Goal: Task Accomplishment & Management: Manage account settings

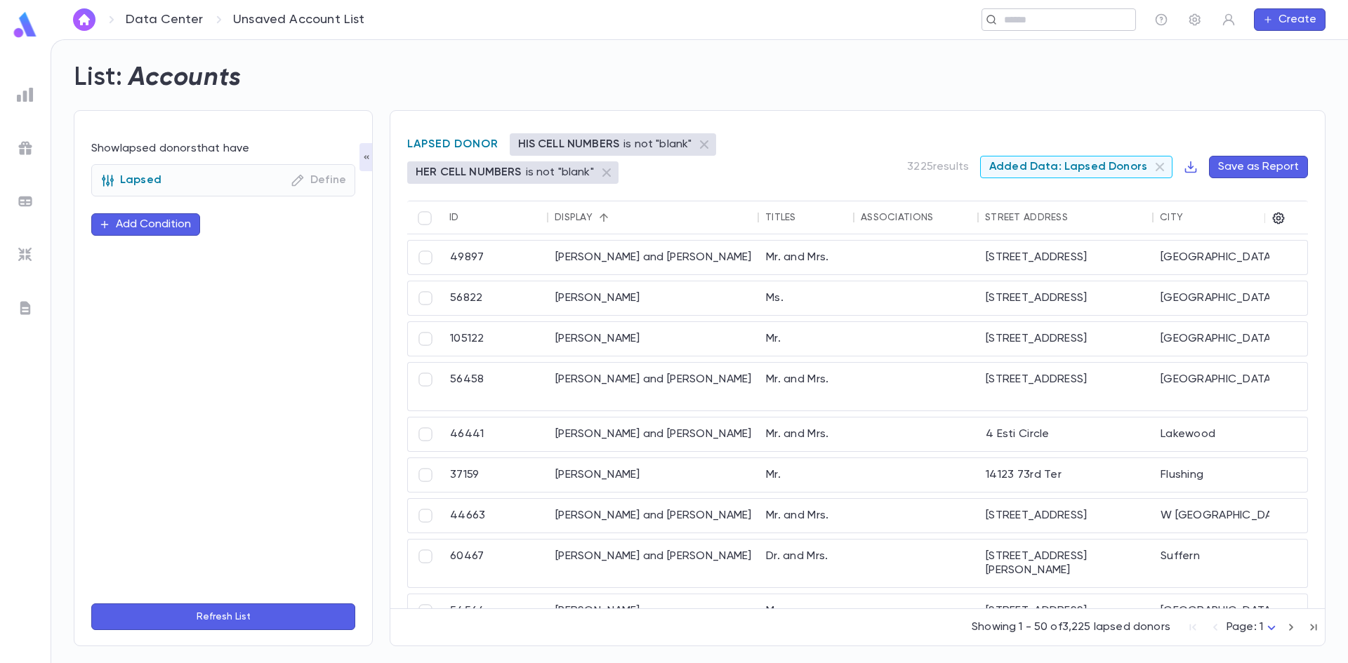
click at [998, 10] on div "​" at bounding box center [1058, 19] width 154 height 22
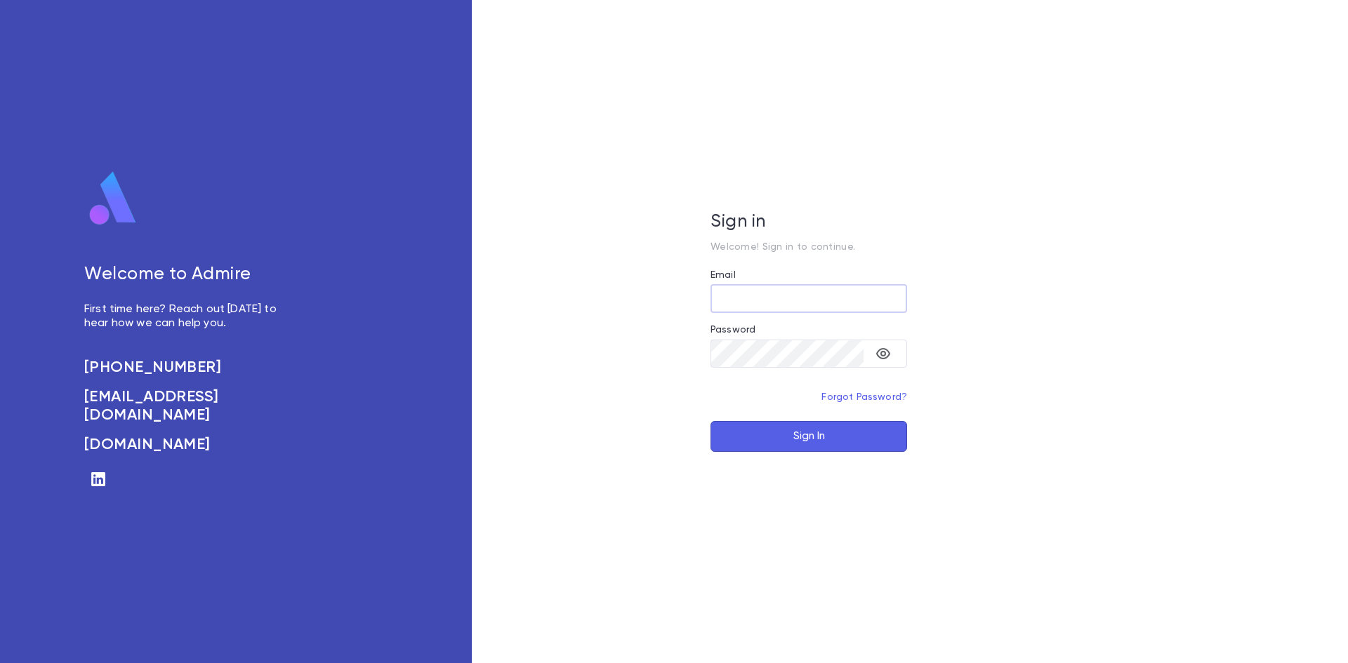
type input "**********"
click at [736, 443] on button "Sign In" at bounding box center [808, 436] width 197 height 31
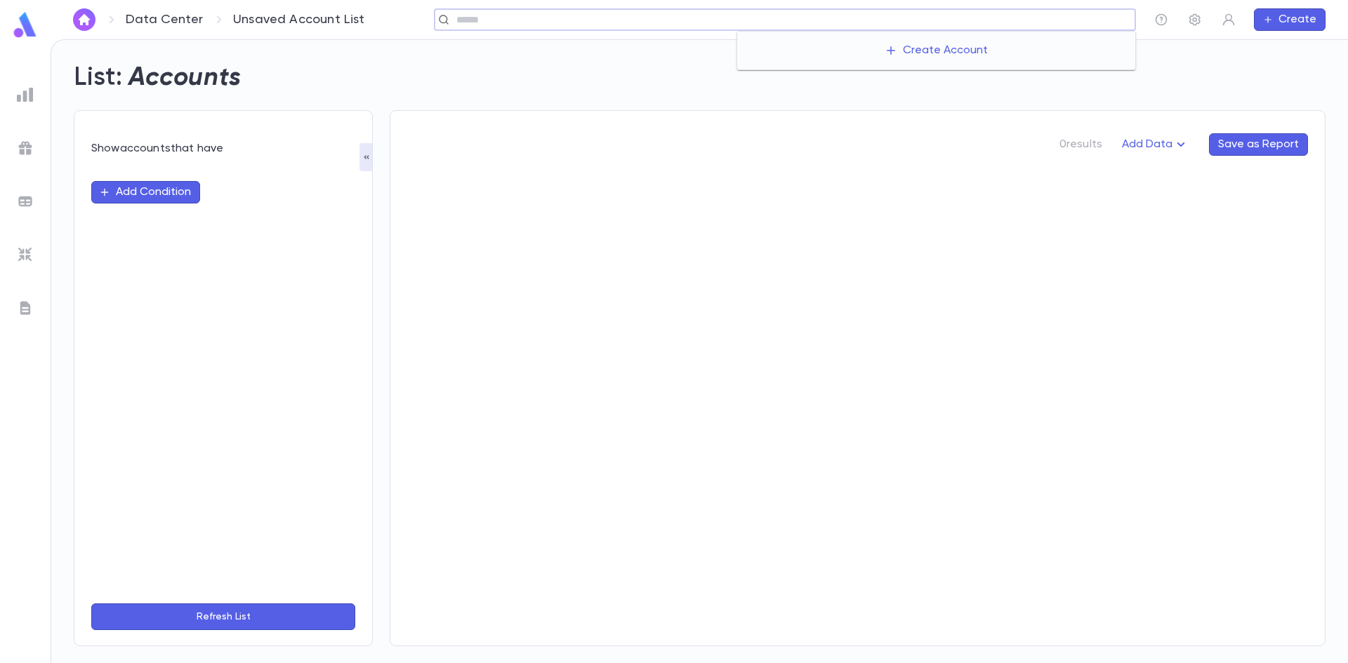
click at [1009, 39] on div "Data Center Unsaved Account List ​ Create List: Accounts Show accounts that hav…" at bounding box center [674, 351] width 1348 height 624
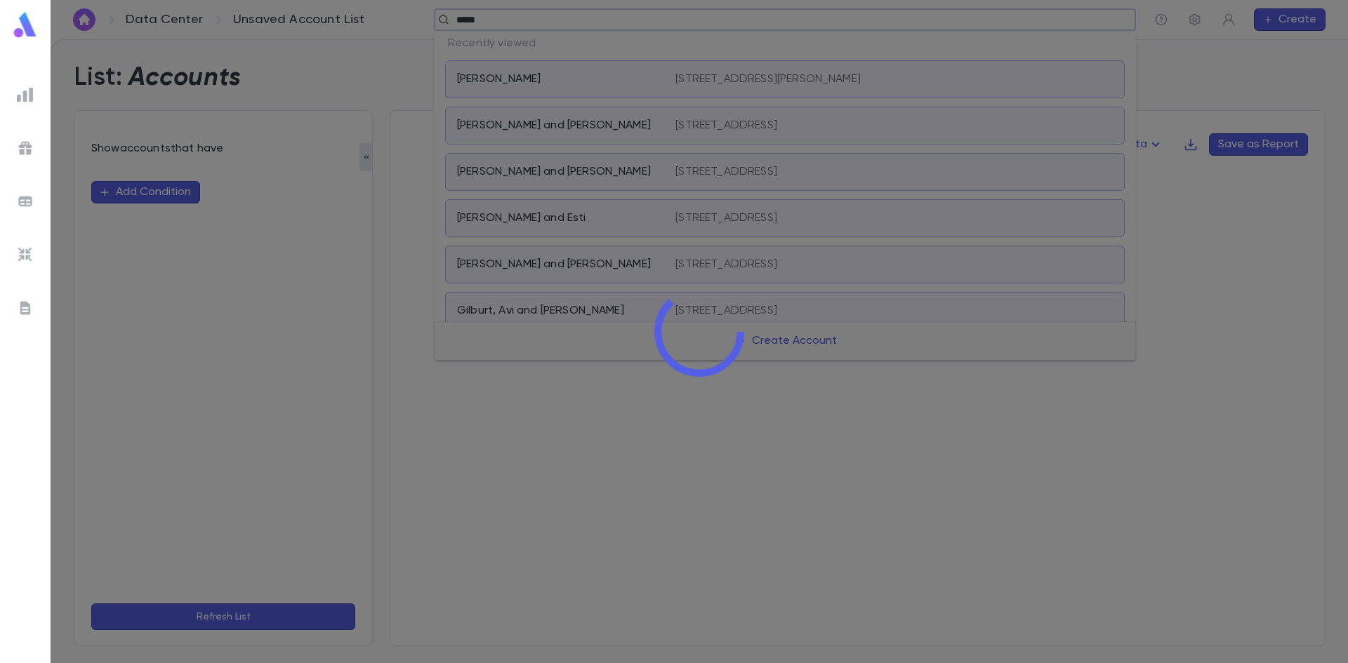
type input "******"
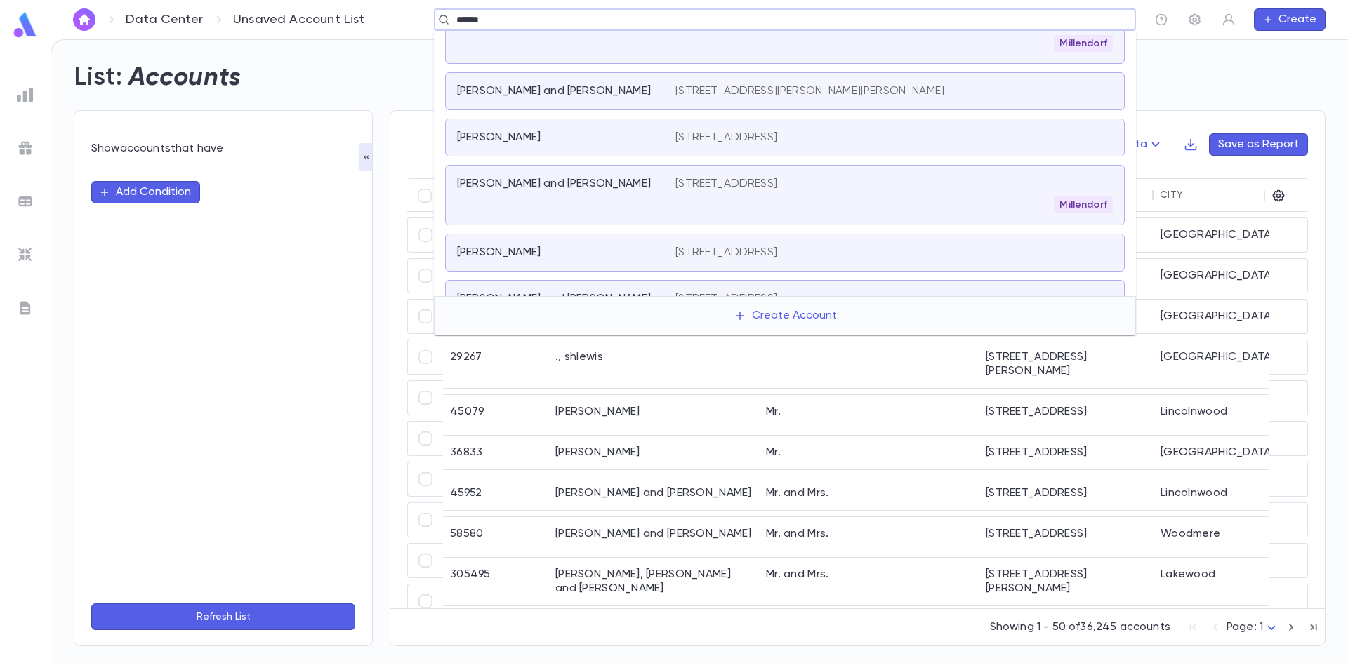
scroll to position [421, 0]
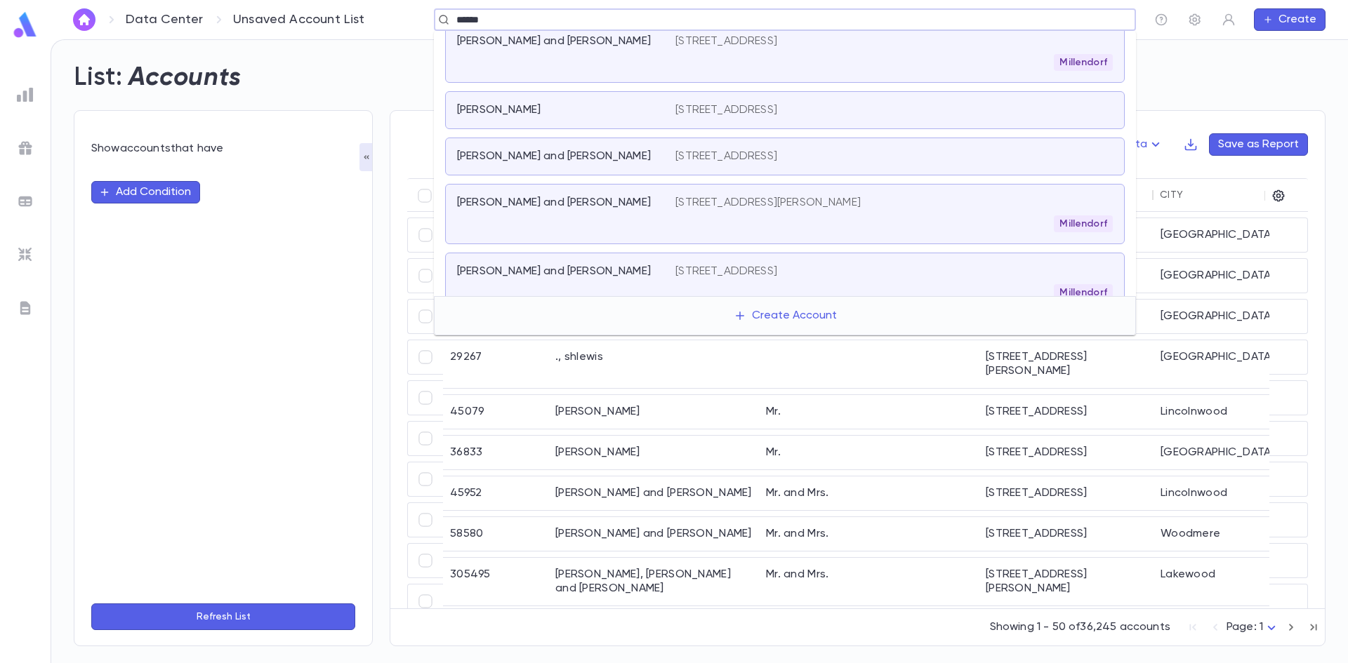
click at [545, 161] on p "Farber, Tzvi and Tzippy" at bounding box center [554, 157] width 194 height 14
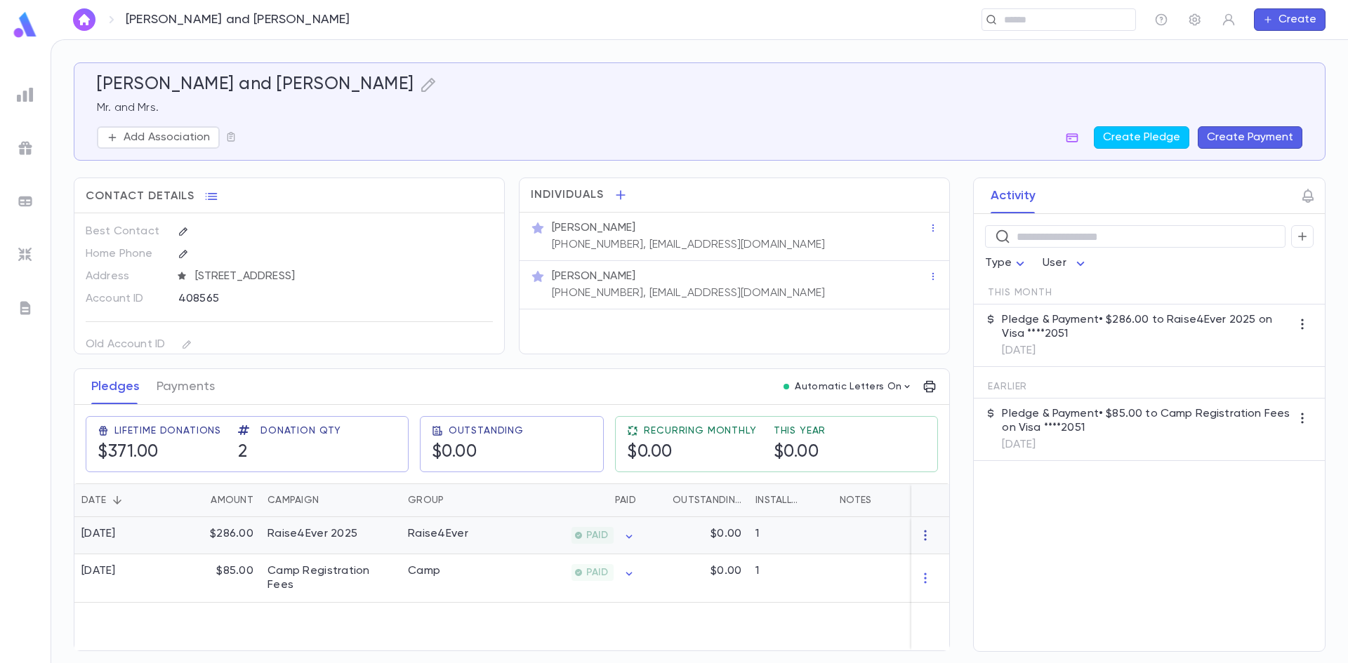
click at [922, 539] on icon "button" at bounding box center [925, 536] width 14 height 14
click at [874, 522] on div at bounding box center [674, 331] width 1348 height 663
click at [850, 524] on div at bounding box center [921, 535] width 176 height 37
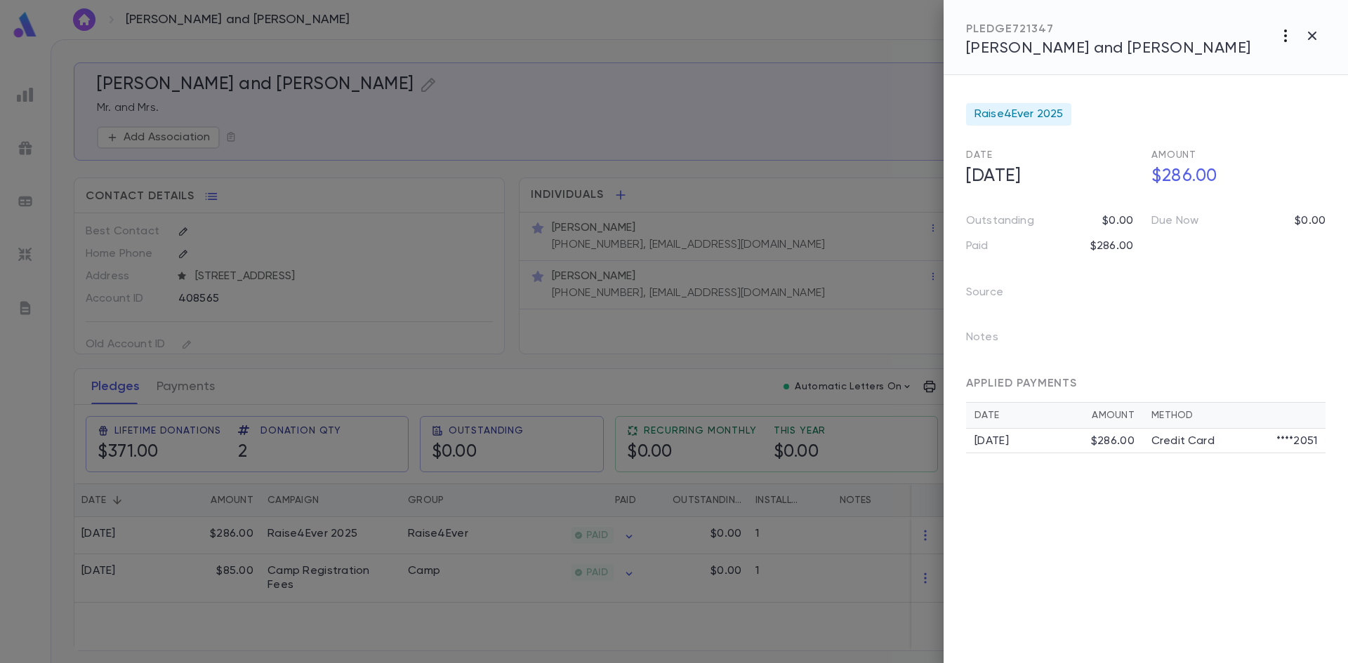
click at [1282, 44] on button "button" at bounding box center [1285, 35] width 27 height 27
click at [857, 175] on div at bounding box center [674, 331] width 1348 height 663
click at [759, 213] on div at bounding box center [674, 331] width 1348 height 663
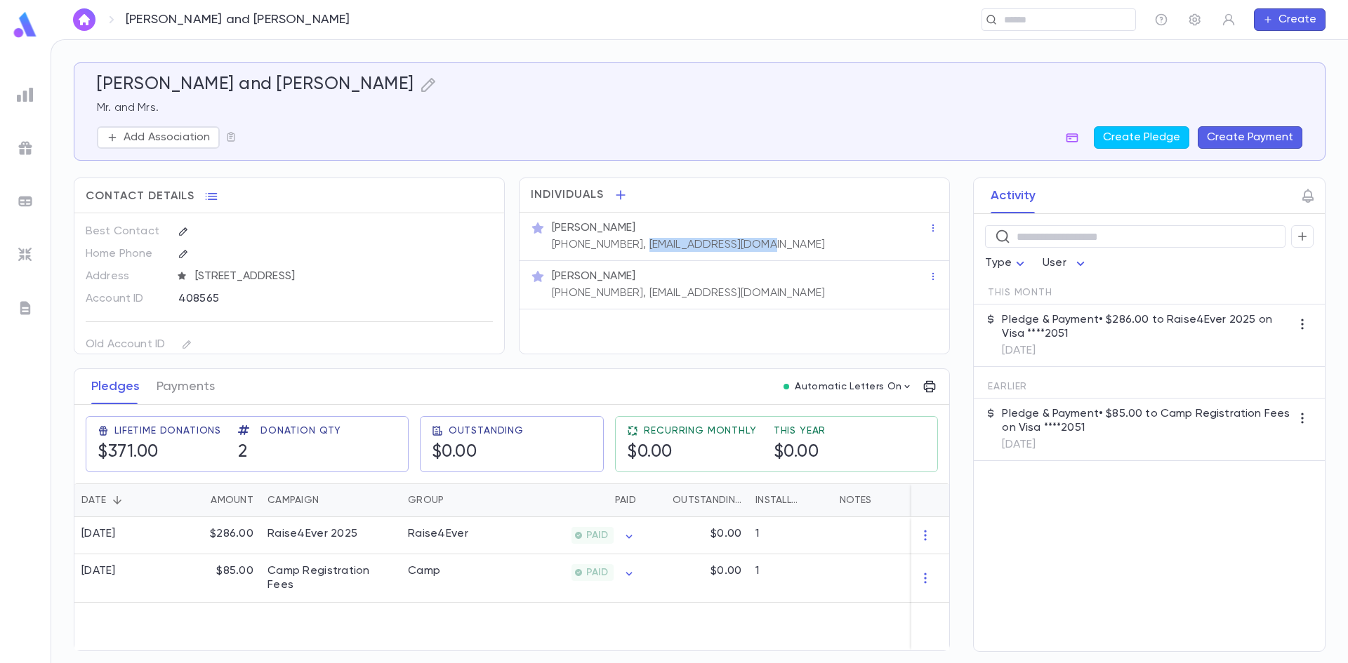
drag, startPoint x: 755, startPoint y: 248, endPoint x: 632, endPoint y: 243, distance: 123.7
click at [632, 243] on p "(347) 452-7473, tmandtzips@yahoo.com" at bounding box center [688, 245] width 273 height 14
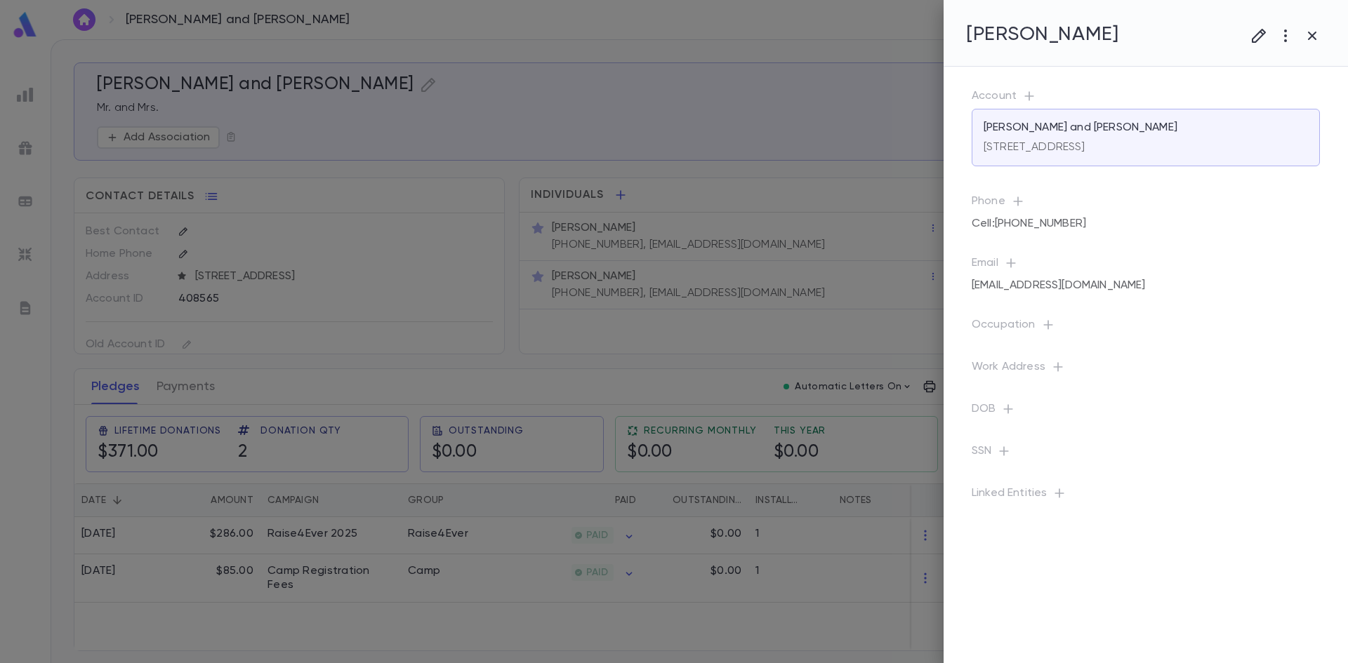
drag, startPoint x: 632, startPoint y: 243, endPoint x: 691, endPoint y: 241, distance: 59.7
click at [667, 244] on div at bounding box center [674, 331] width 1348 height 663
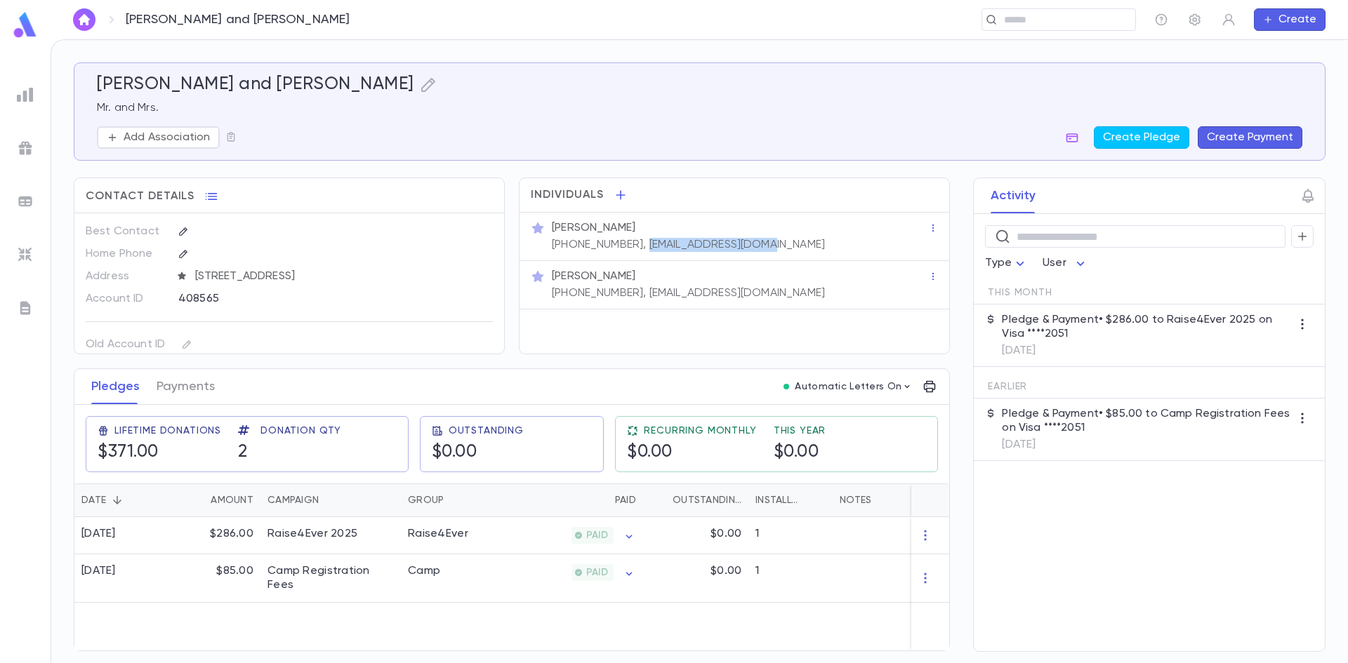
drag, startPoint x: 762, startPoint y: 244, endPoint x: 631, endPoint y: 242, distance: 131.3
click at [631, 242] on div "Mr. Tzvi Farber (347) 452-7473, tmandtzips@yahoo.com" at bounding box center [738, 235] width 379 height 34
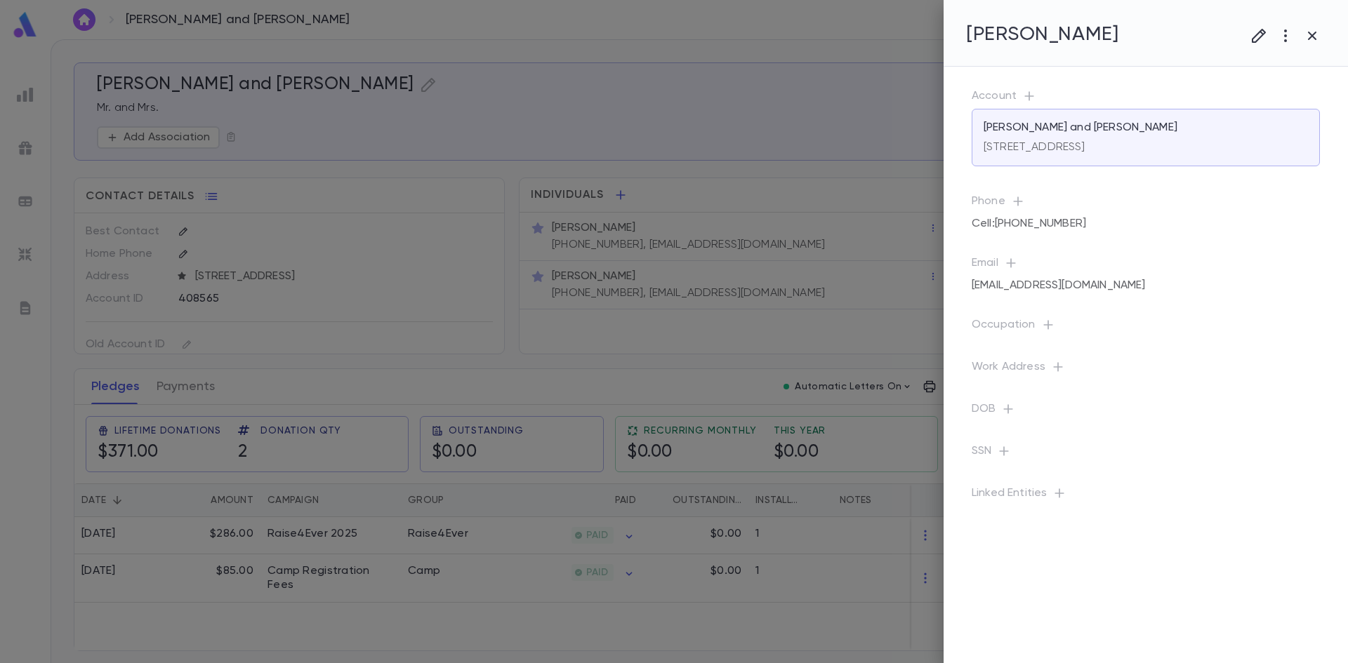
drag, startPoint x: 631, startPoint y: 242, endPoint x: 661, endPoint y: 239, distance: 30.3
click at [661, 239] on div at bounding box center [674, 331] width 1348 height 663
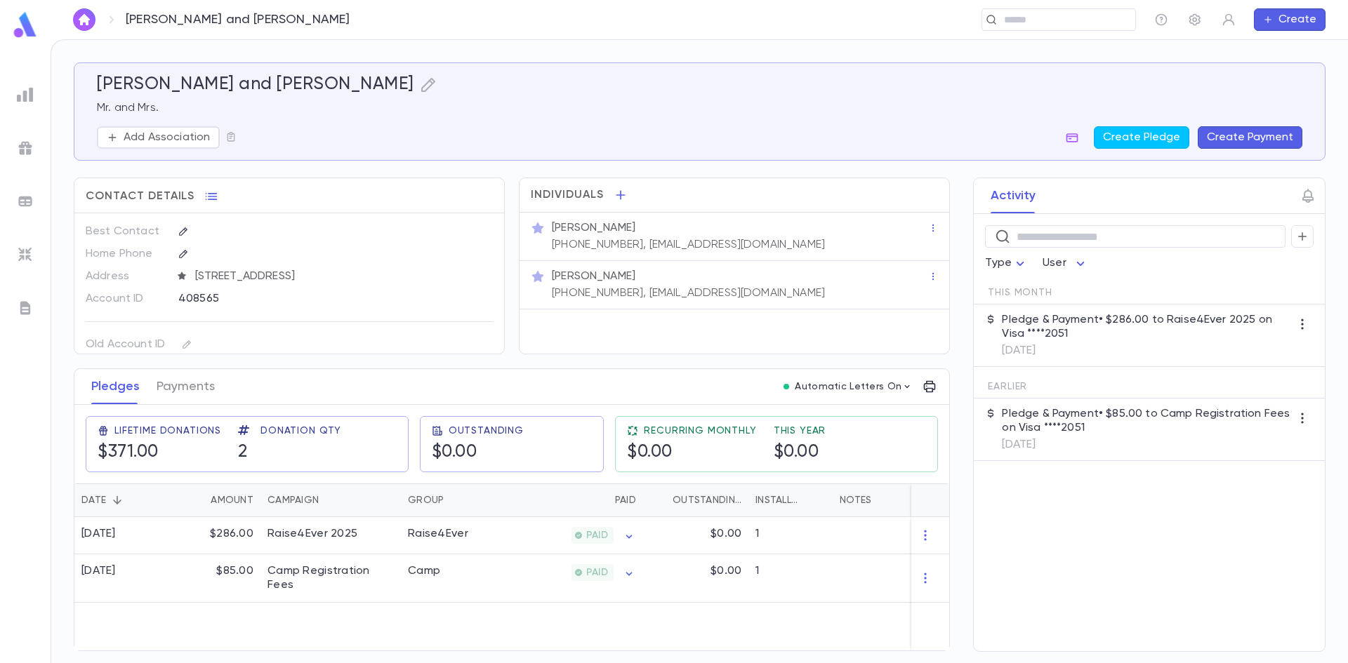
click at [631, 246] on p "(347) 452-7473, tmandtzips@yahoo.com" at bounding box center [688, 245] width 273 height 14
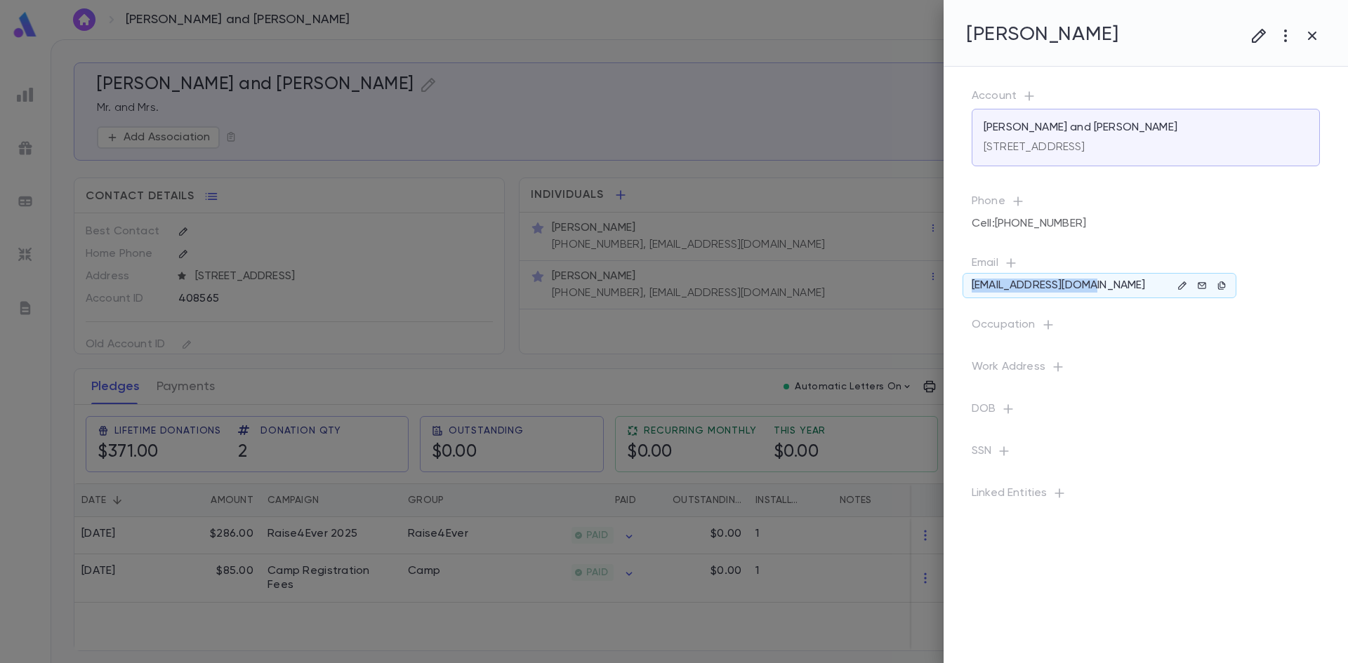
drag, startPoint x: 1097, startPoint y: 294, endPoint x: 969, endPoint y: 291, distance: 127.8
click at [969, 291] on div "tmandtzips@yahoo.com" at bounding box center [1099, 285] width 274 height 25
copy p "tmandtzips@yahoo.com"
click at [608, 373] on div at bounding box center [674, 331] width 1348 height 663
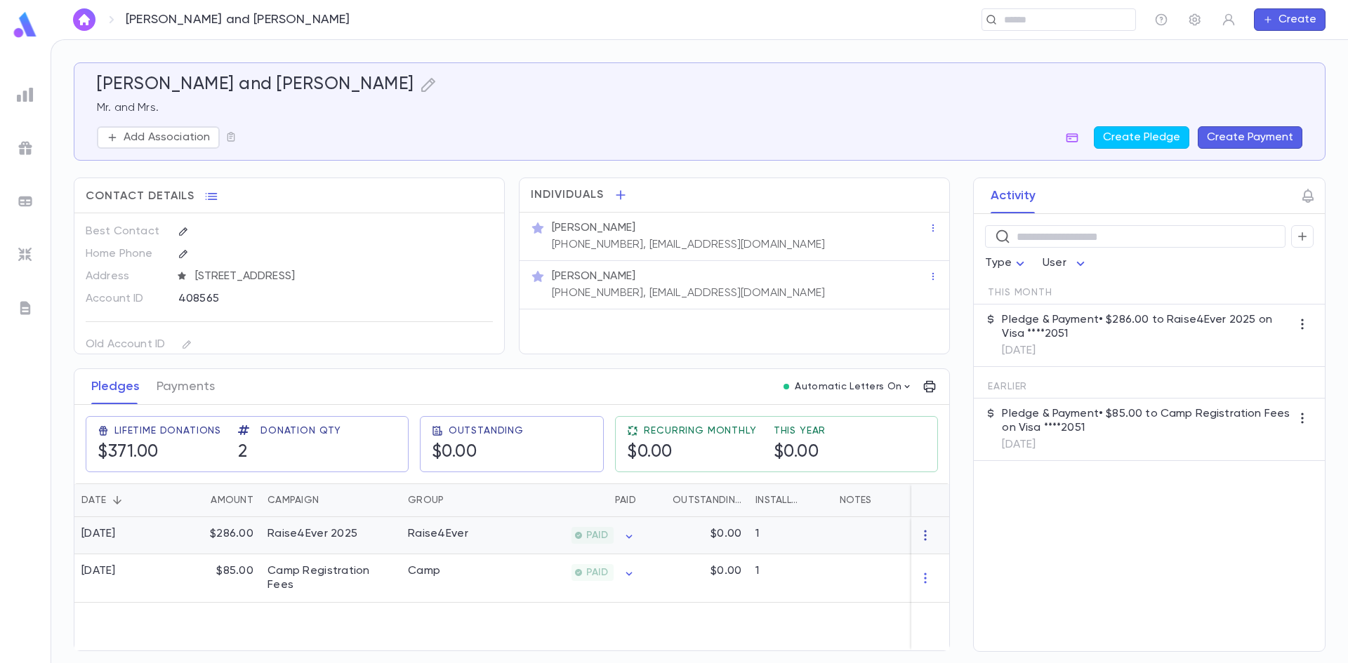
click at [927, 537] on icon "button" at bounding box center [925, 536] width 14 height 14
click at [967, 562] on li "Delete" at bounding box center [951, 559] width 59 height 22
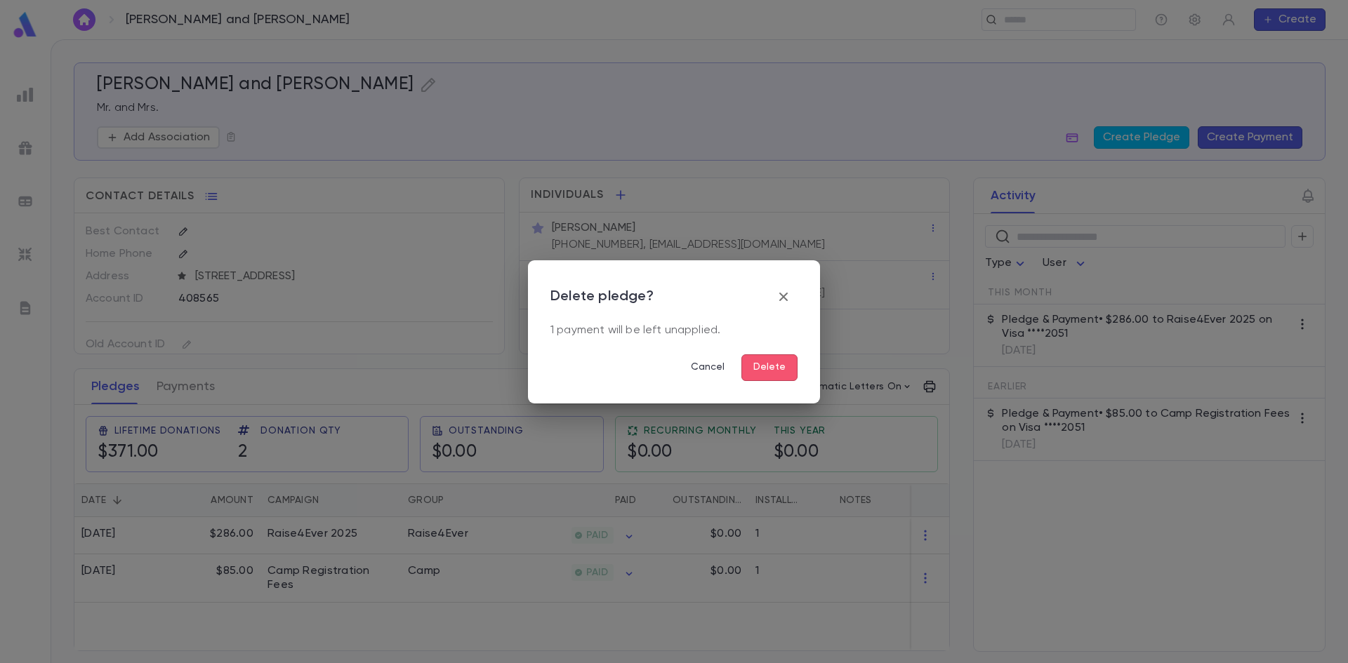
click at [787, 370] on button "Delete" at bounding box center [769, 368] width 56 height 27
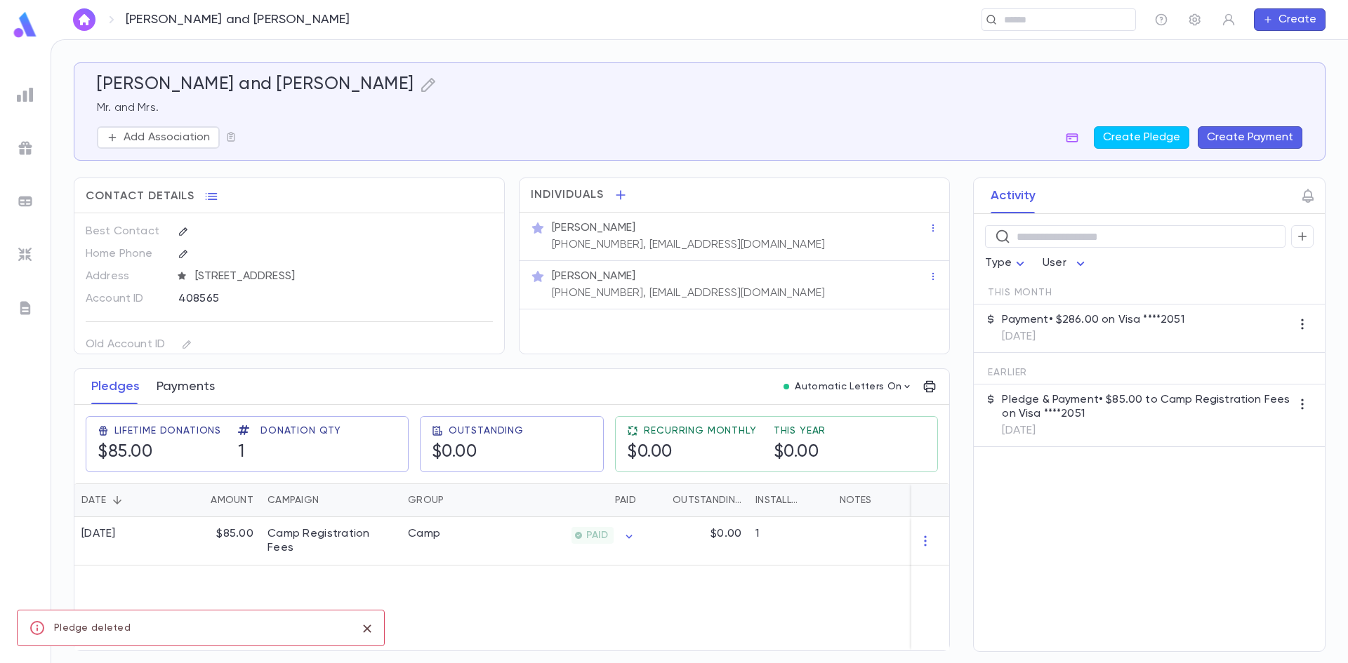
click at [209, 381] on button "Payments" at bounding box center [186, 386] width 58 height 35
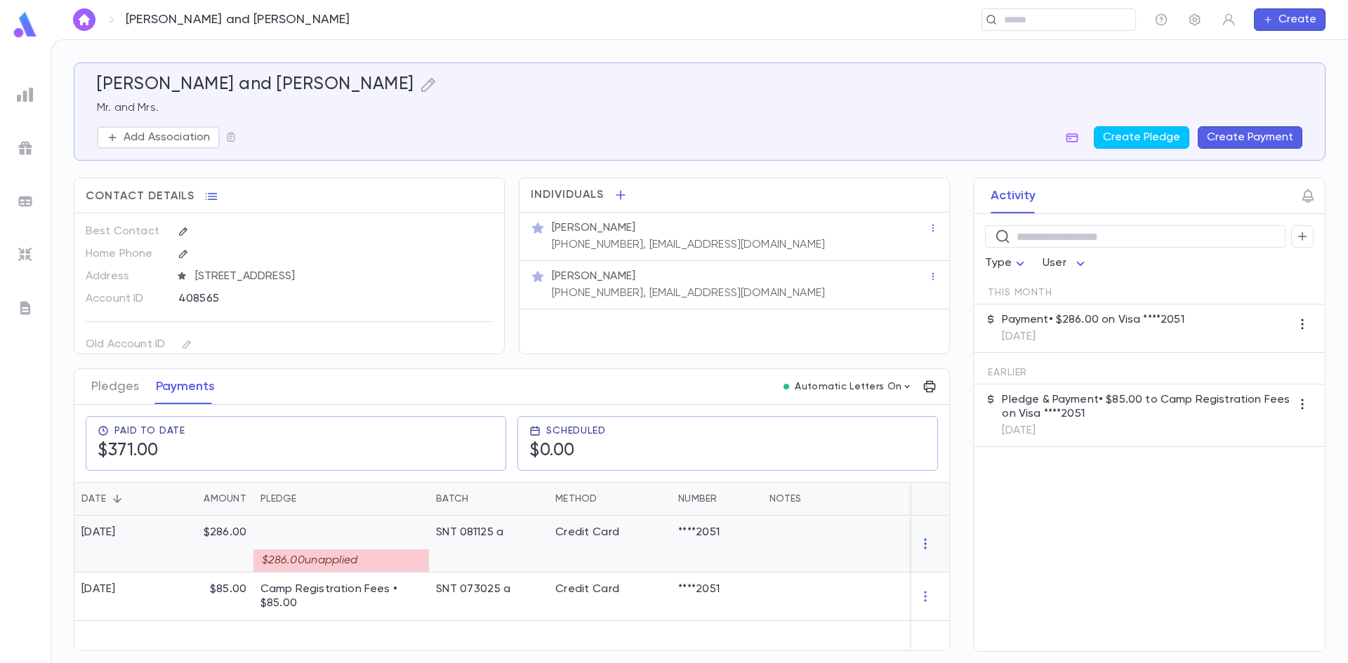
click at [922, 539] on icon "button" at bounding box center [925, 544] width 14 height 14
click at [939, 569] on ul "Delete" at bounding box center [951, 567] width 59 height 31
click at [757, 558] on div at bounding box center [674, 331] width 1348 height 663
click at [713, 545] on div "****2051" at bounding box center [716, 544] width 91 height 57
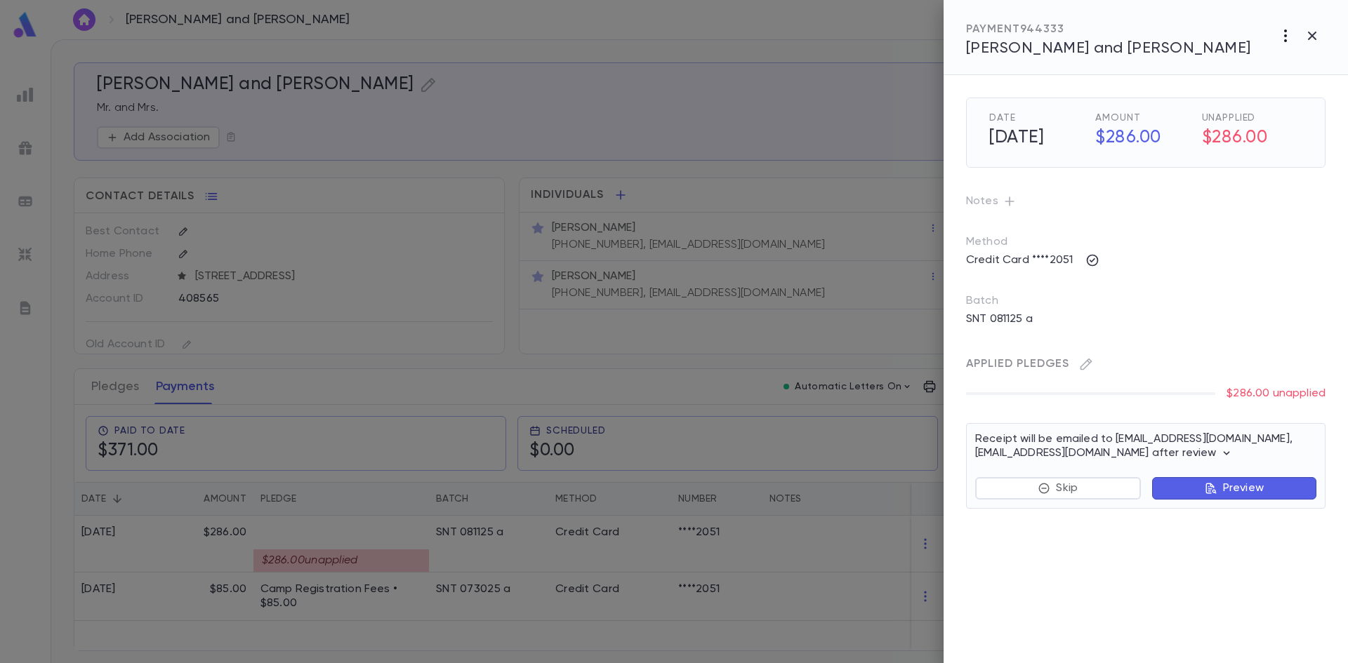
click at [1290, 35] on icon "button" at bounding box center [1285, 35] width 17 height 17
click at [1224, 258] on div at bounding box center [674, 331] width 1348 height 663
click at [1284, 26] on button "button" at bounding box center [1285, 35] width 27 height 27
click at [1262, 65] on li "Cancel" at bounding box center [1283, 65] width 113 height 22
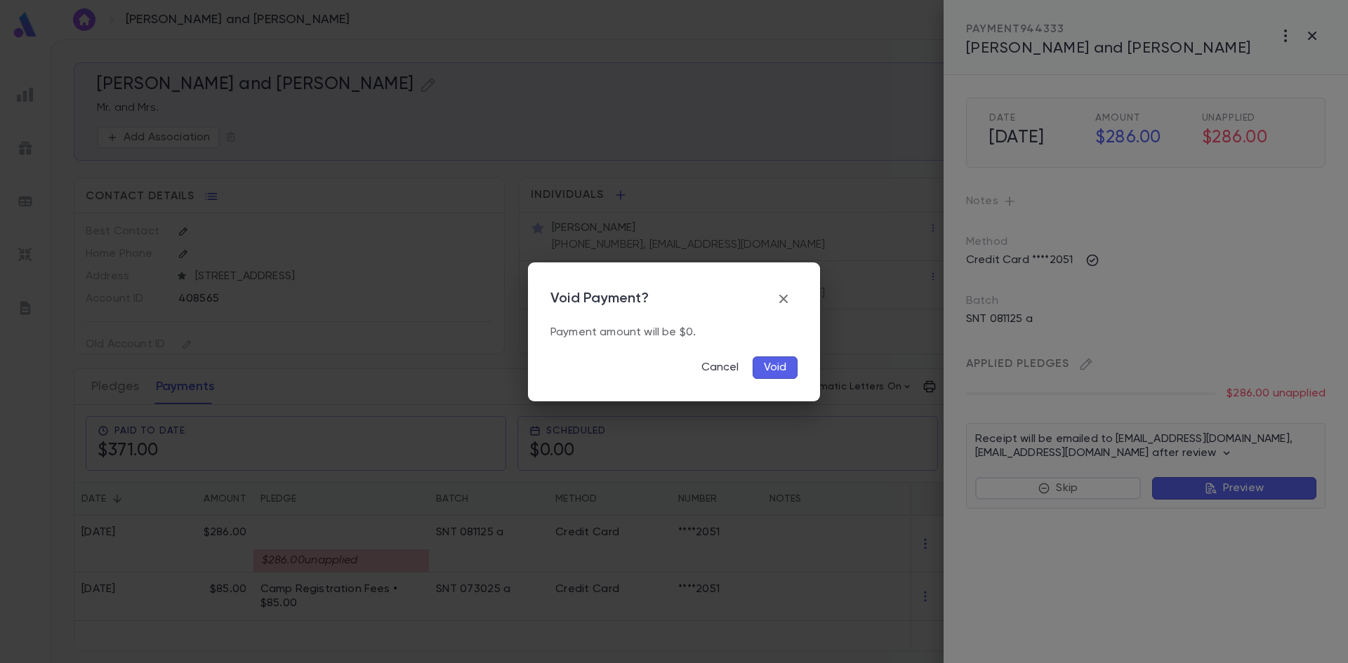
click at [767, 369] on button "Void" at bounding box center [775, 368] width 45 height 22
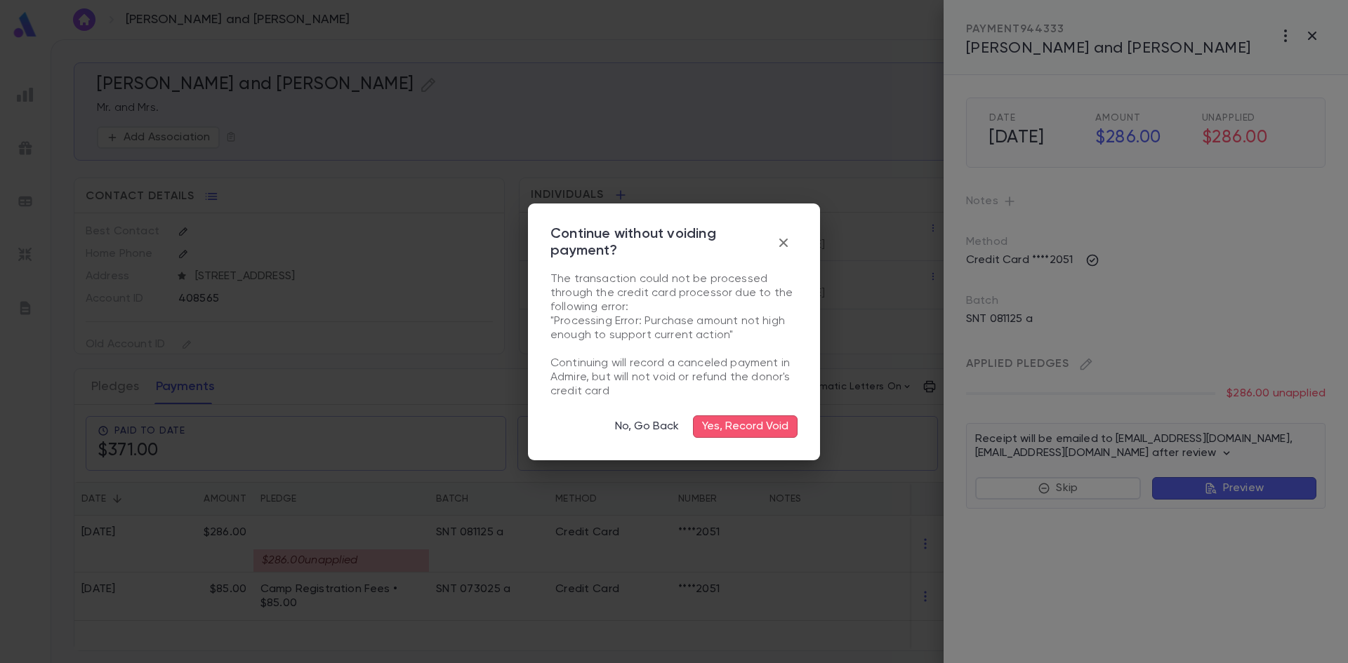
click at [792, 244] on button "button" at bounding box center [783, 243] width 28 height 28
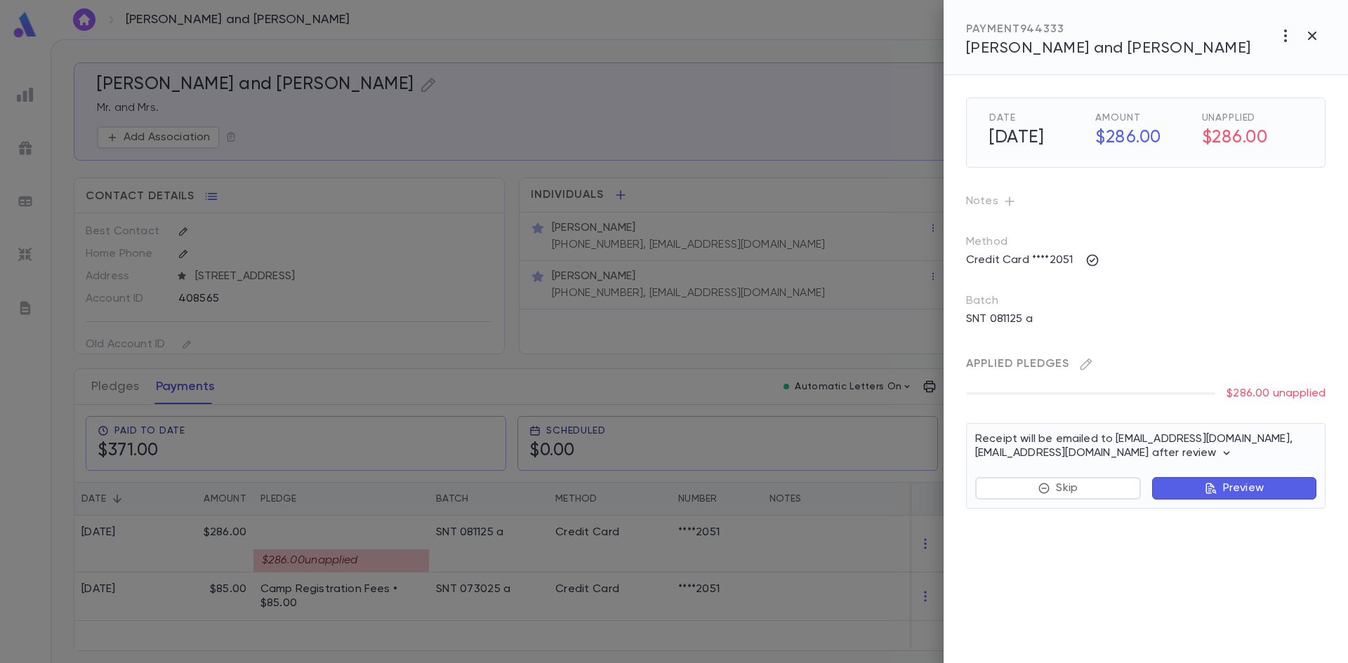
click at [1234, 143] on h5 "$286.00" at bounding box center [1252, 138] width 100 height 29
click at [1233, 143] on h5 "$286.00" at bounding box center [1252, 138] width 100 height 29
click at [1139, 131] on h5 "$286.00" at bounding box center [1141, 138] width 109 height 29
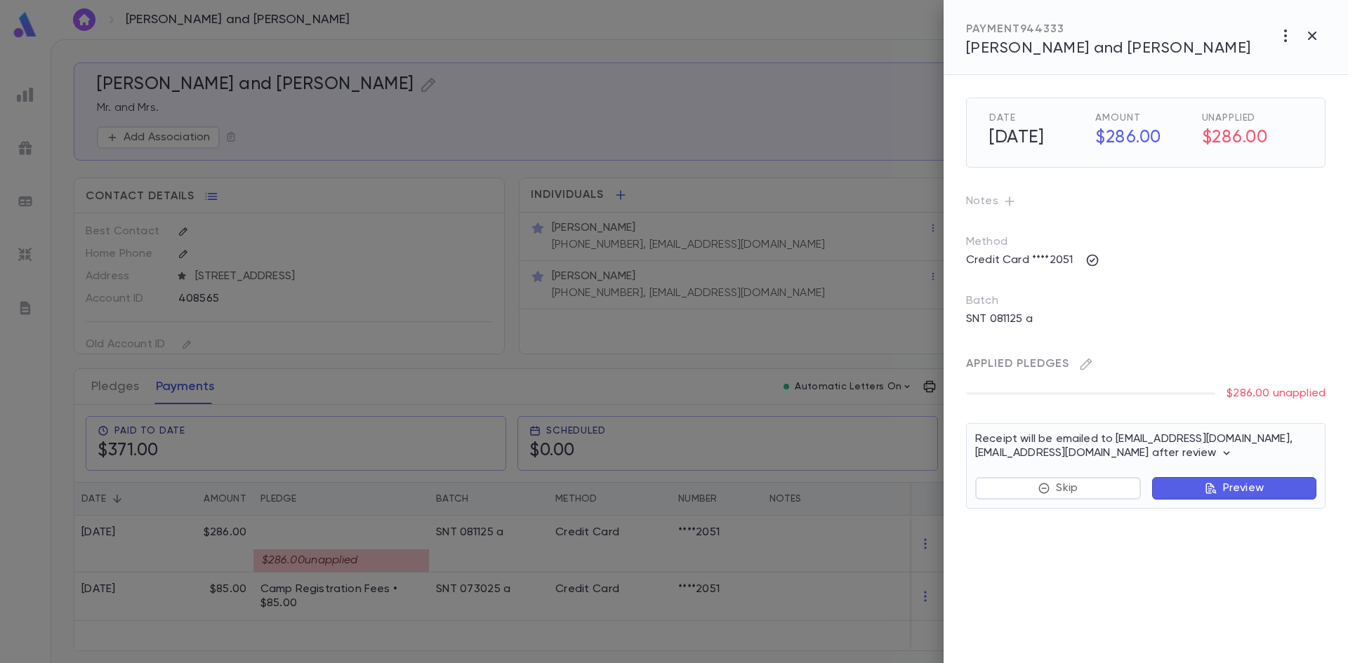
click at [1071, 241] on div "Method Credit Card ****2051" at bounding box center [1145, 253] width 359 height 37
click at [1041, 133] on h5 "8/11/2025" at bounding box center [1035, 138] width 109 height 29
drag, startPoint x: 1287, startPoint y: 38, endPoint x: 1290, endPoint y: 46, distance: 8.9
click at [1289, 44] on icon "button" at bounding box center [1285, 35] width 17 height 17
click at [1248, 67] on li "Cancel" at bounding box center [1283, 65] width 113 height 22
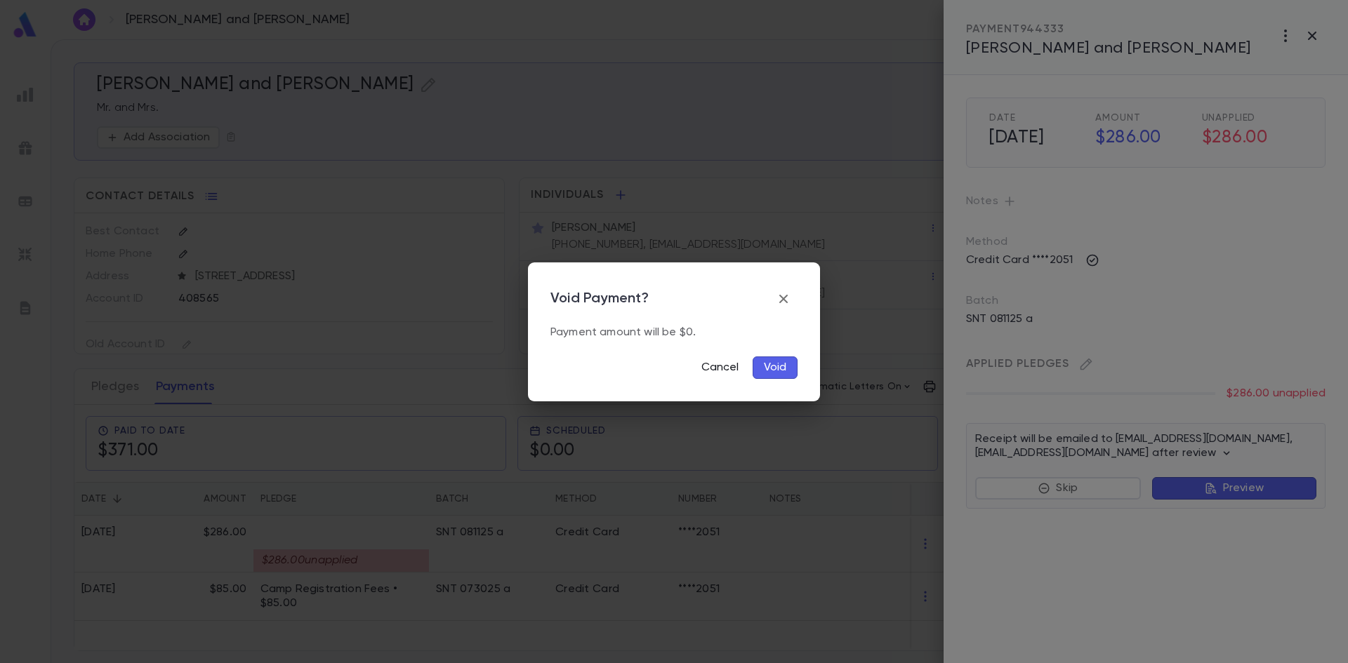
click at [731, 366] on button "Cancel" at bounding box center [720, 368] width 54 height 22
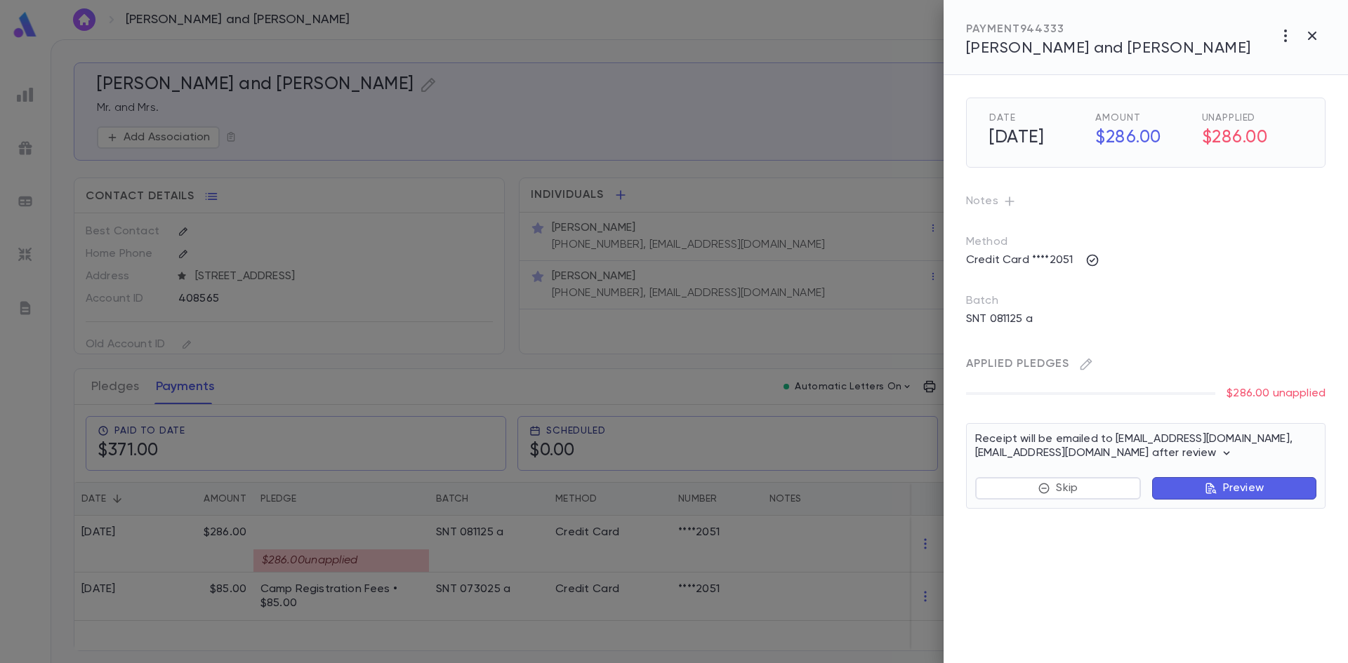
click at [1243, 130] on h5 "$286.00" at bounding box center [1252, 138] width 100 height 29
click at [1285, 38] on icon "button" at bounding box center [1285, 35] width 17 height 17
click at [1264, 66] on li "Cancel" at bounding box center [1283, 65] width 113 height 22
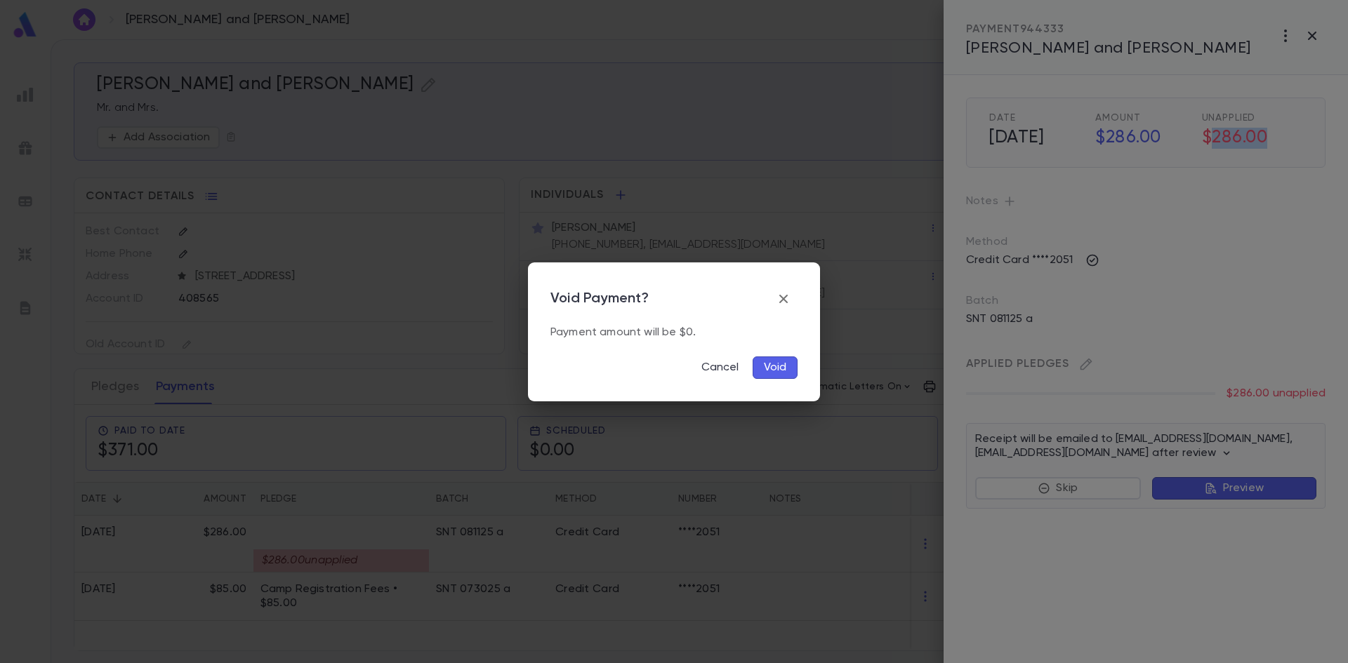
click at [769, 369] on button "Void" at bounding box center [775, 368] width 45 height 22
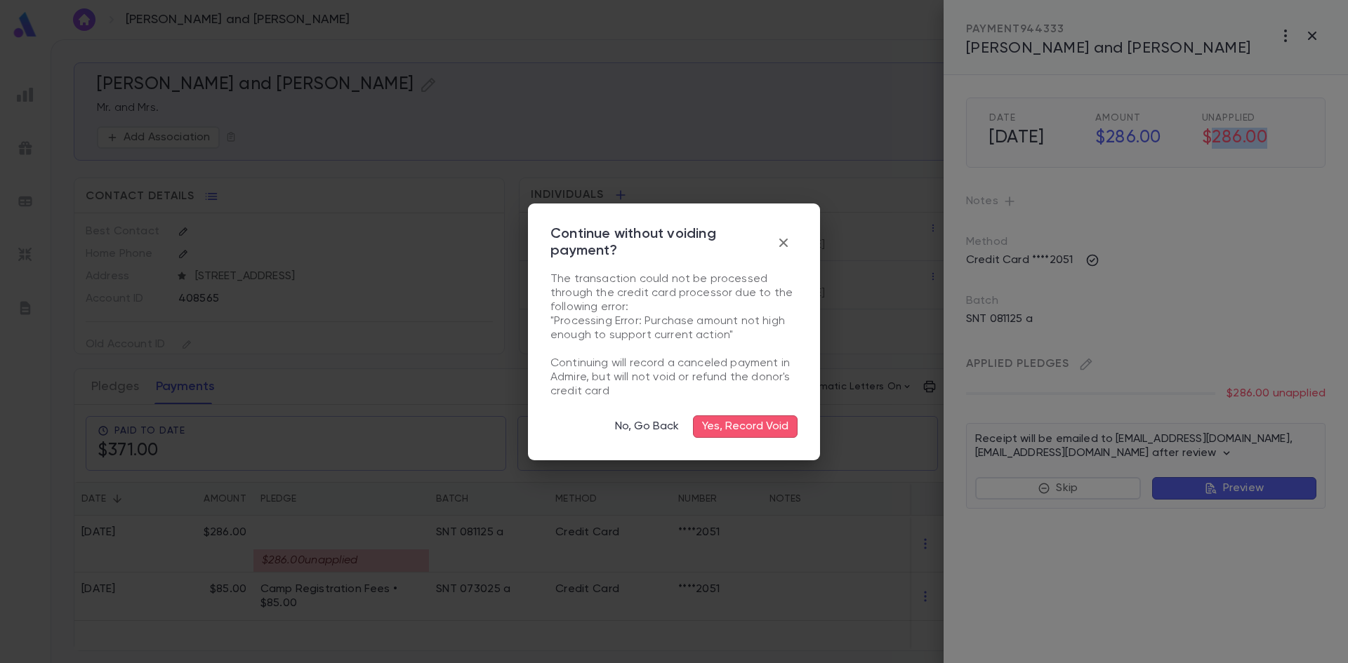
click at [760, 435] on button "Yes, Record Void" at bounding box center [745, 427] width 105 height 22
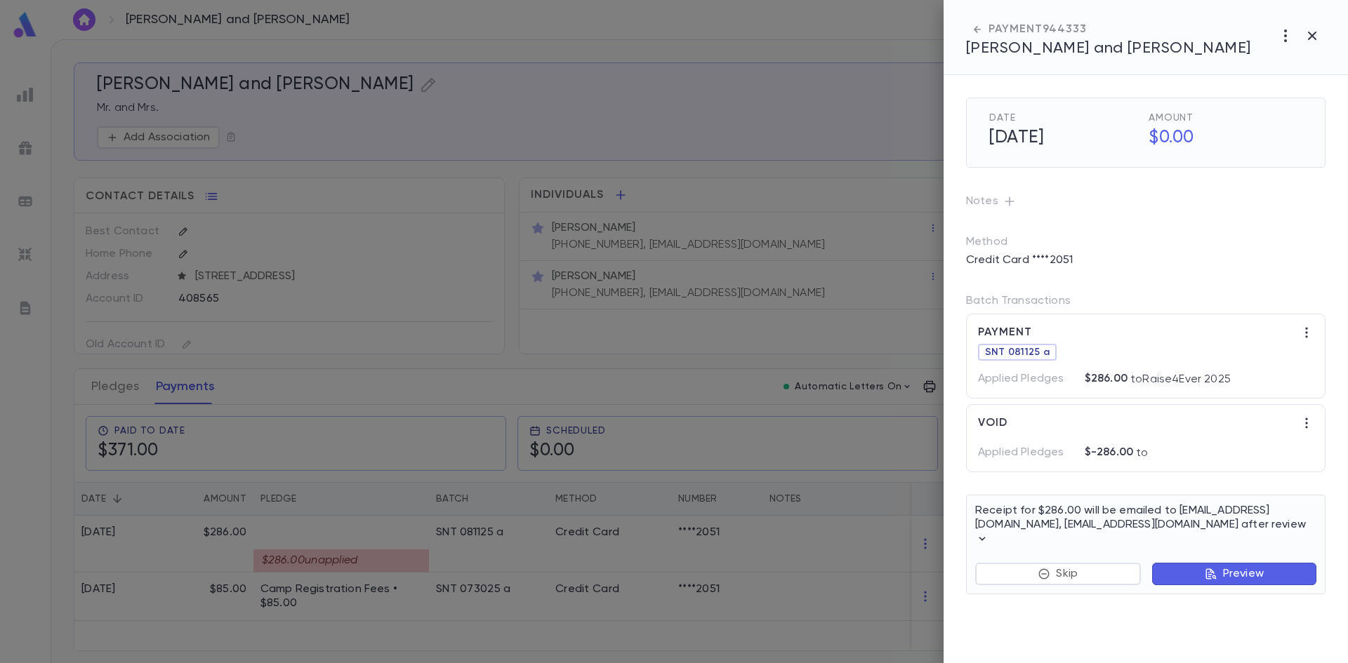
click at [852, 541] on div at bounding box center [674, 331] width 1348 height 663
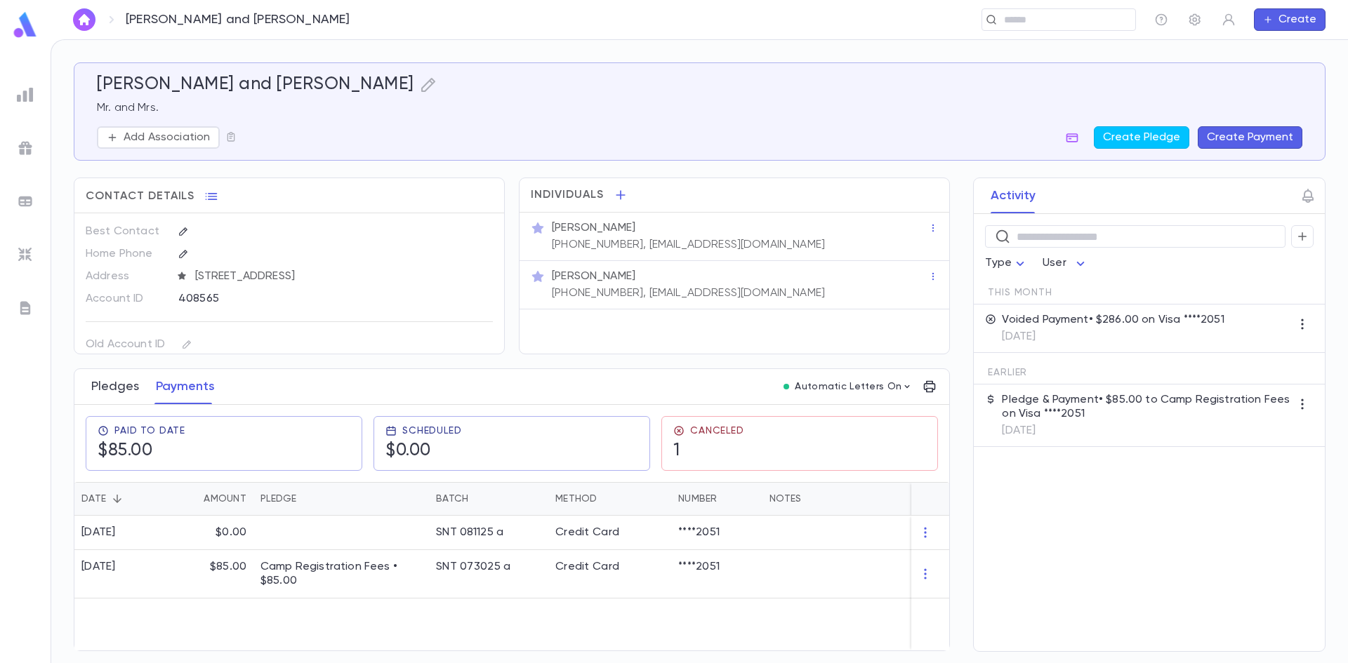
click at [112, 386] on button "Pledges" at bounding box center [115, 386] width 48 height 35
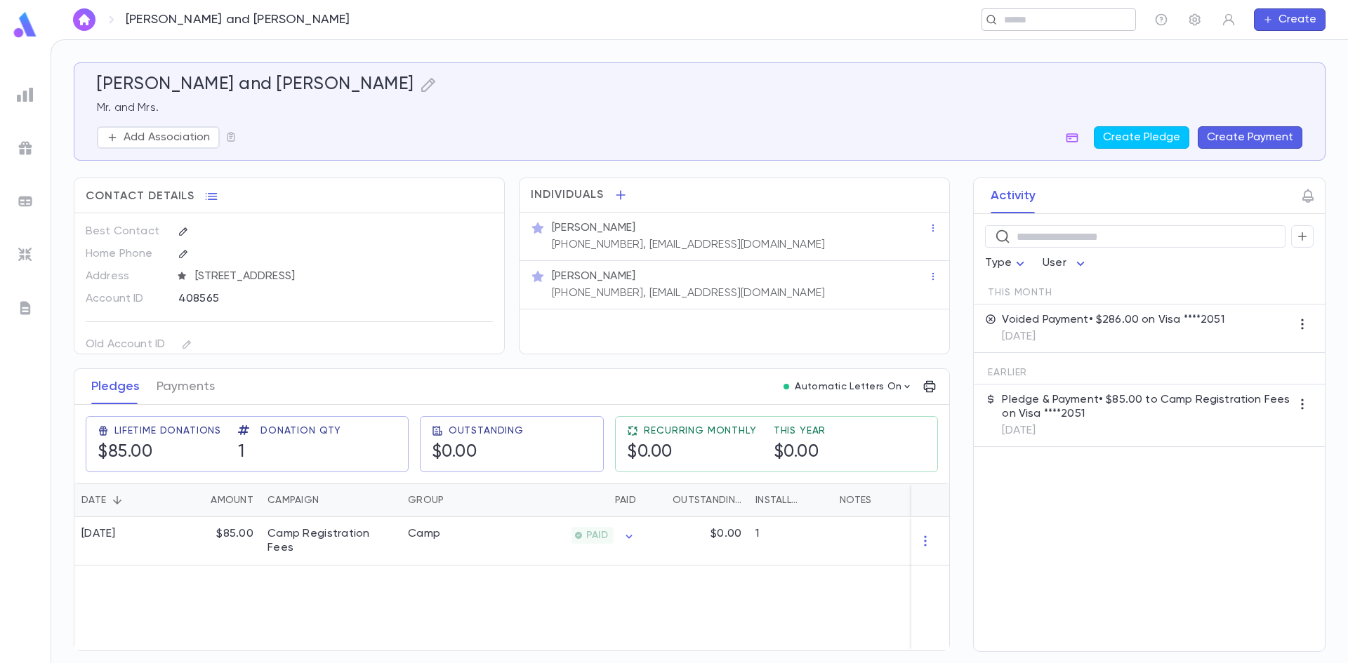
click at [1070, 25] on input "text" at bounding box center [1054, 19] width 109 height 13
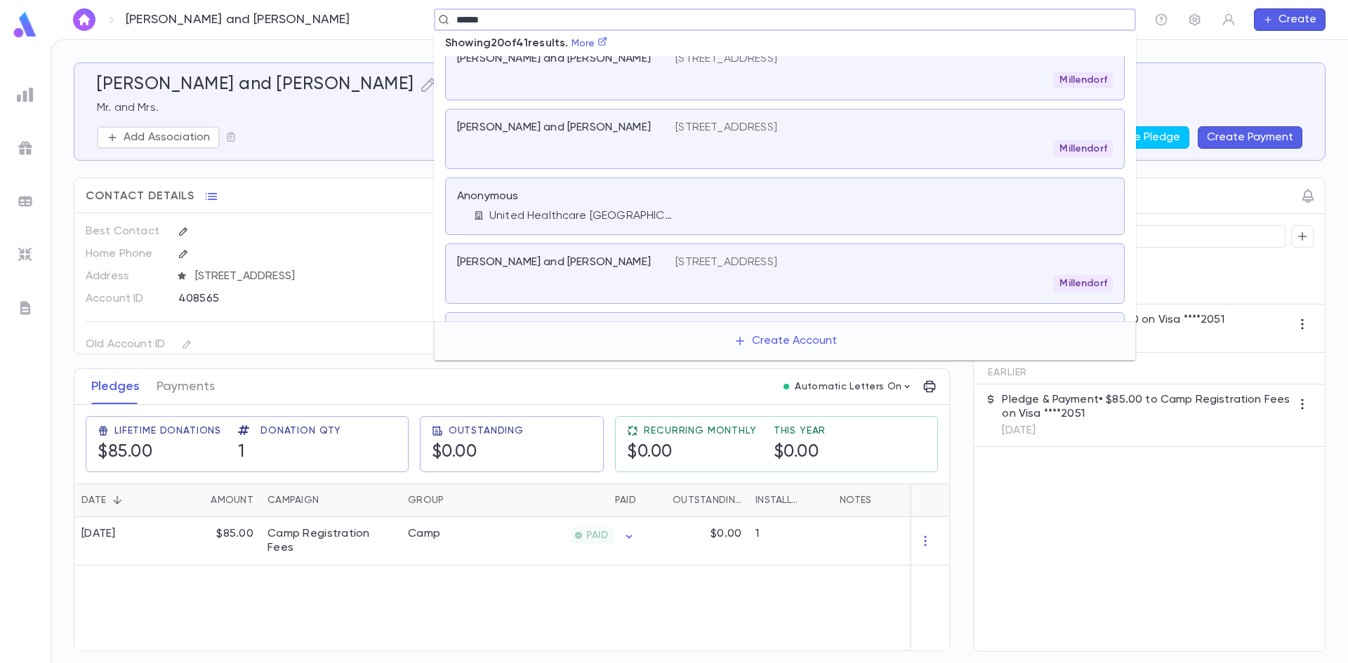
scroll to position [842, 0]
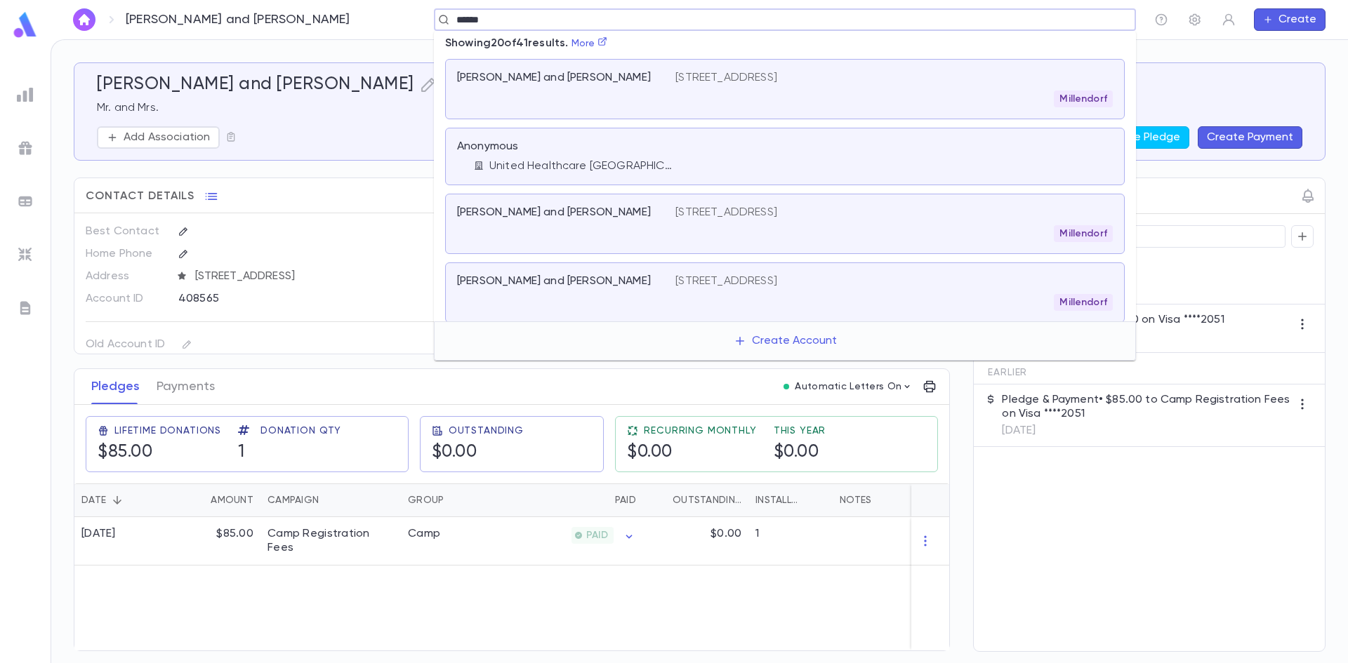
click at [454, 20] on input "******" at bounding box center [780, 19] width 656 height 13
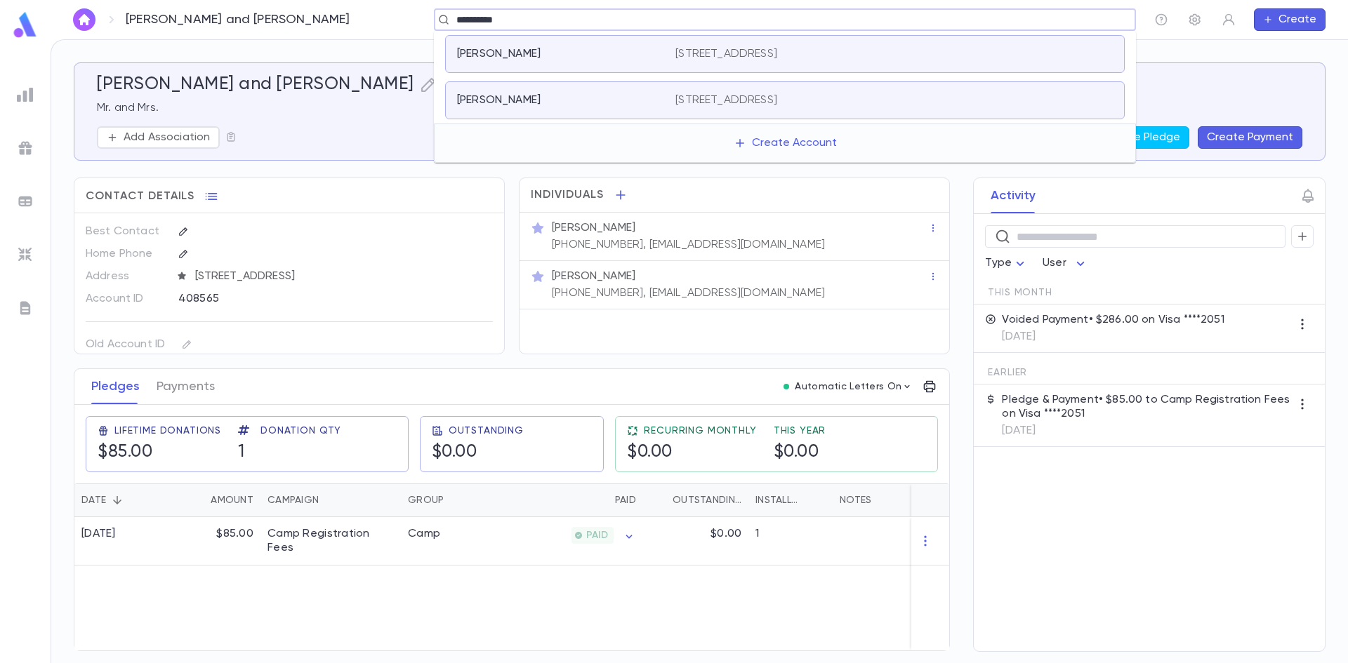
type input "**********"
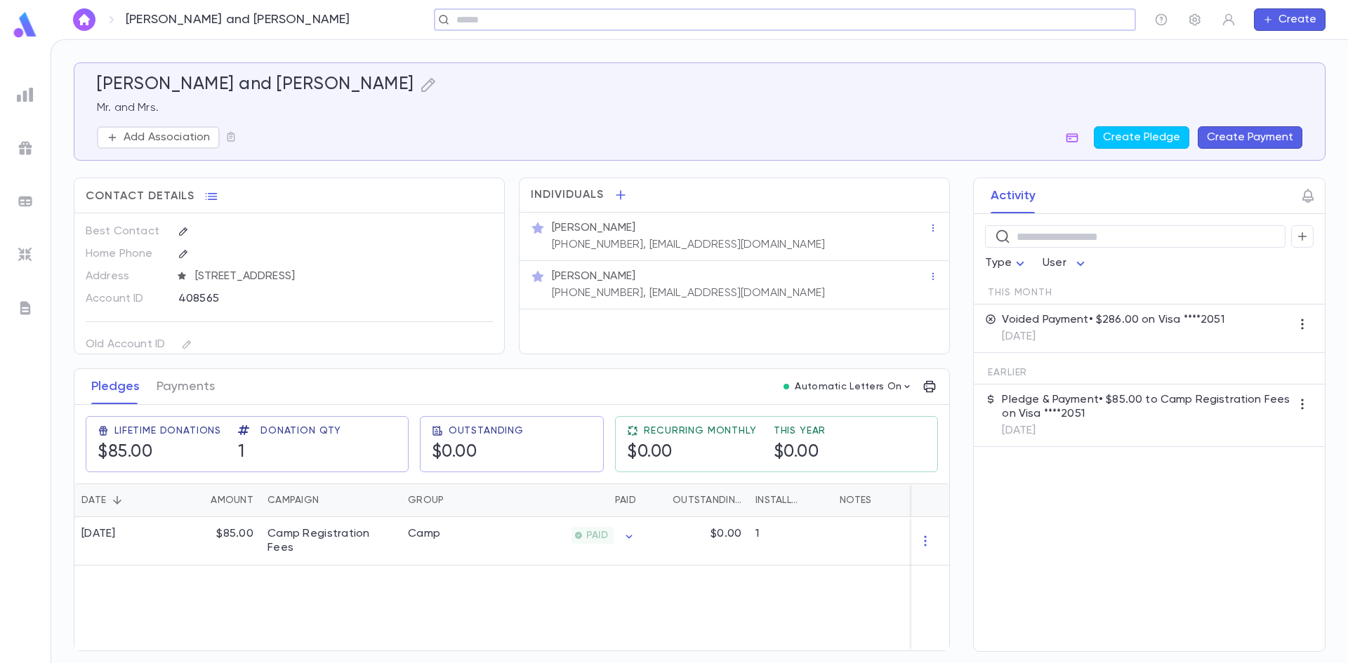
click at [523, 20] on input "text" at bounding box center [780, 19] width 656 height 13
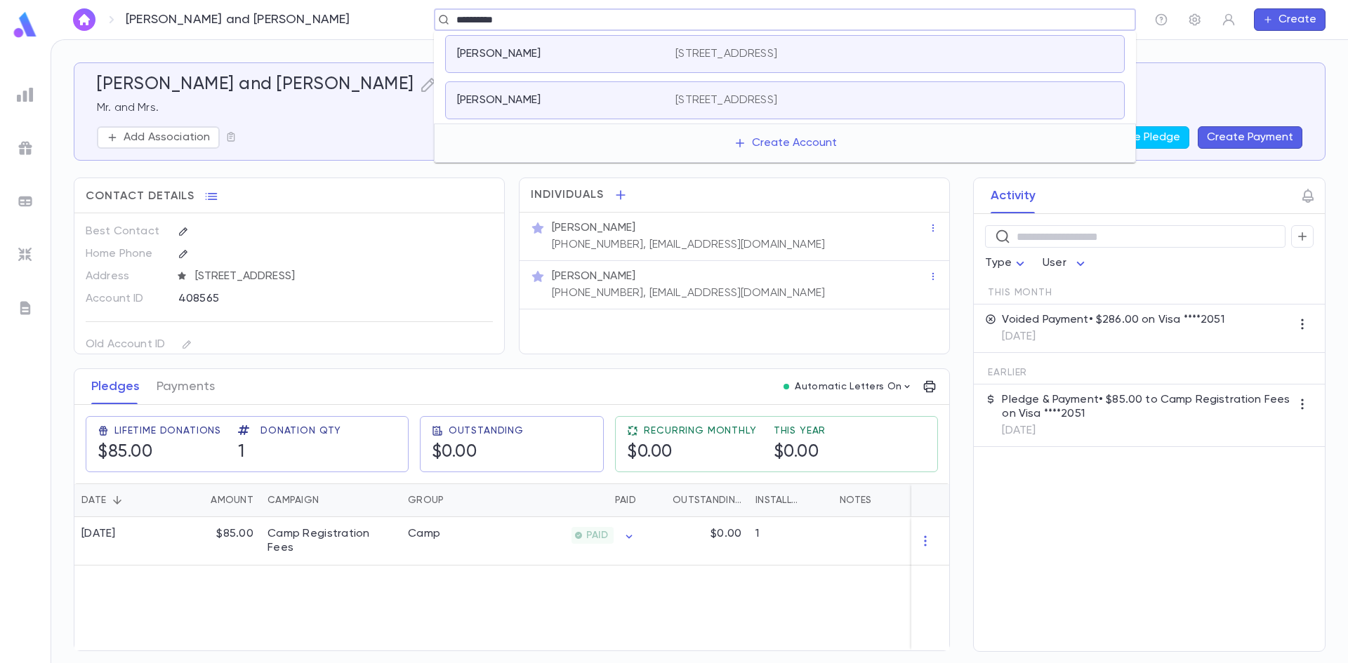
type input "**********"
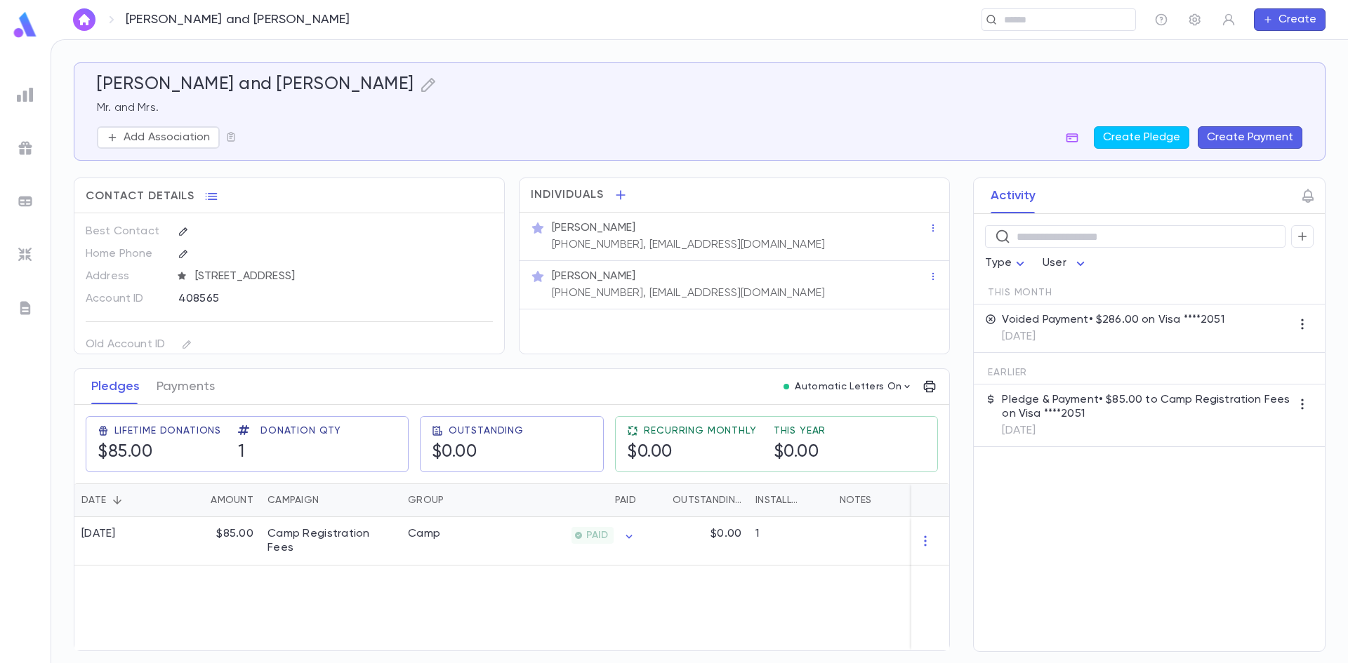
click at [27, 88] on img at bounding box center [25, 94] width 17 height 17
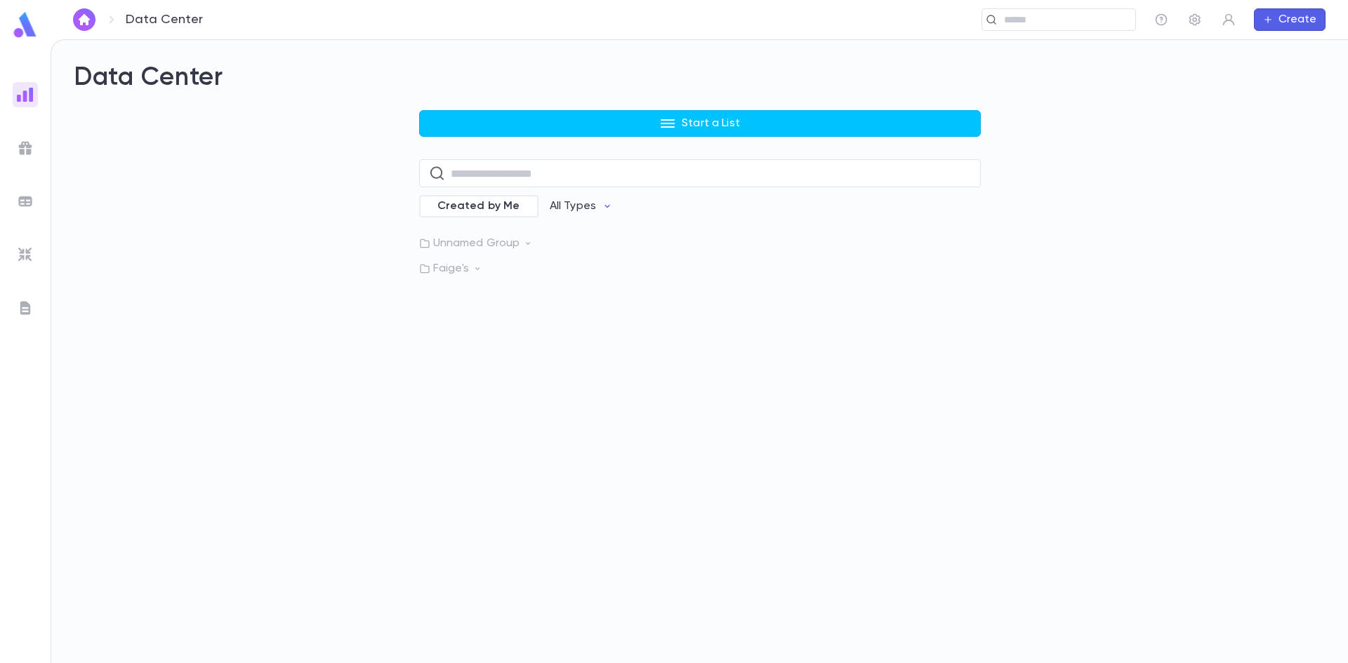
click at [21, 30] on img at bounding box center [25, 24] width 28 height 27
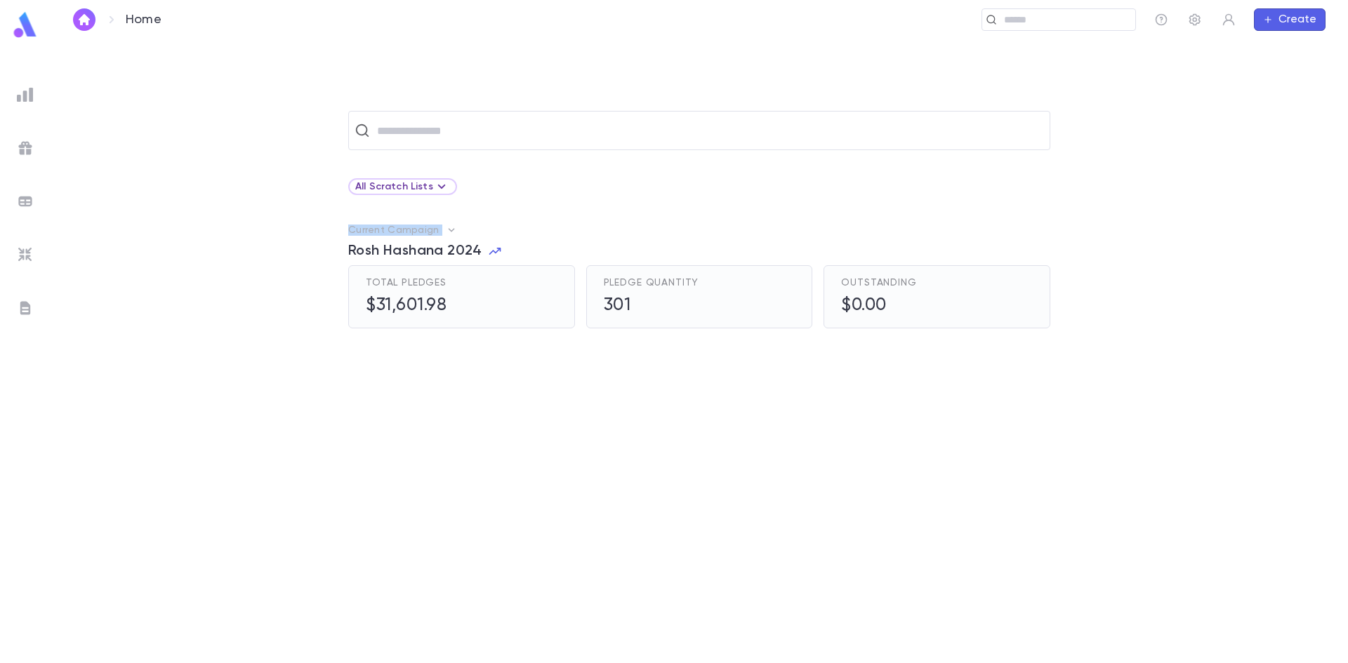
drag, startPoint x: 301, startPoint y: 216, endPoint x: 288, endPoint y: 241, distance: 29.2
click at [288, 241] on div "​ All Scratch Lists Current Campaign Rosh Hashana 2024 Total Pledges $31,601.98…" at bounding box center [699, 387] width 1252 height 552
click at [260, 251] on div "Current Campaign Rosh Hashana 2024 Total Pledges $31,601.98 Pledge Quantity 301…" at bounding box center [699, 275] width 1252 height 105
click at [25, 95] on img at bounding box center [25, 94] width 17 height 17
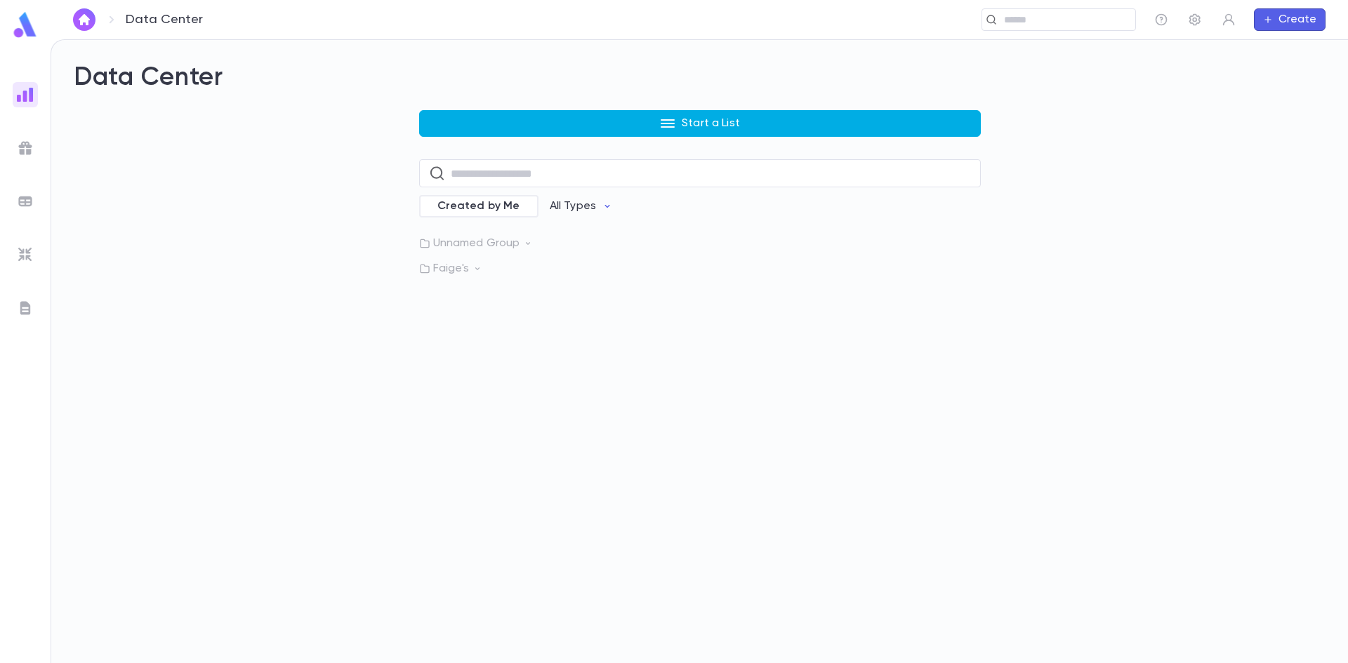
click at [704, 135] on button "Start a List" at bounding box center [700, 123] width 562 height 27
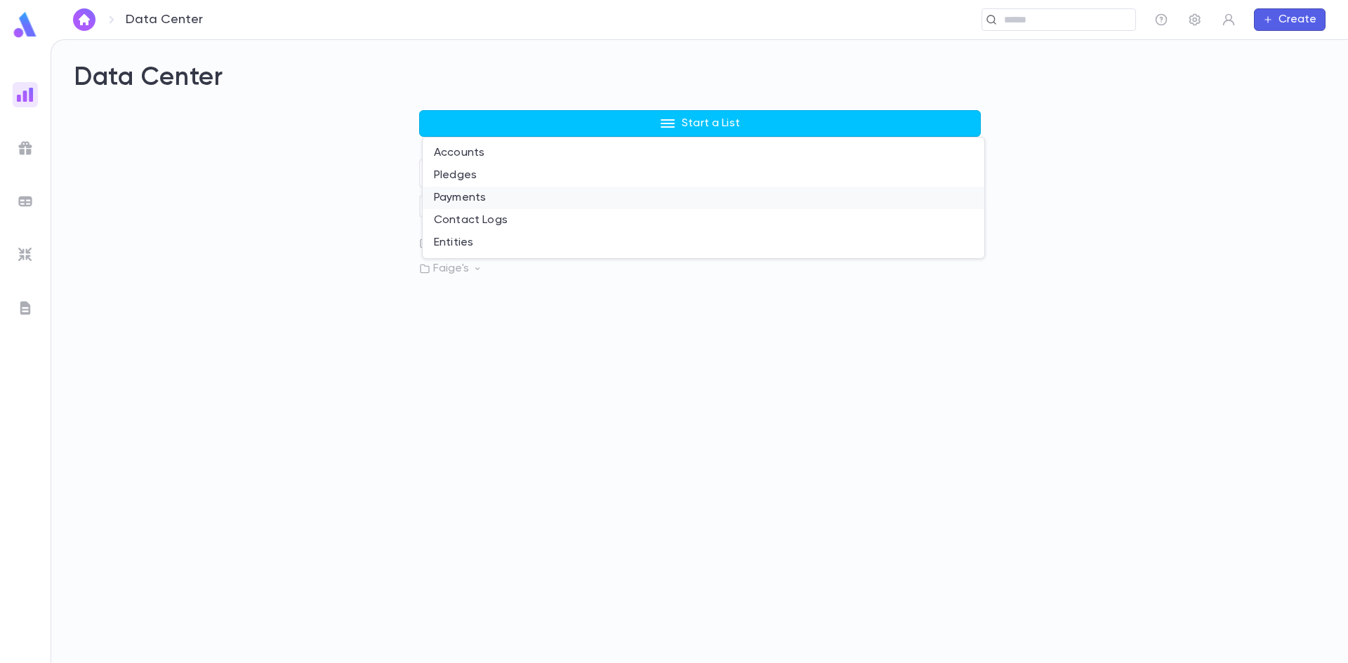
click at [468, 191] on li "Payments" at bounding box center [704, 198] width 562 height 22
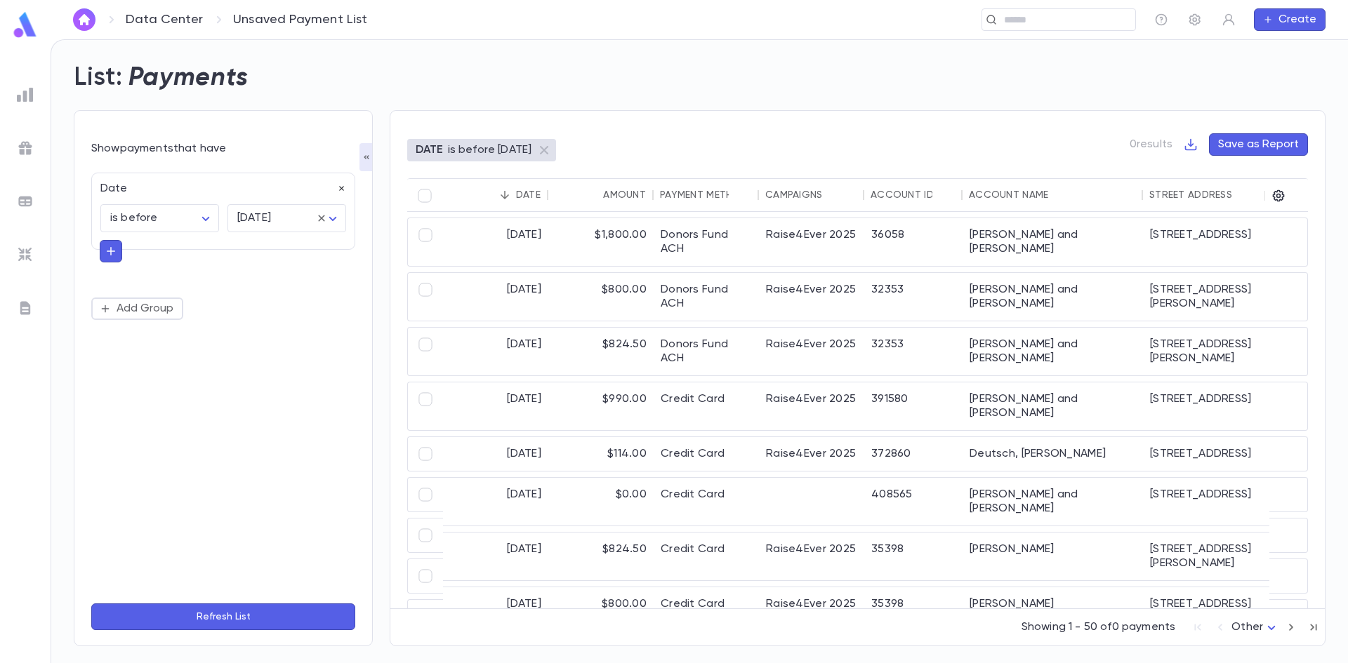
click at [338, 187] on icon "button" at bounding box center [342, 189] width 10 height 10
click at [135, 197] on button "Add Condition" at bounding box center [145, 192] width 109 height 22
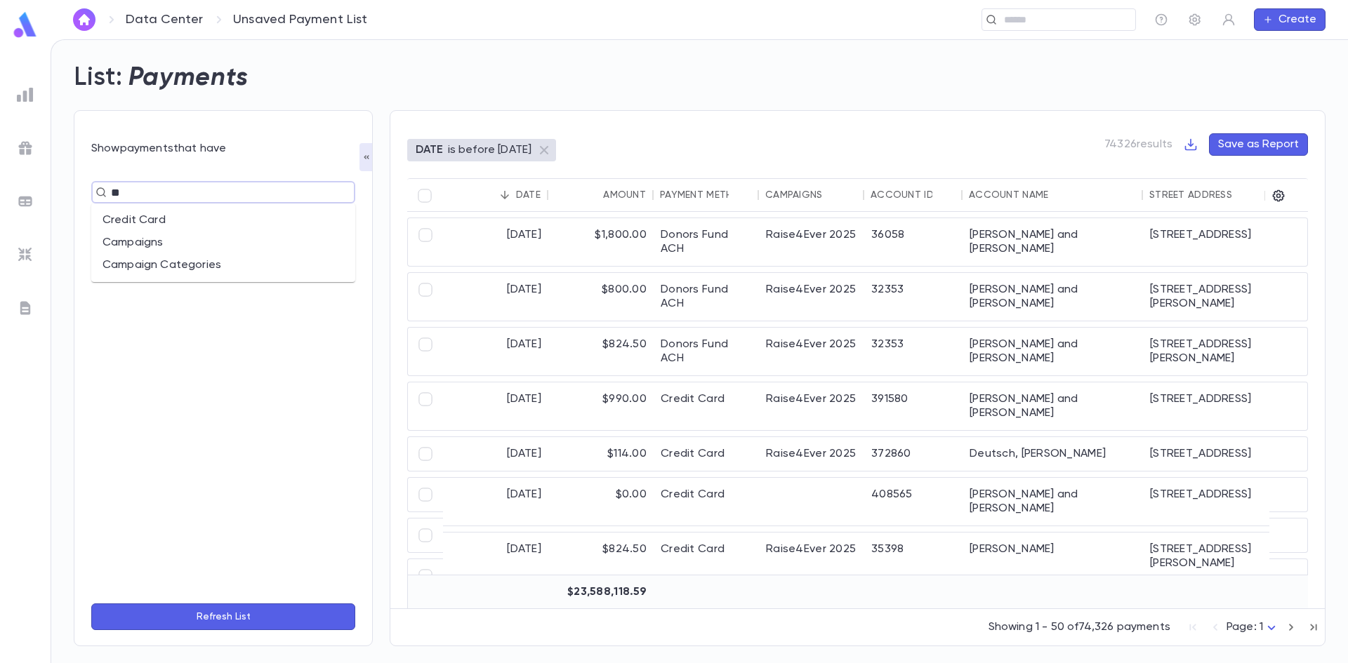
type input "***"
click at [147, 215] on li "Campaigns" at bounding box center [223, 220] width 264 height 22
click at [211, 218] on body "**********" at bounding box center [674, 351] width 1348 height 624
click at [211, 218] on div at bounding box center [674, 331] width 1348 height 663
click at [305, 215] on input "text" at bounding box center [276, 218] width 85 height 27
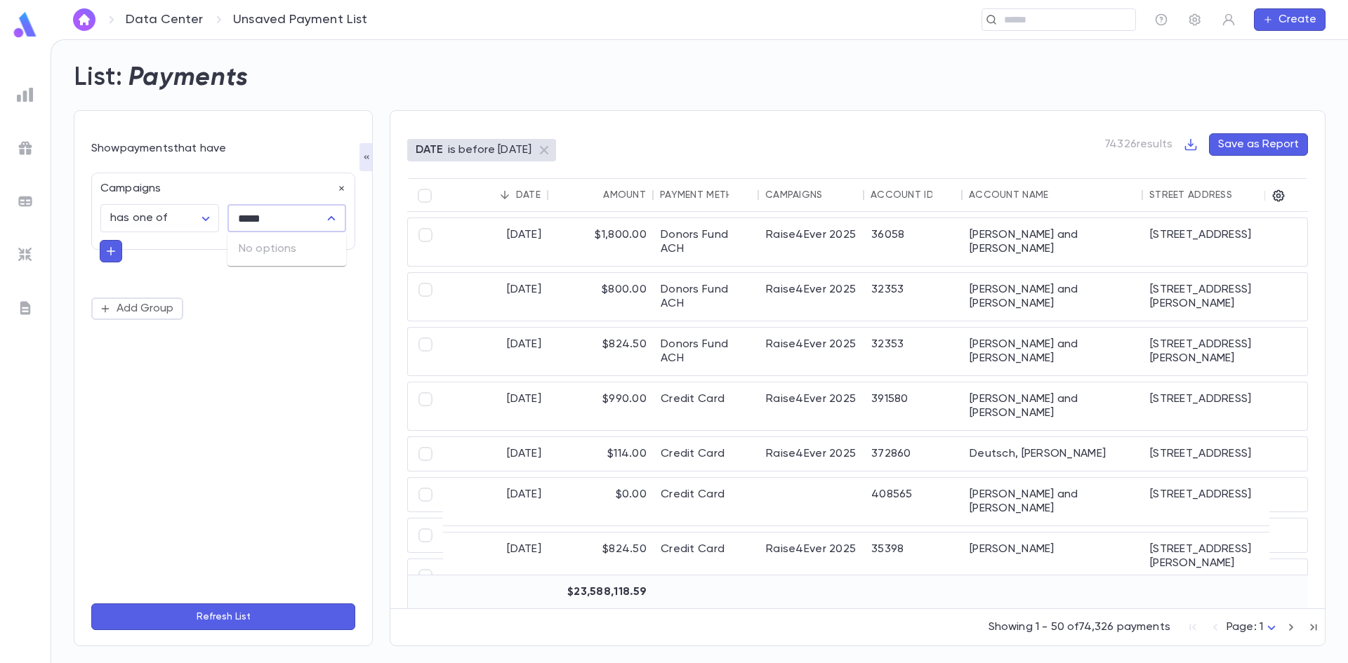
type input "****"
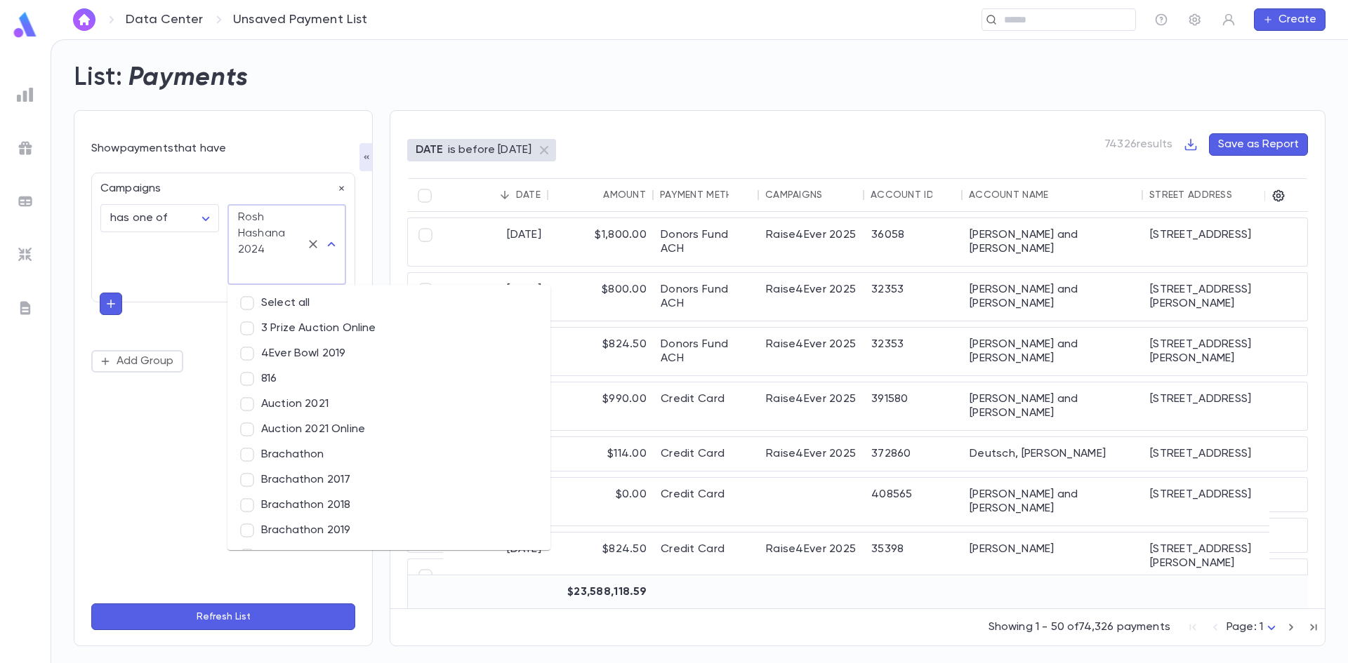
scroll to position [4416, 0]
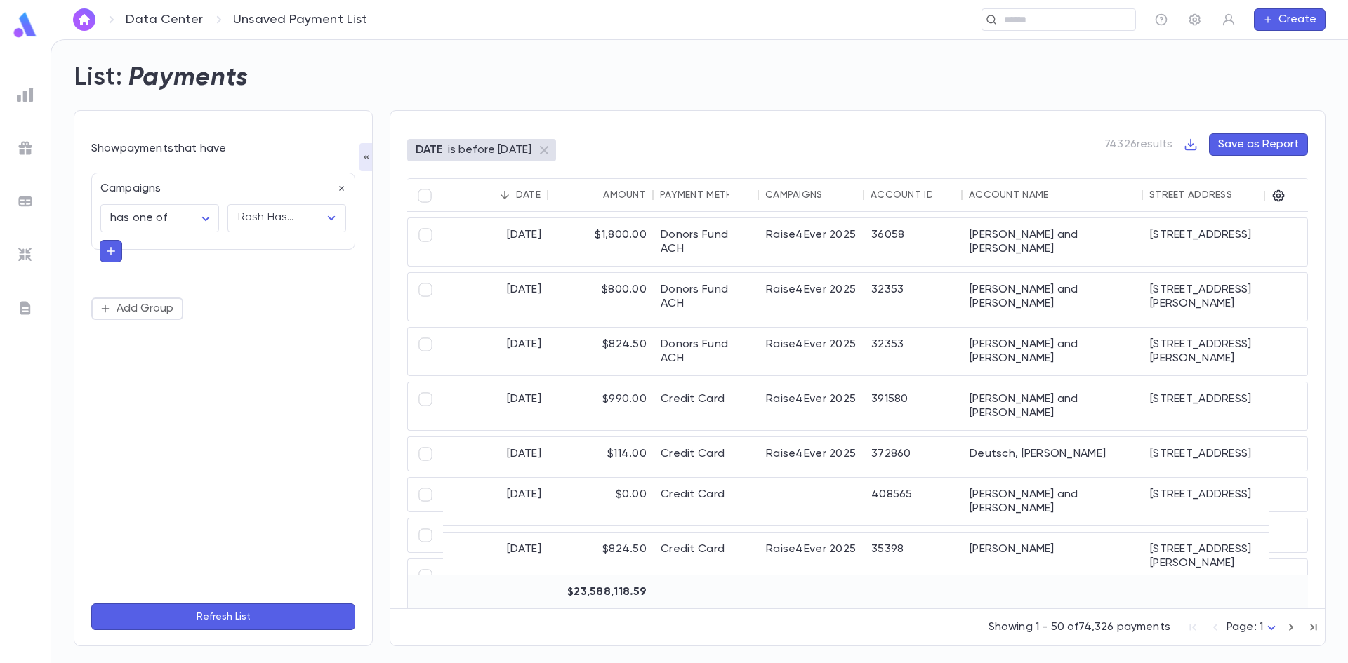
click at [186, 418] on div "**********" at bounding box center [223, 378] width 264 height 428
click at [112, 262] on button "button" at bounding box center [111, 251] width 22 height 22
click at [133, 257] on input "text" at bounding box center [217, 250] width 204 height 20
type input "****"
click at [152, 268] on li "Payment Method" at bounding box center [223, 278] width 247 height 22
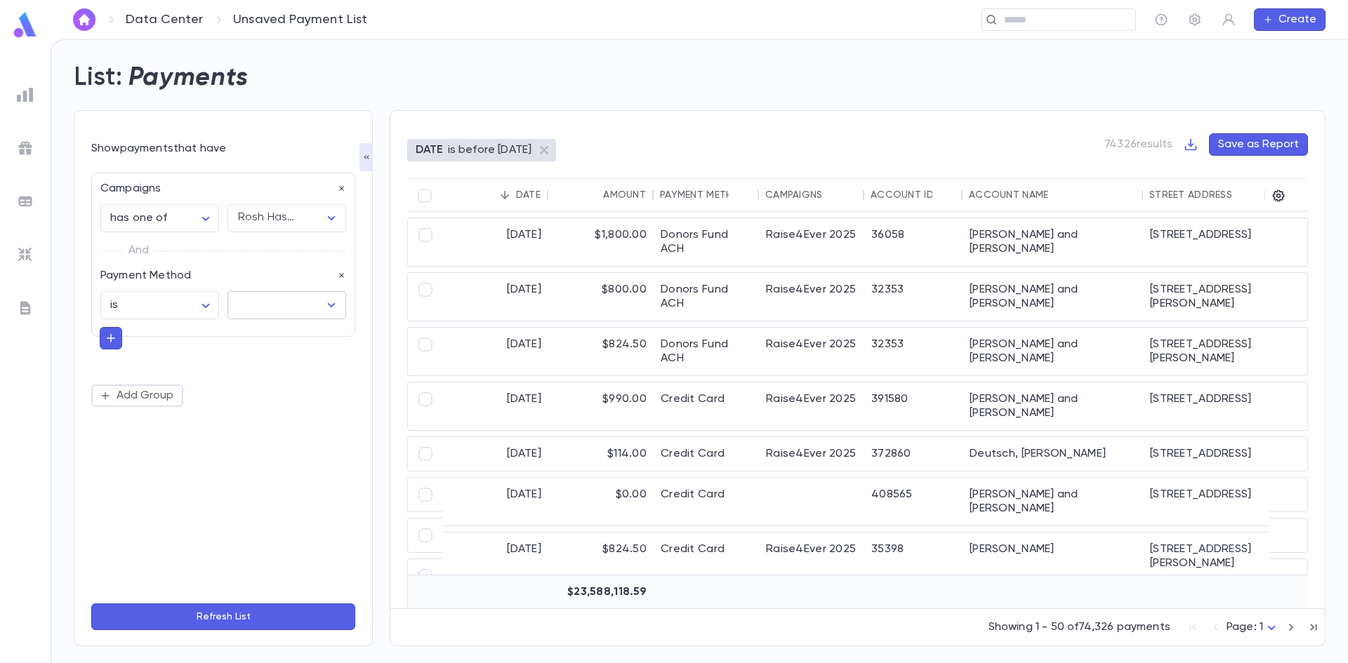
click at [268, 302] on input "text" at bounding box center [276, 305] width 85 height 27
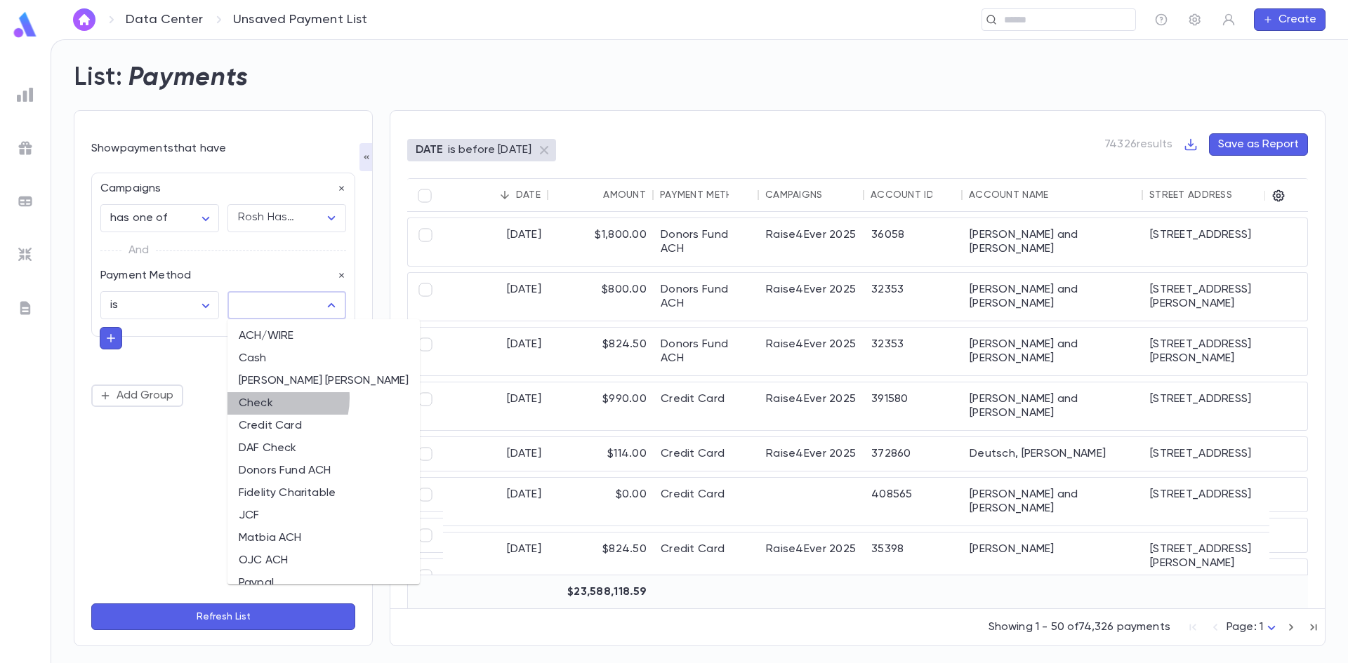
click at [264, 398] on li "Check" at bounding box center [323, 403] width 192 height 22
type input "*****"
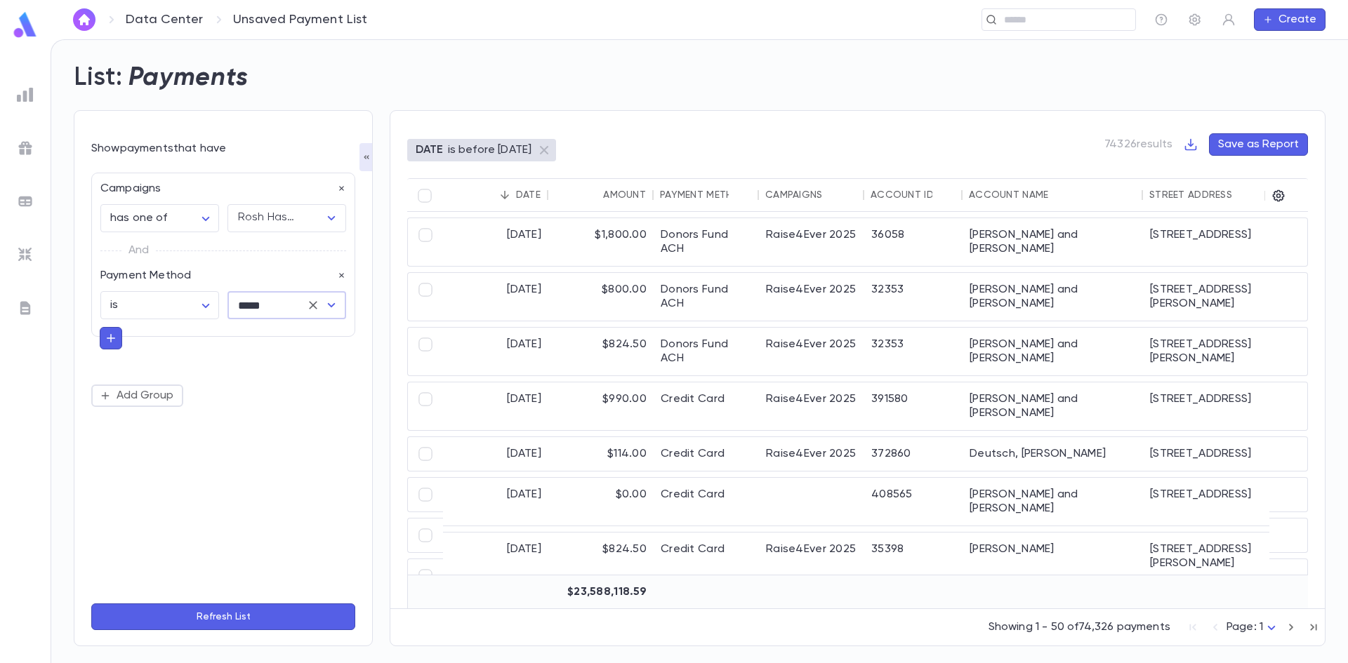
click at [203, 623] on button "Refresh List" at bounding box center [223, 617] width 264 height 27
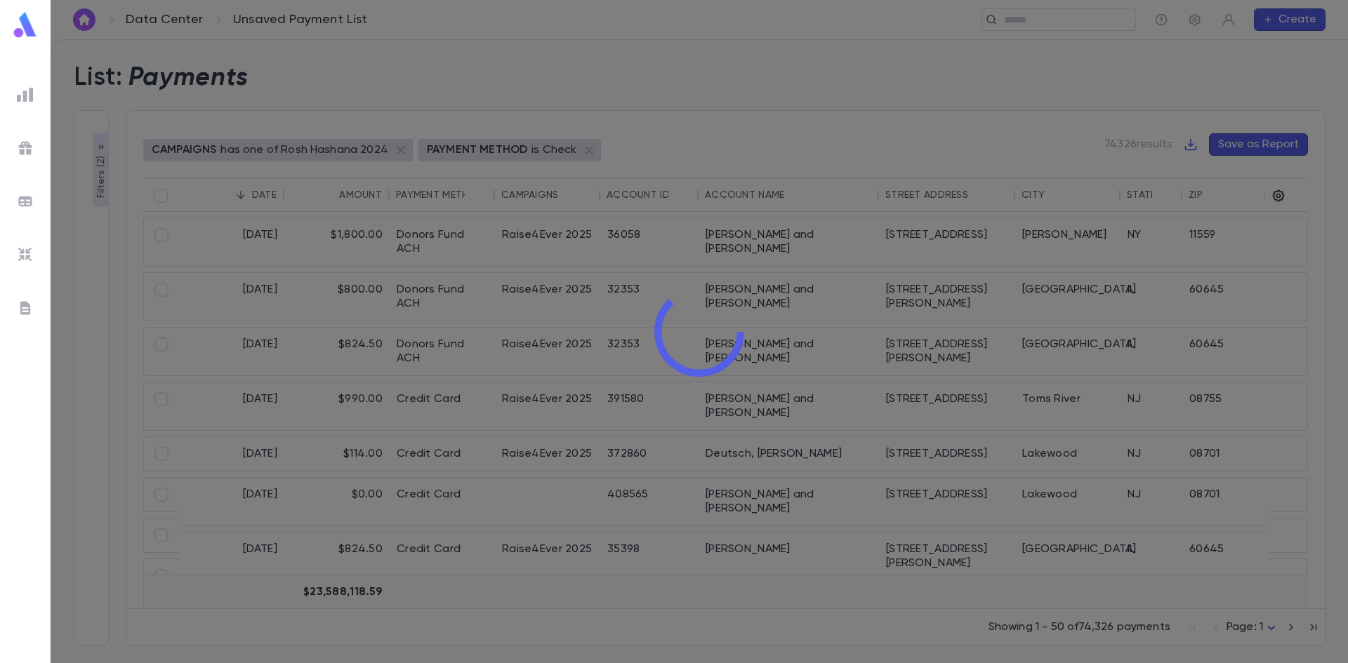
type input "*****"
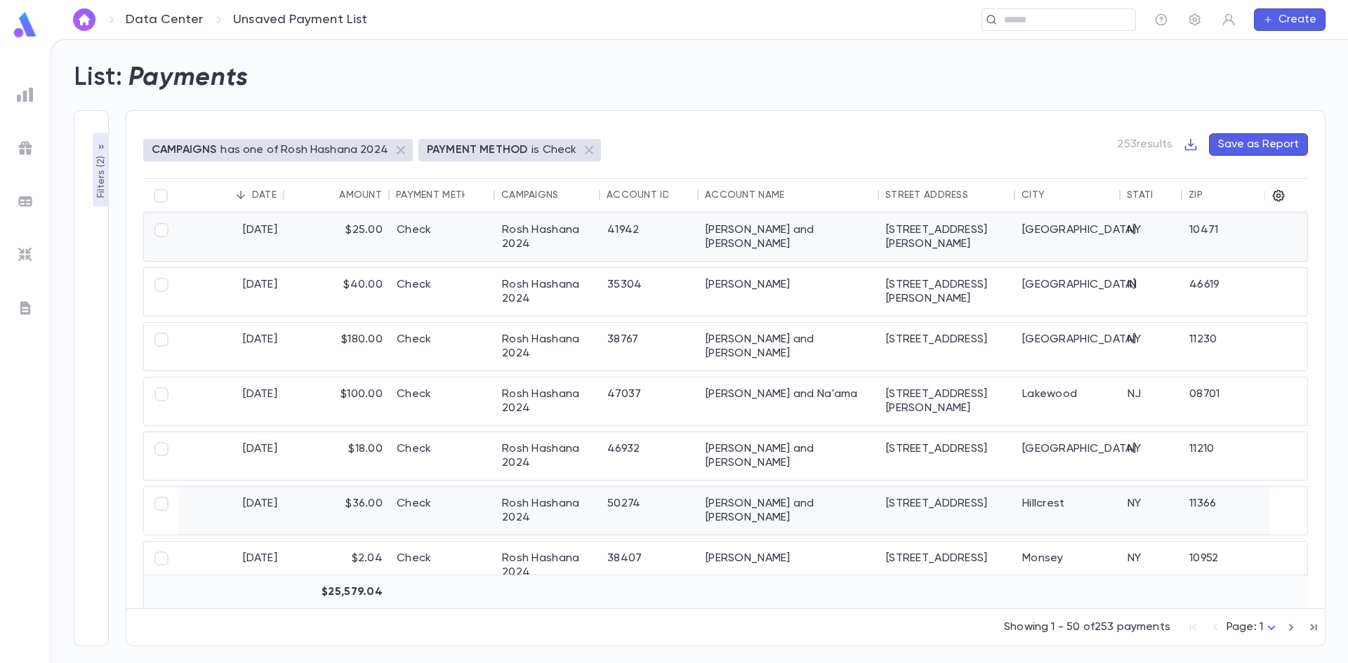
scroll to position [702, 0]
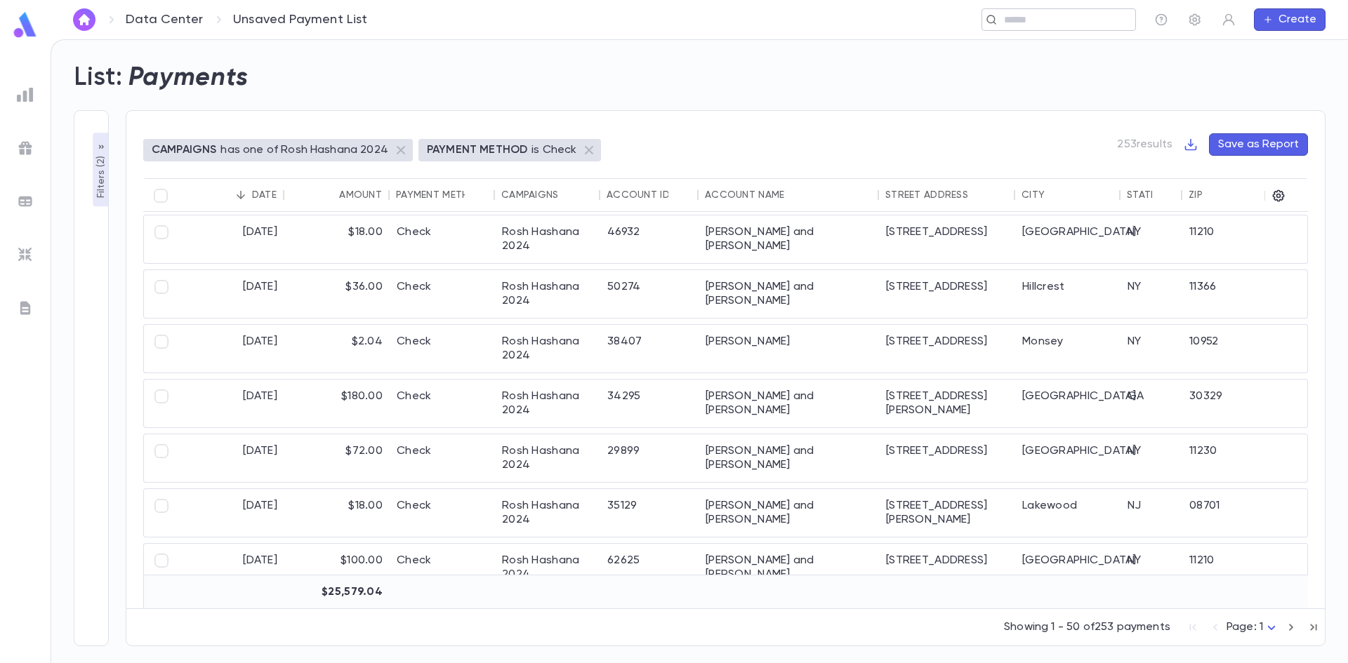
click at [1024, 14] on input "text" at bounding box center [1054, 19] width 109 height 13
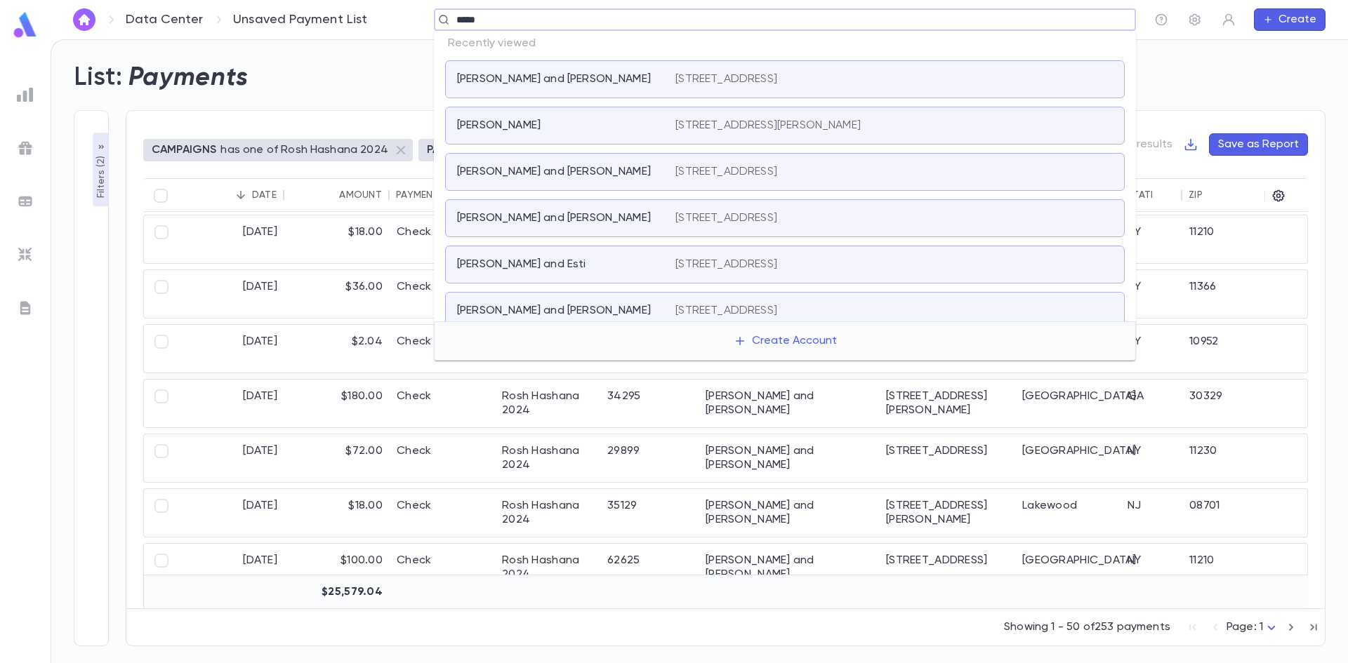
type input "******"
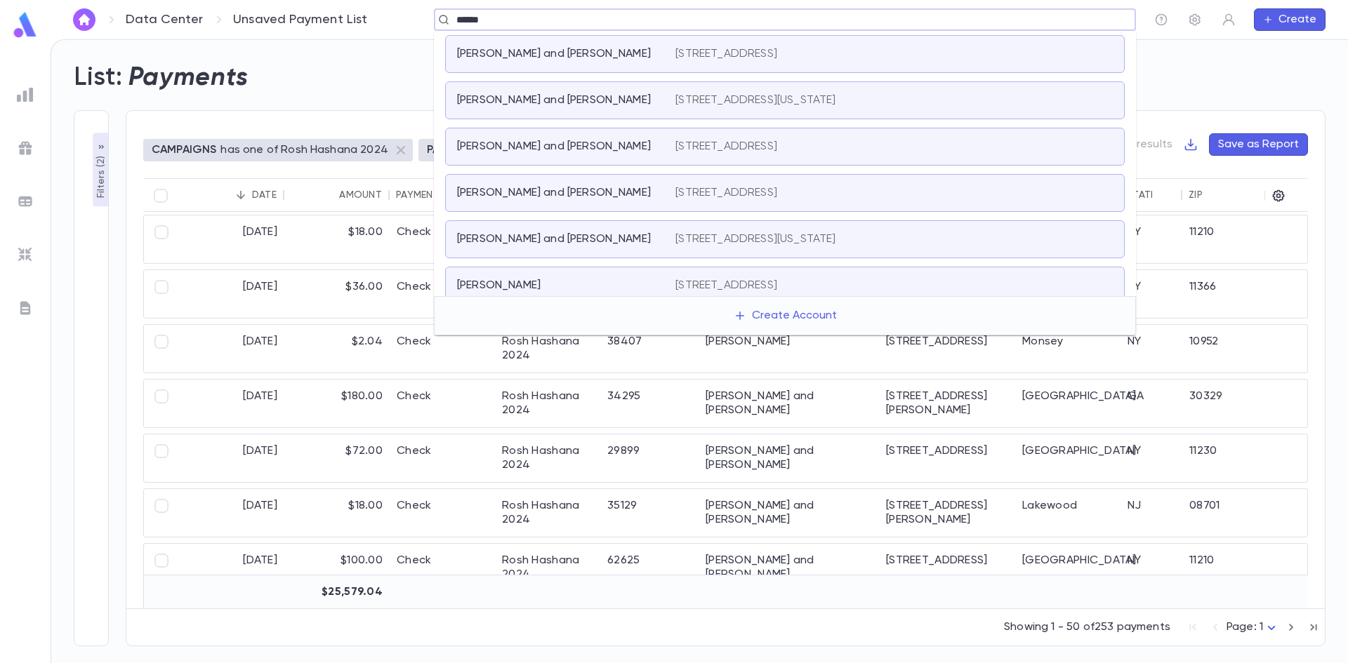
scroll to position [70, 0]
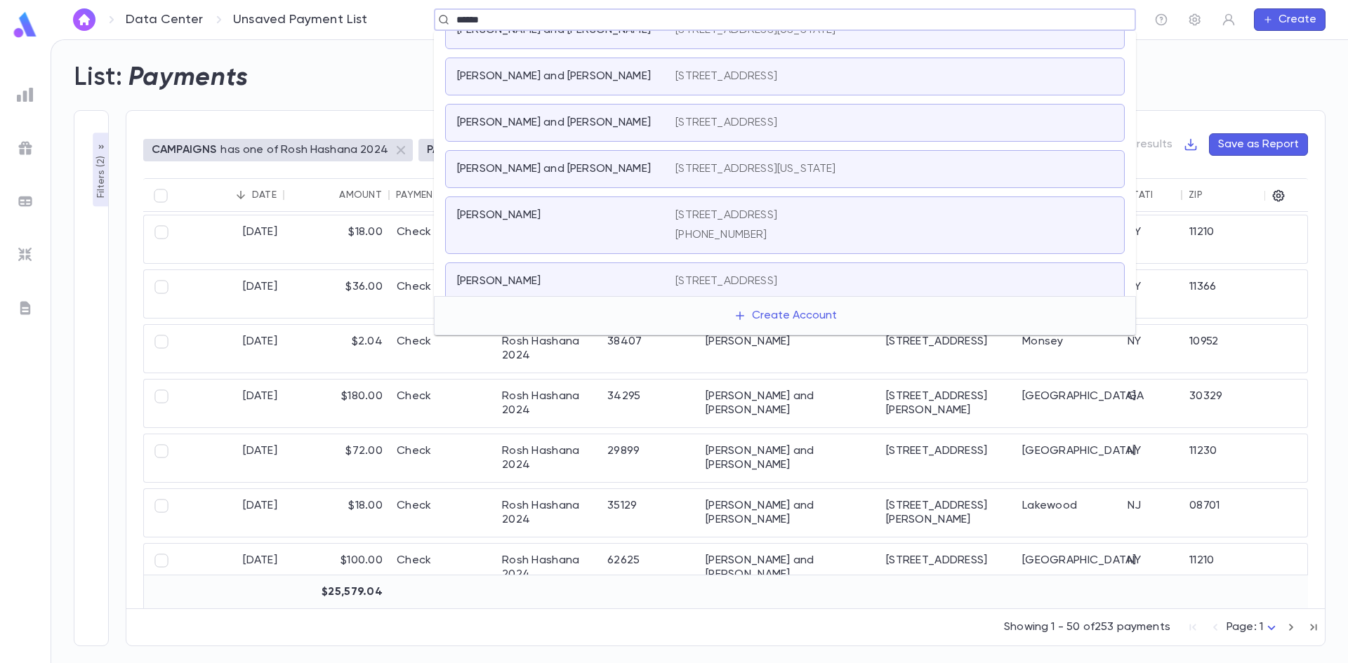
click at [488, 225] on div "Zidele, Boruch" at bounding box center [566, 226] width 218 height 34
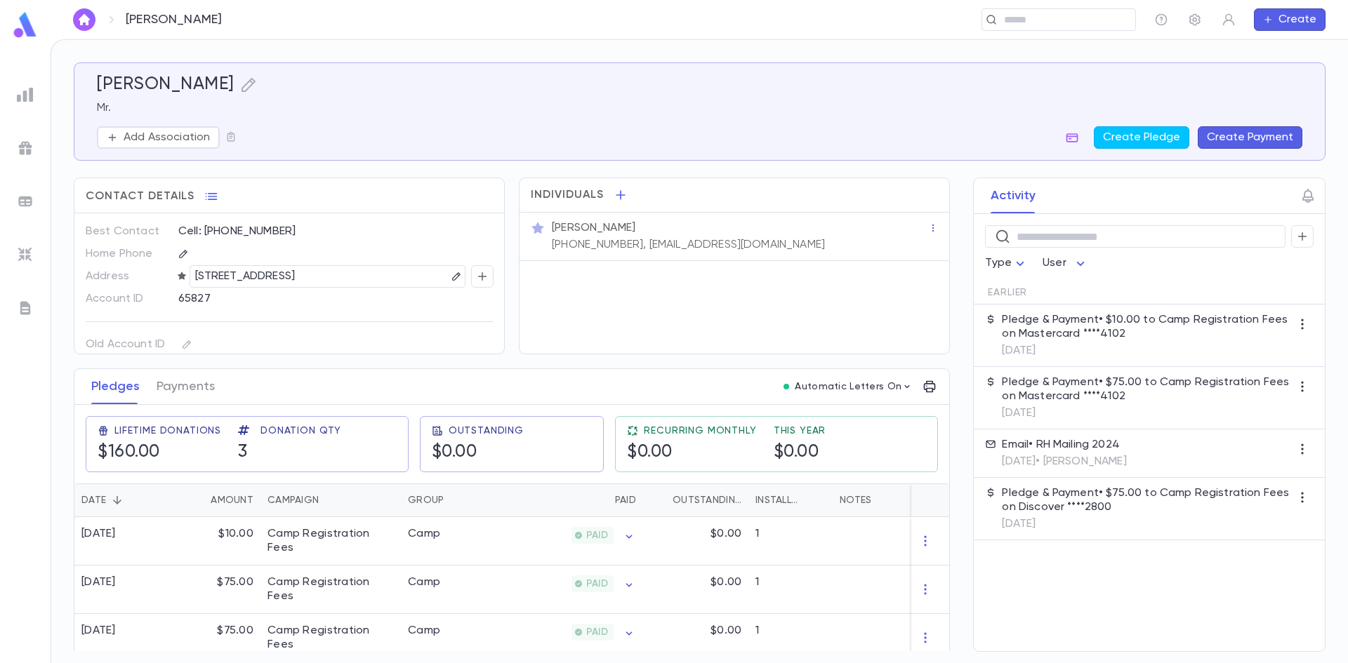
click at [1213, 146] on button "Create Payment" at bounding box center [1250, 137] width 105 height 22
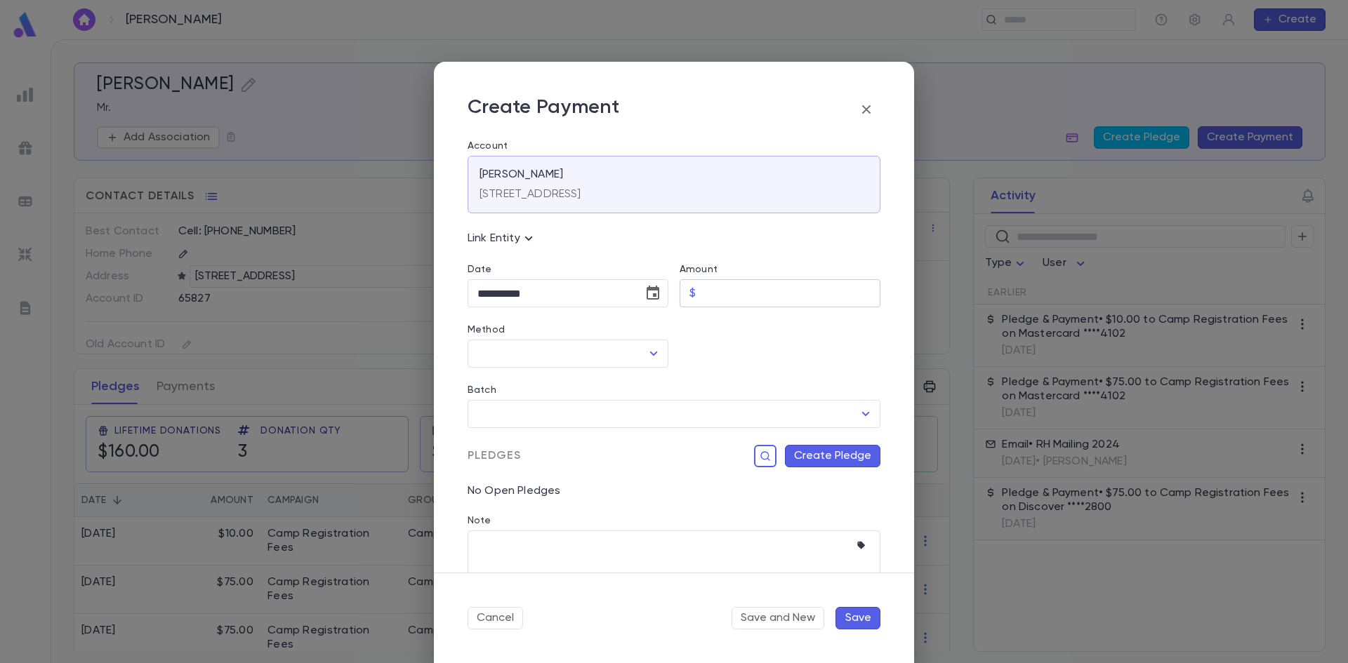
click at [741, 295] on input "Amount" at bounding box center [790, 293] width 179 height 27
type input "*****"
click at [614, 369] on div "Batch ​" at bounding box center [668, 398] width 424 height 60
click at [577, 340] on div "​" at bounding box center [568, 354] width 201 height 28
click at [574, 362] on input "Method" at bounding box center [557, 353] width 167 height 27
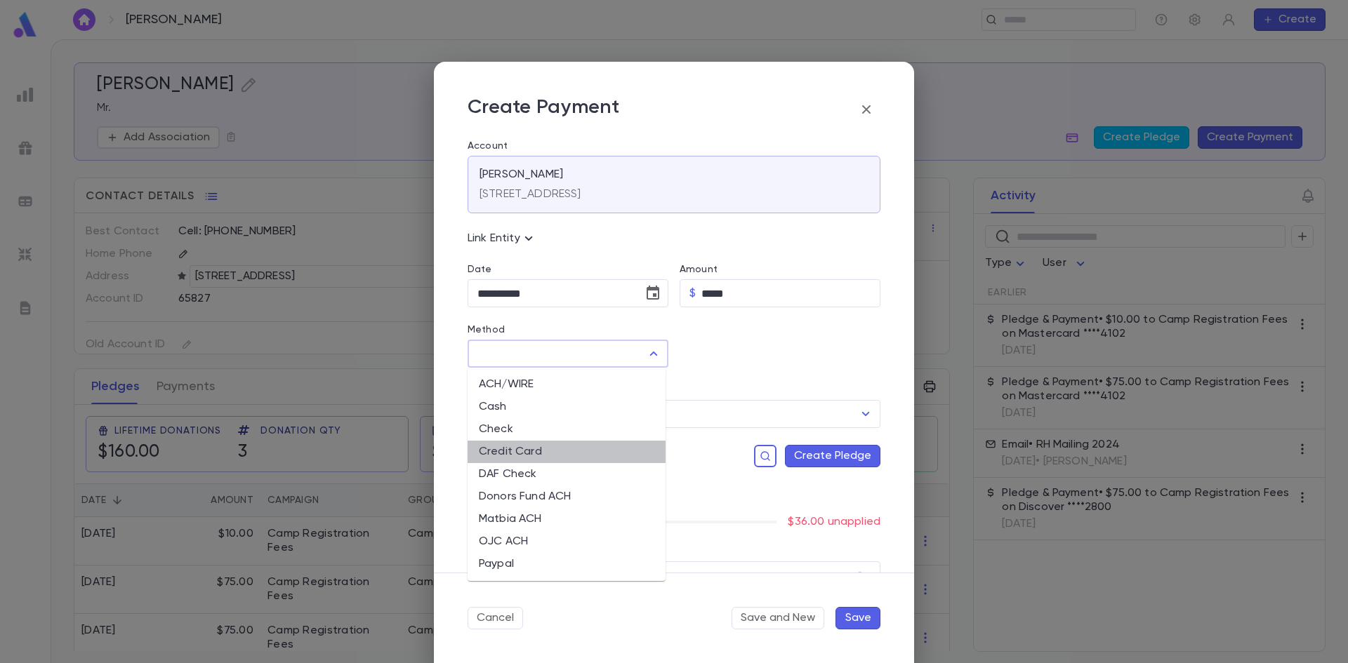
click at [507, 449] on li "Credit Card" at bounding box center [567, 452] width 198 height 22
type input "**********"
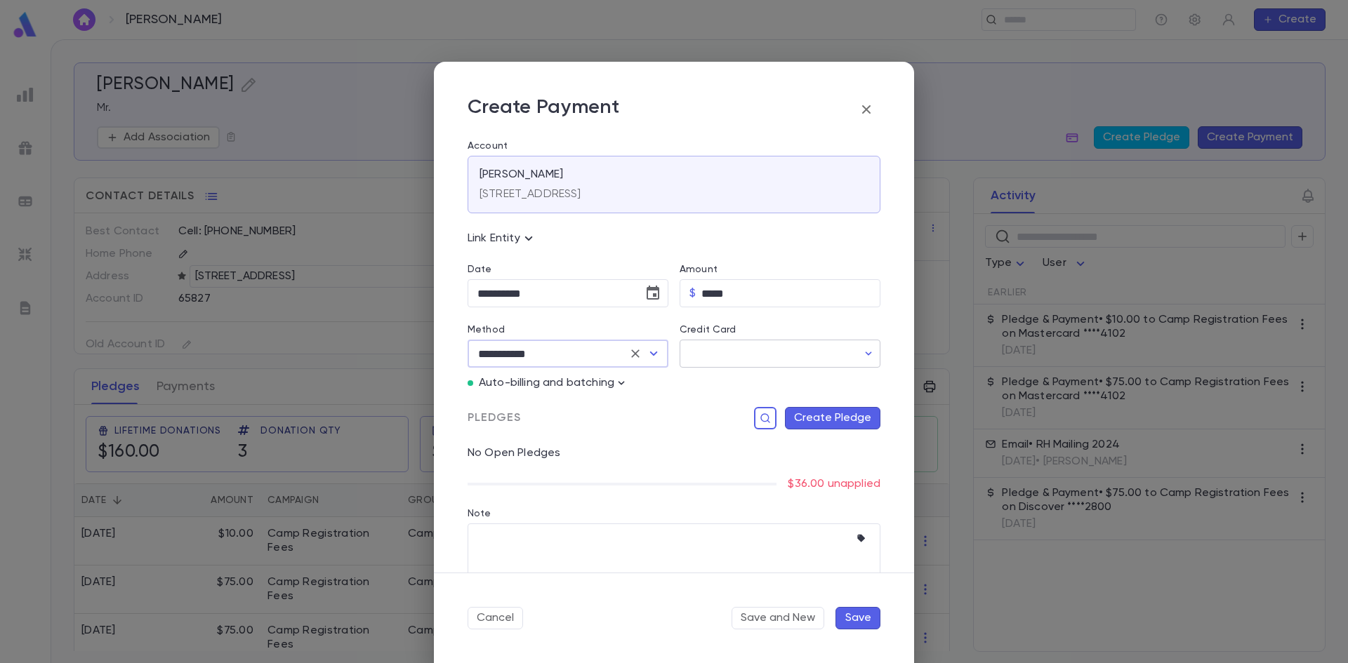
click at [732, 355] on input "Credit Card" at bounding box center [769, 353] width 178 height 27
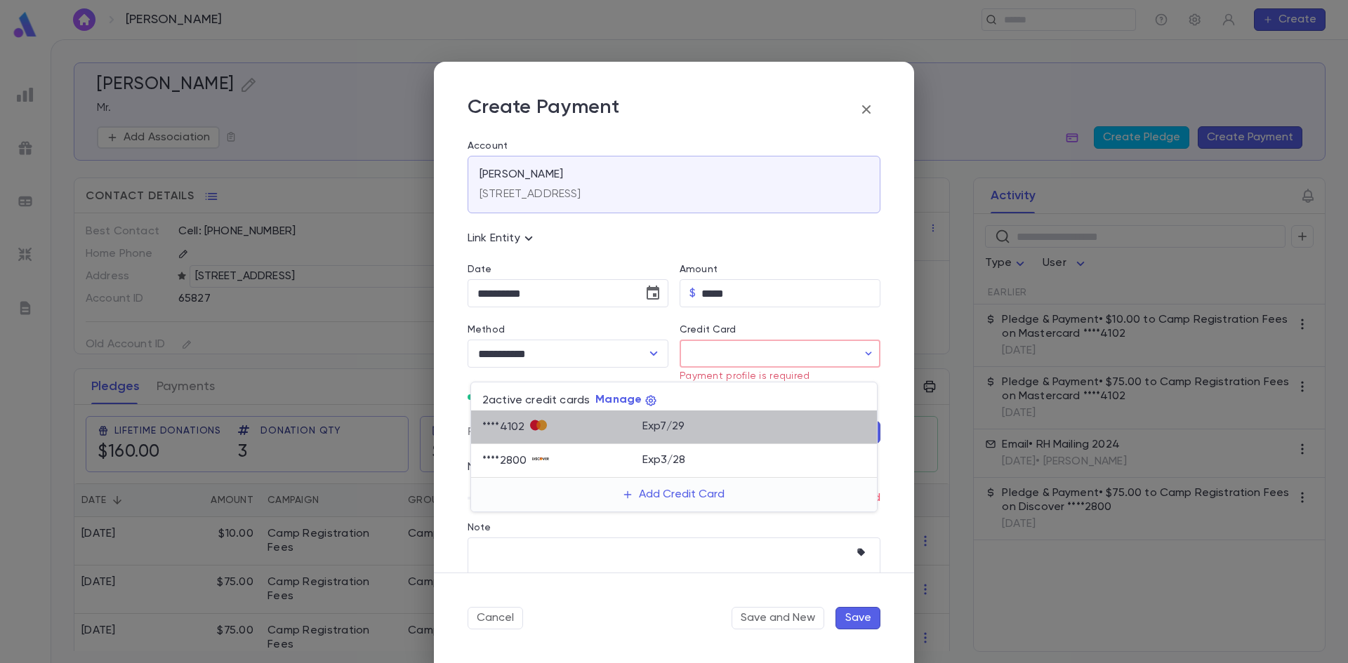
click at [679, 430] on p "Exp 7 / 29" at bounding box center [663, 427] width 43 height 14
type input "********"
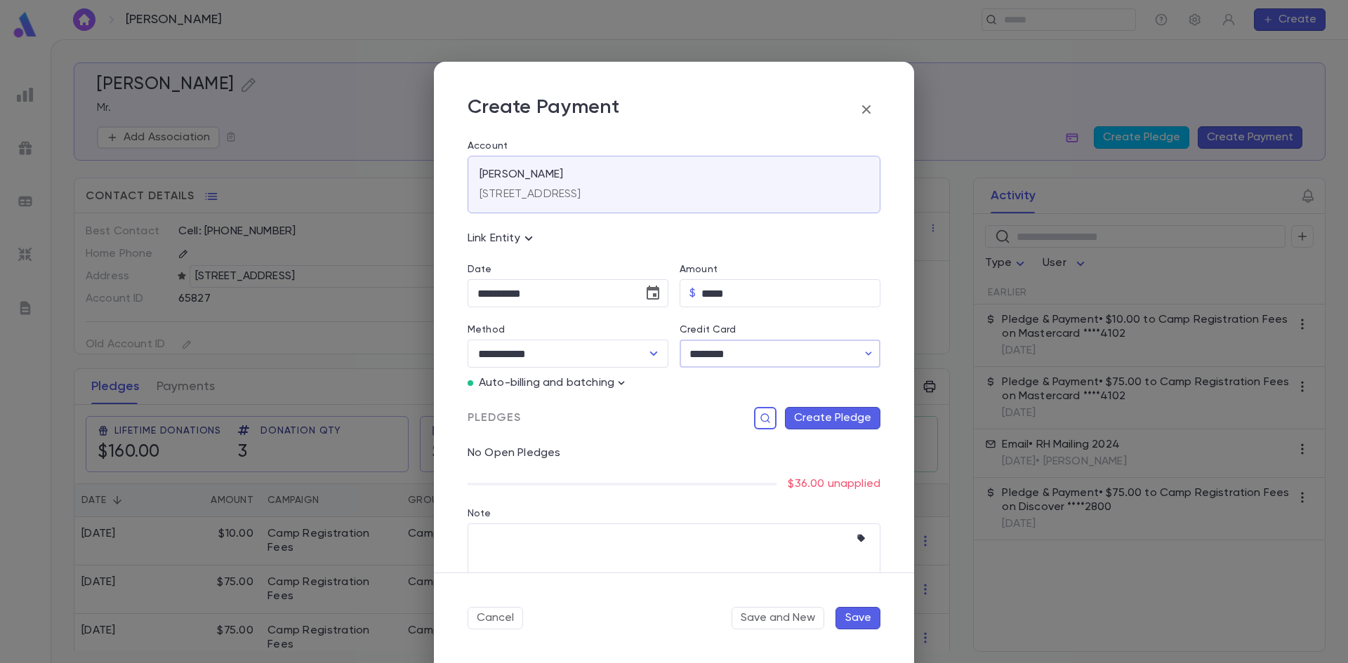
click at [809, 423] on button "Create Pledge" at bounding box center [832, 418] width 95 height 22
click at [736, 562] on input "Campaign" at bounding box center [739, 562] width 191 height 27
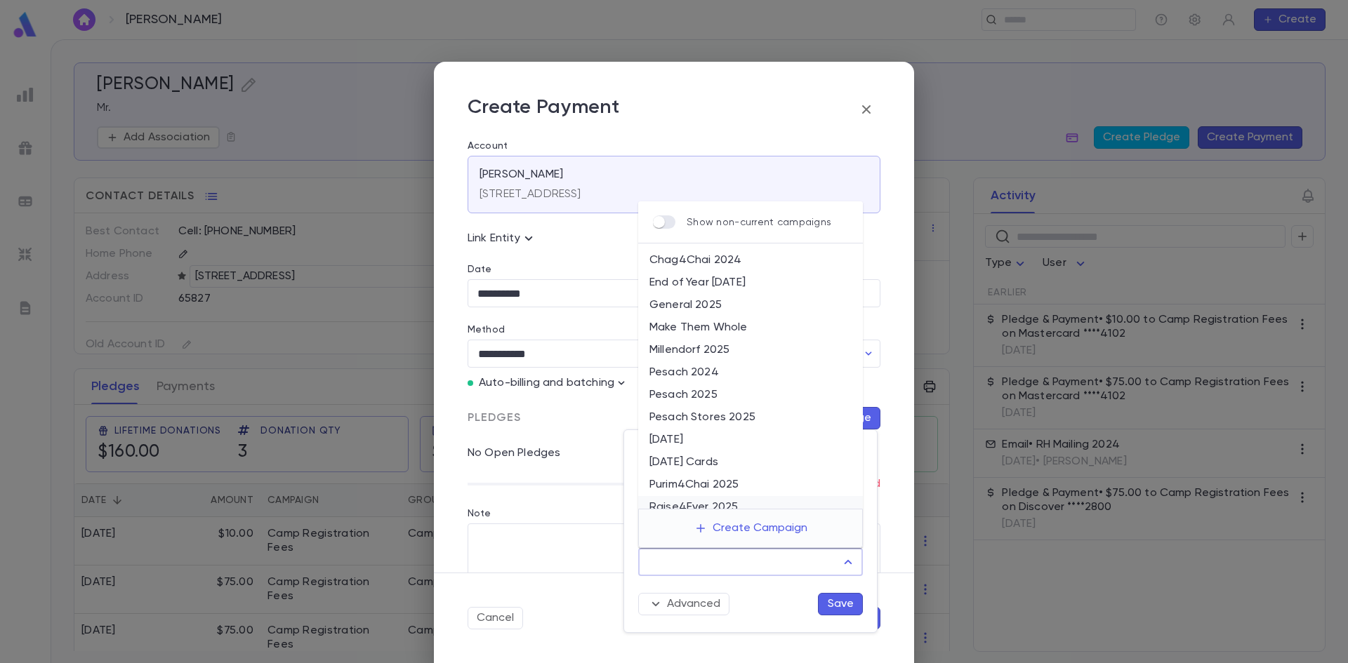
scroll to position [72, 0]
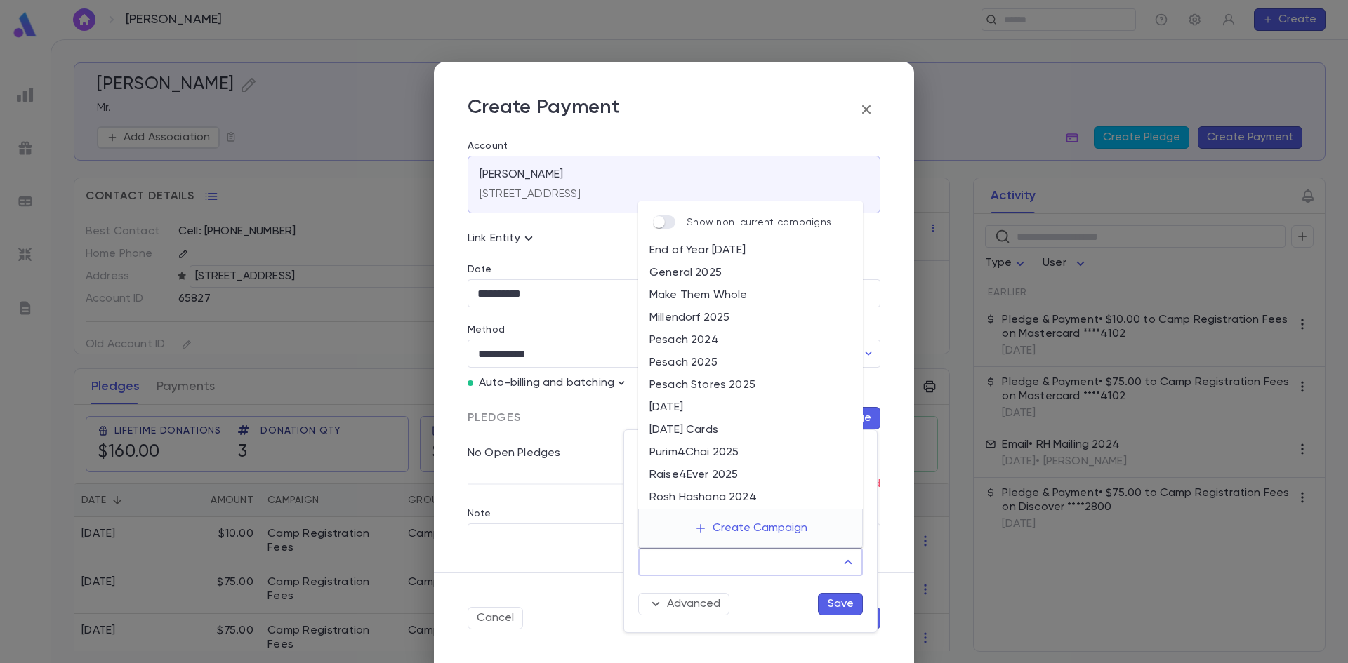
click at [710, 473] on li "Raise4Ever 2025" at bounding box center [750, 475] width 225 height 22
type input "**********"
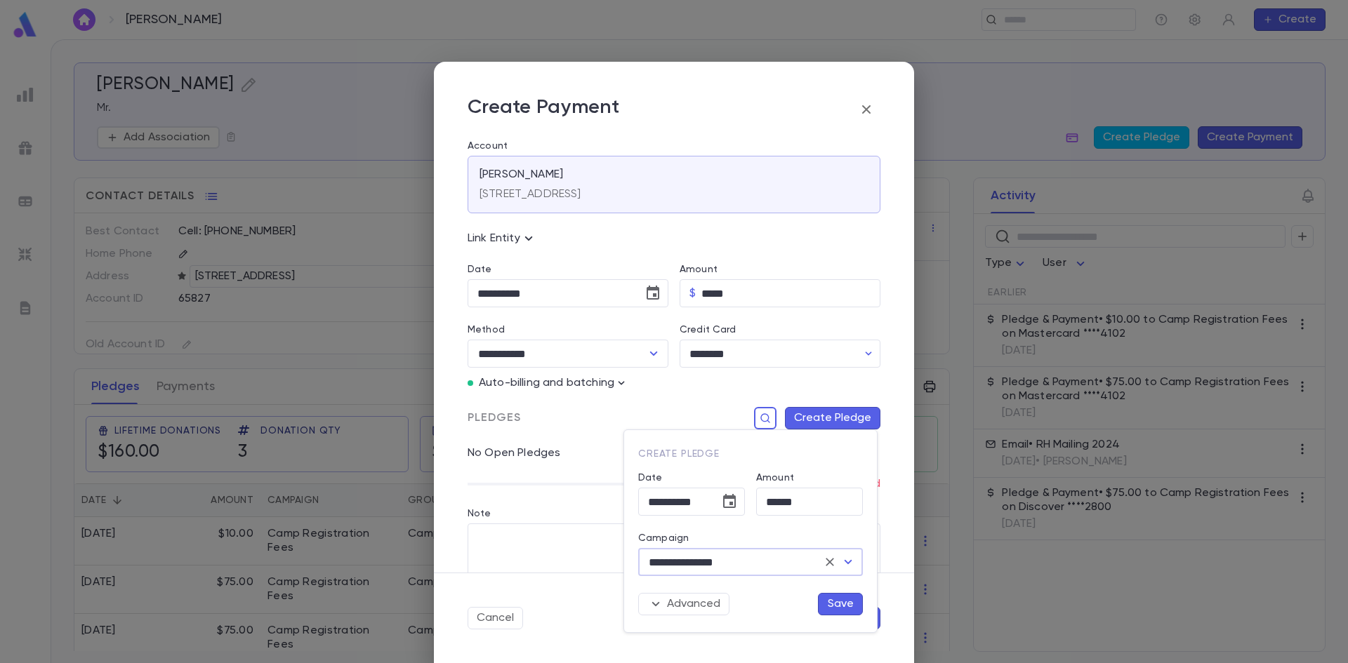
click at [838, 619] on div "**********" at bounding box center [750, 531] width 253 height 202
click at [838, 611] on button "Save" at bounding box center [840, 604] width 45 height 22
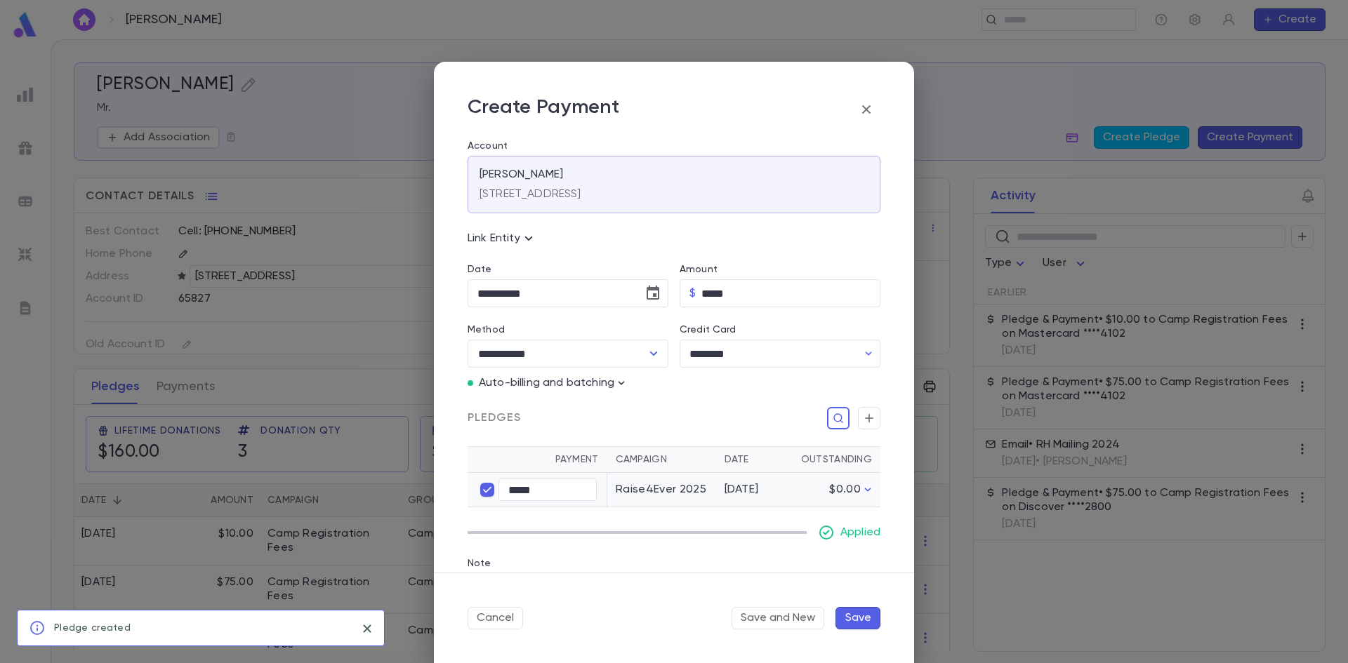
click at [845, 615] on button "Save" at bounding box center [857, 618] width 45 height 22
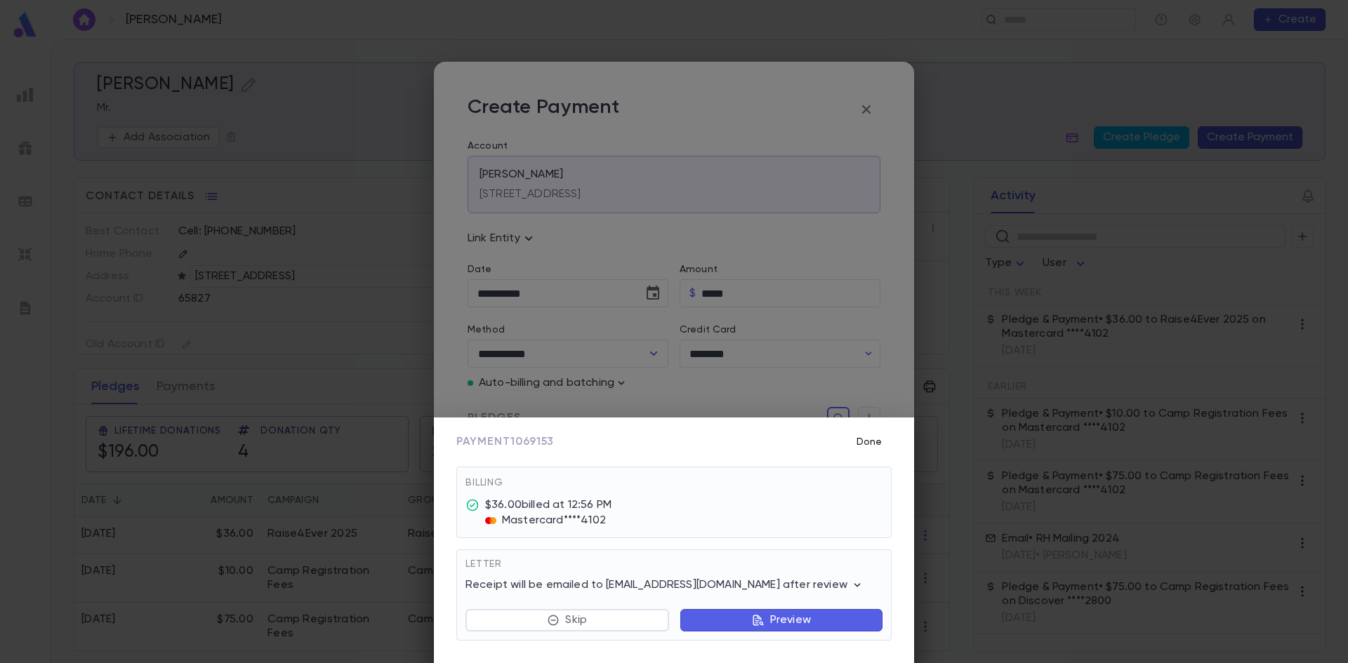
click at [863, 441] on button "Done" at bounding box center [869, 442] width 45 height 27
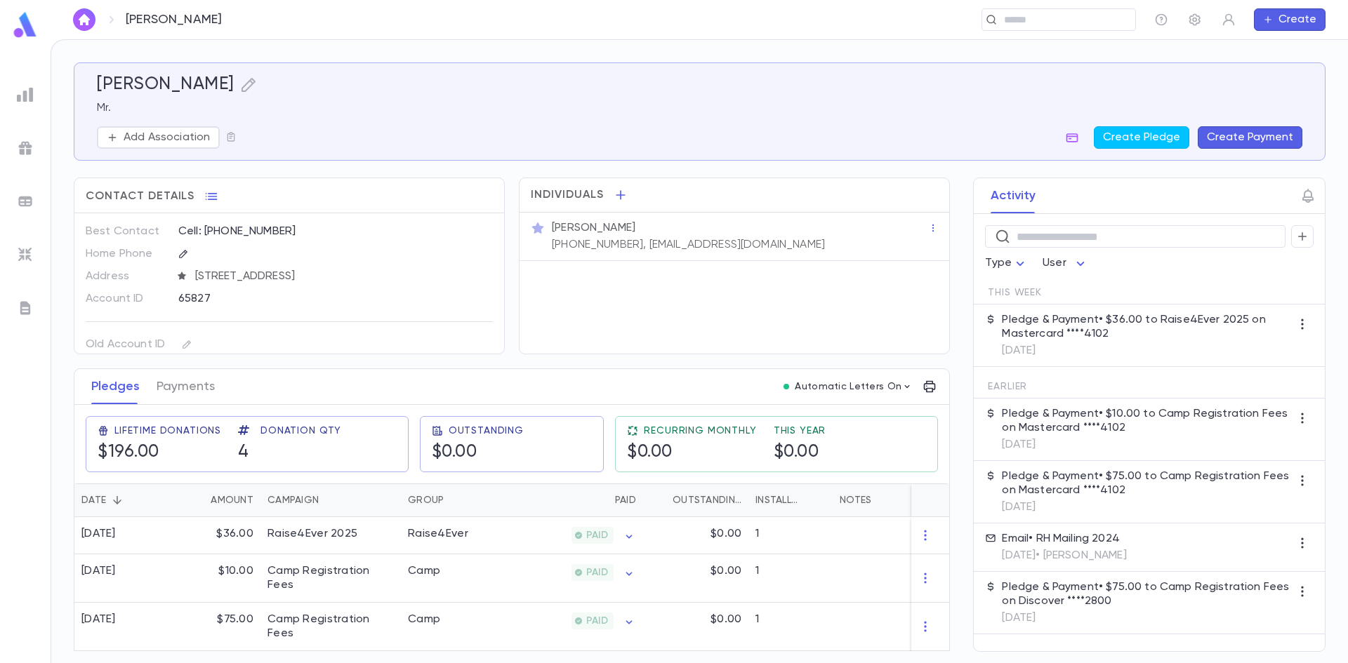
click at [19, 102] on img at bounding box center [25, 94] width 17 height 17
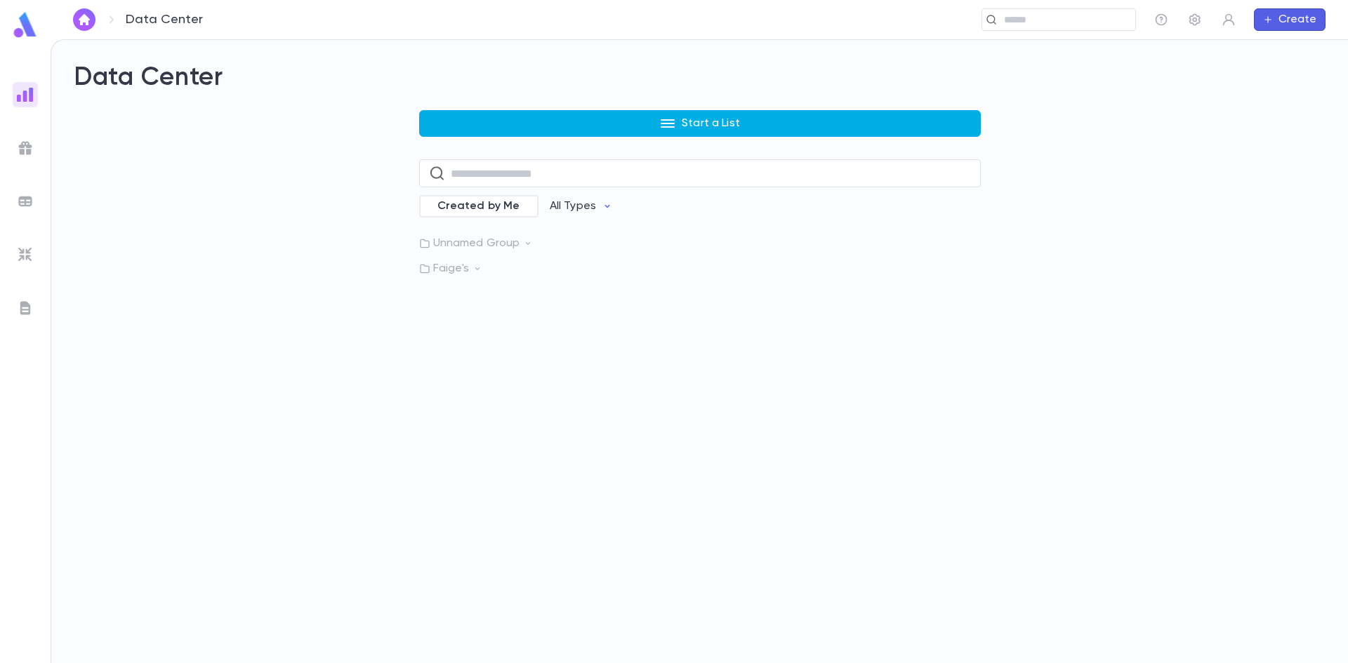
click at [555, 130] on button "Start a List" at bounding box center [700, 123] width 562 height 27
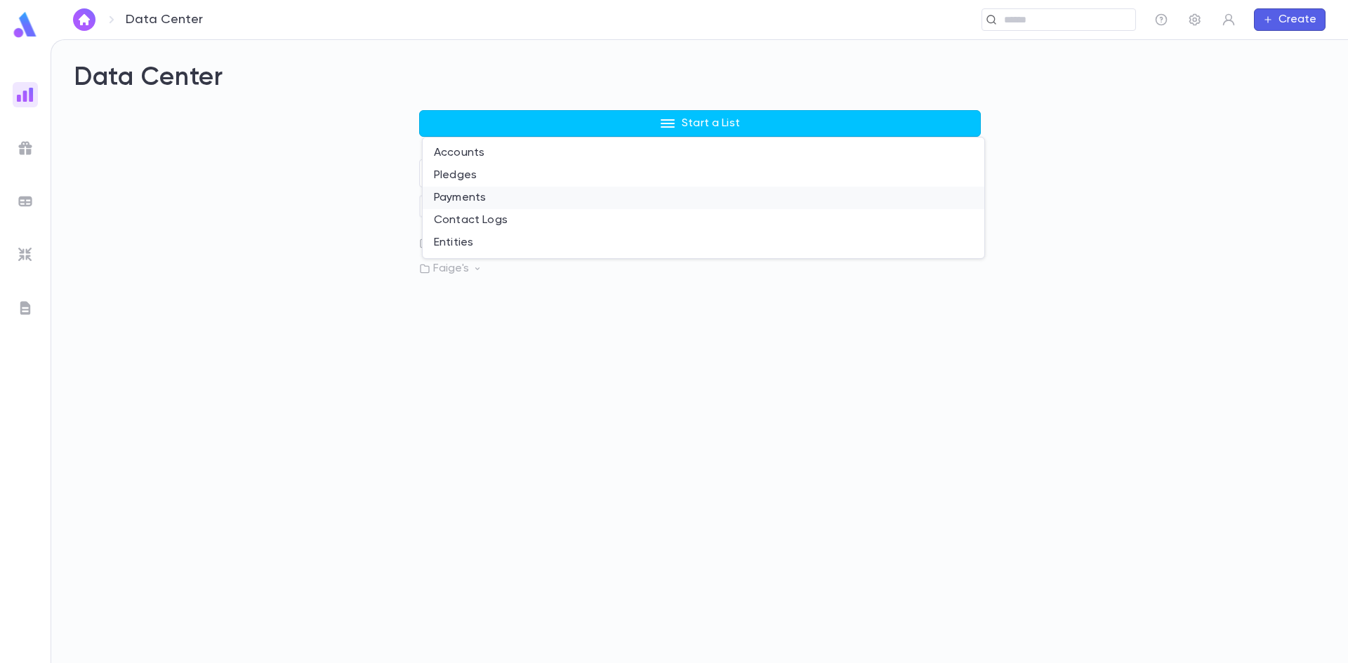
click at [476, 197] on li "Payments" at bounding box center [704, 198] width 562 height 22
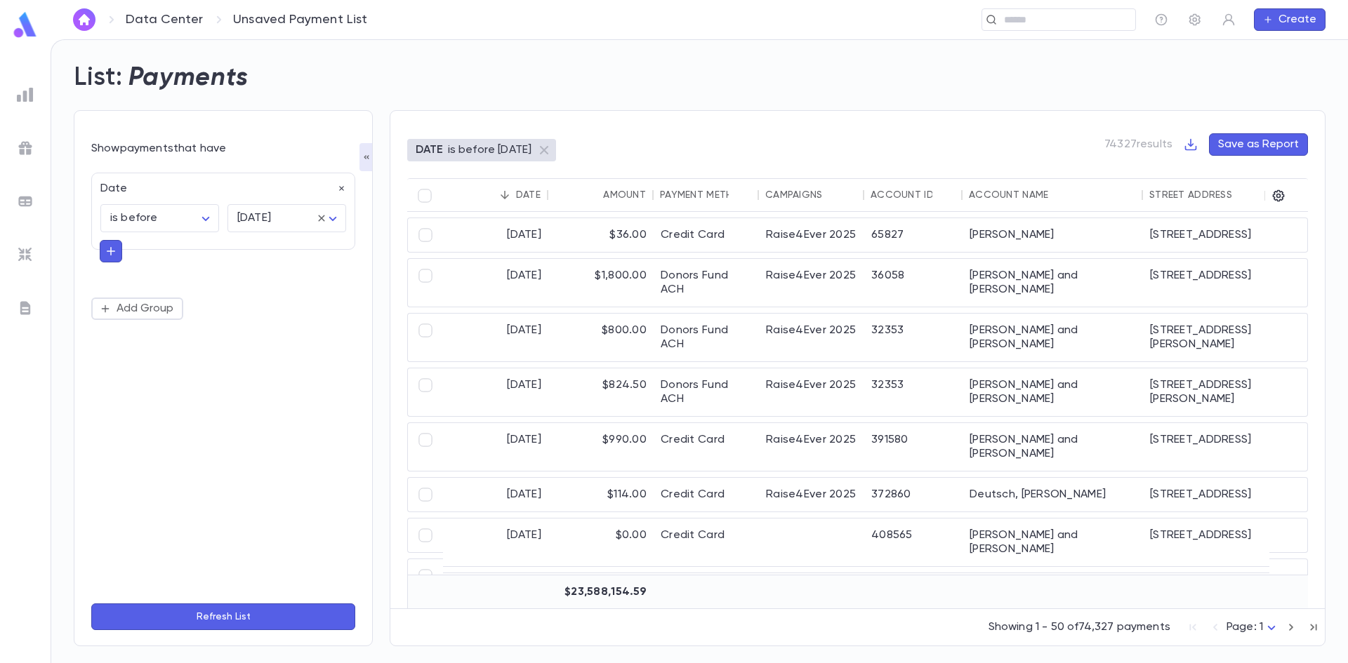
click at [342, 185] on icon "button" at bounding box center [342, 189] width 10 height 10
click at [132, 173] on div "Add Condition" at bounding box center [223, 378] width 264 height 428
click at [135, 186] on button "Add Condition" at bounding box center [145, 192] width 109 height 22
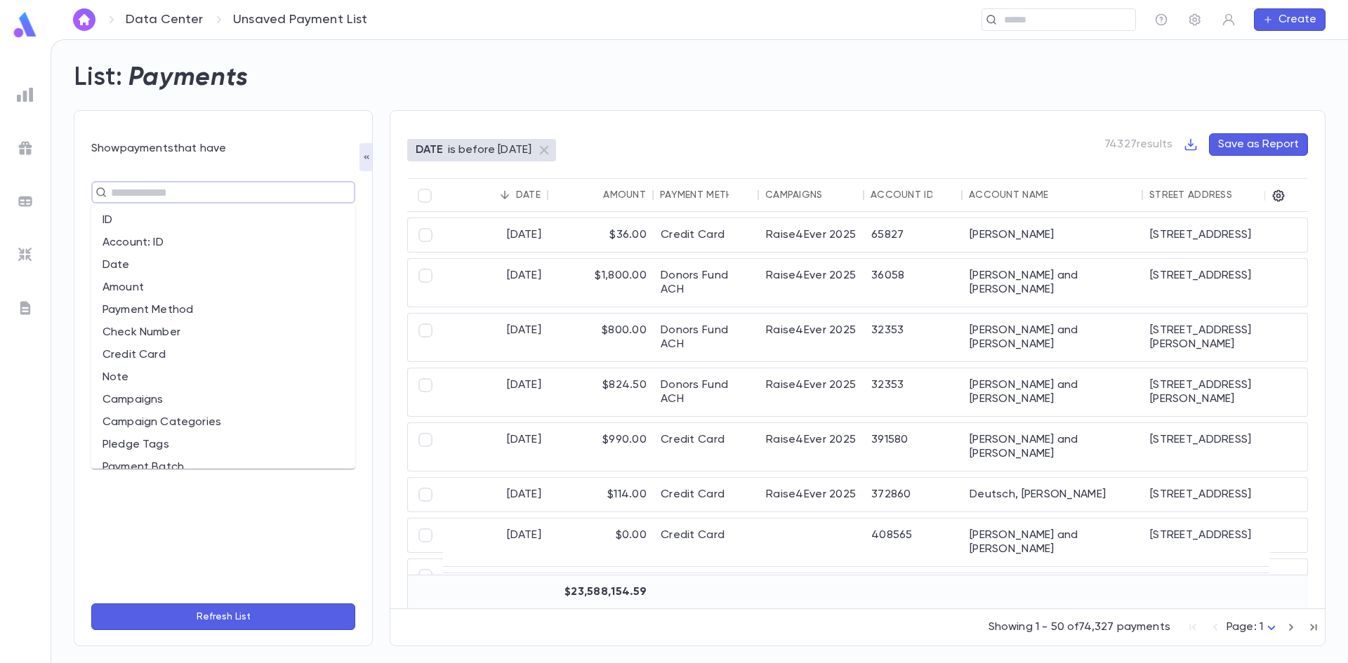
click at [161, 195] on input "text" at bounding box center [217, 193] width 221 height 20
click at [156, 391] on li "Campaigns" at bounding box center [223, 400] width 264 height 22
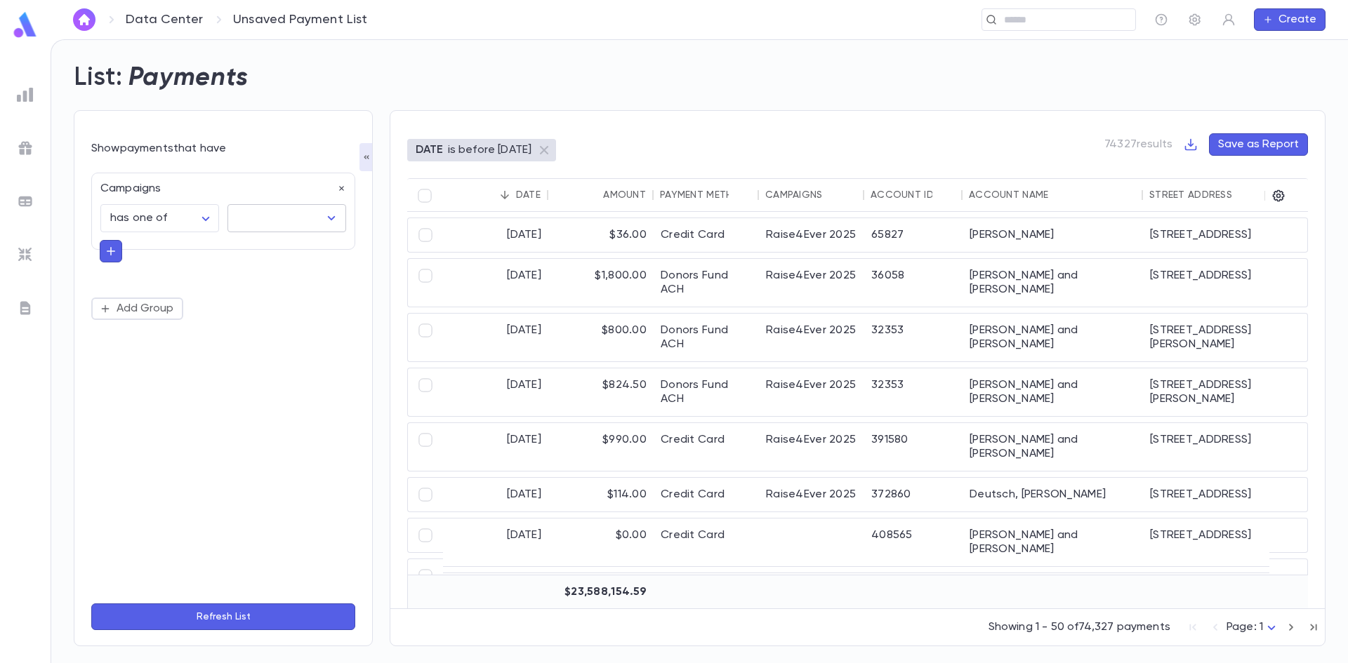
click at [241, 225] on input "text" at bounding box center [276, 218] width 85 height 27
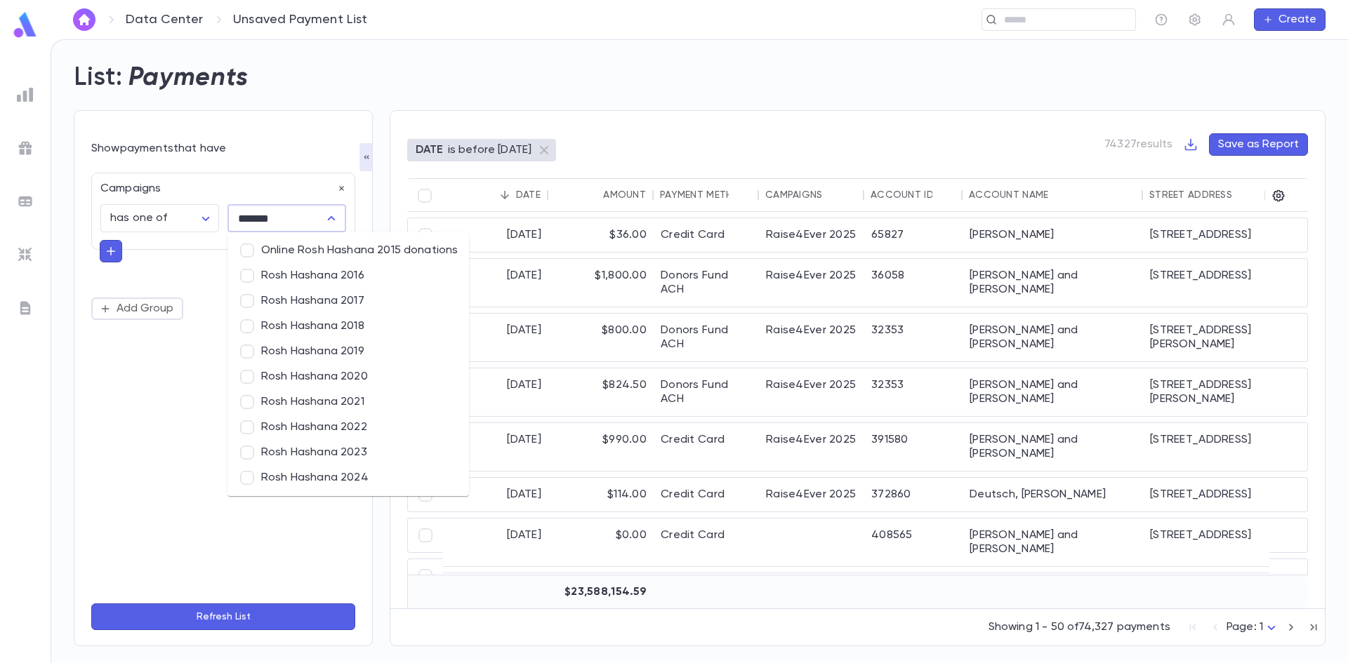
type input "********"
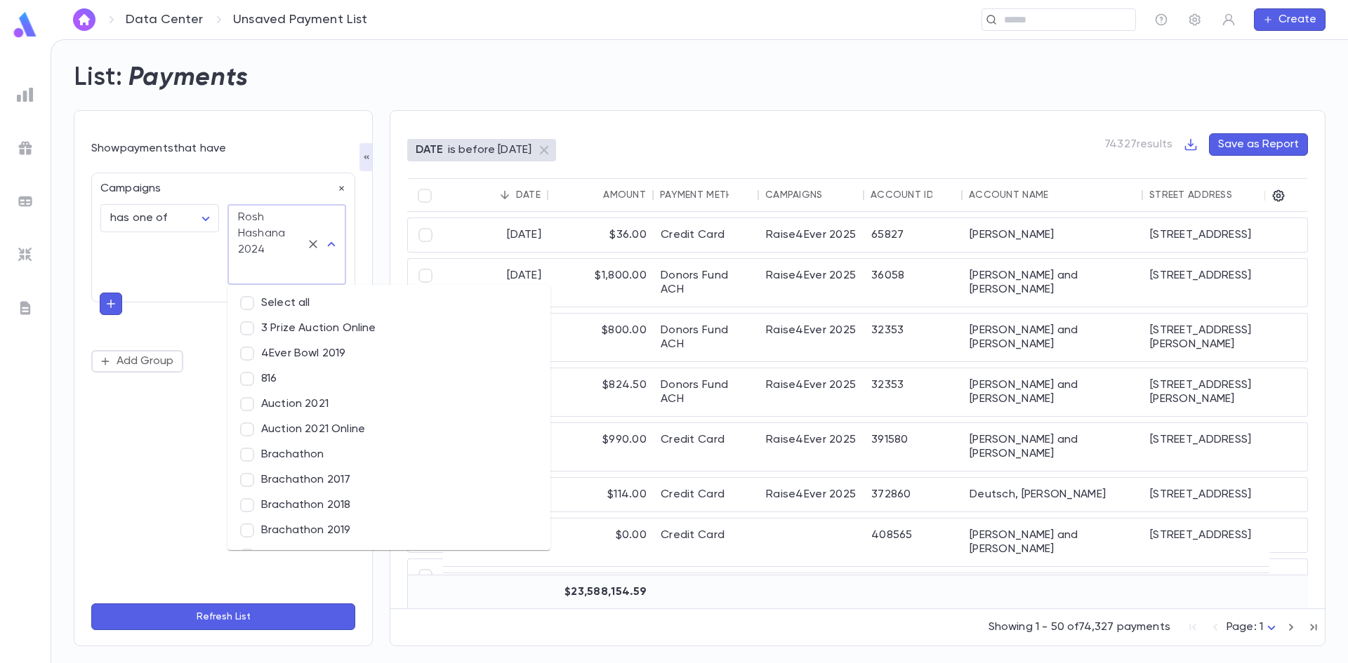
scroll to position [4416, 0]
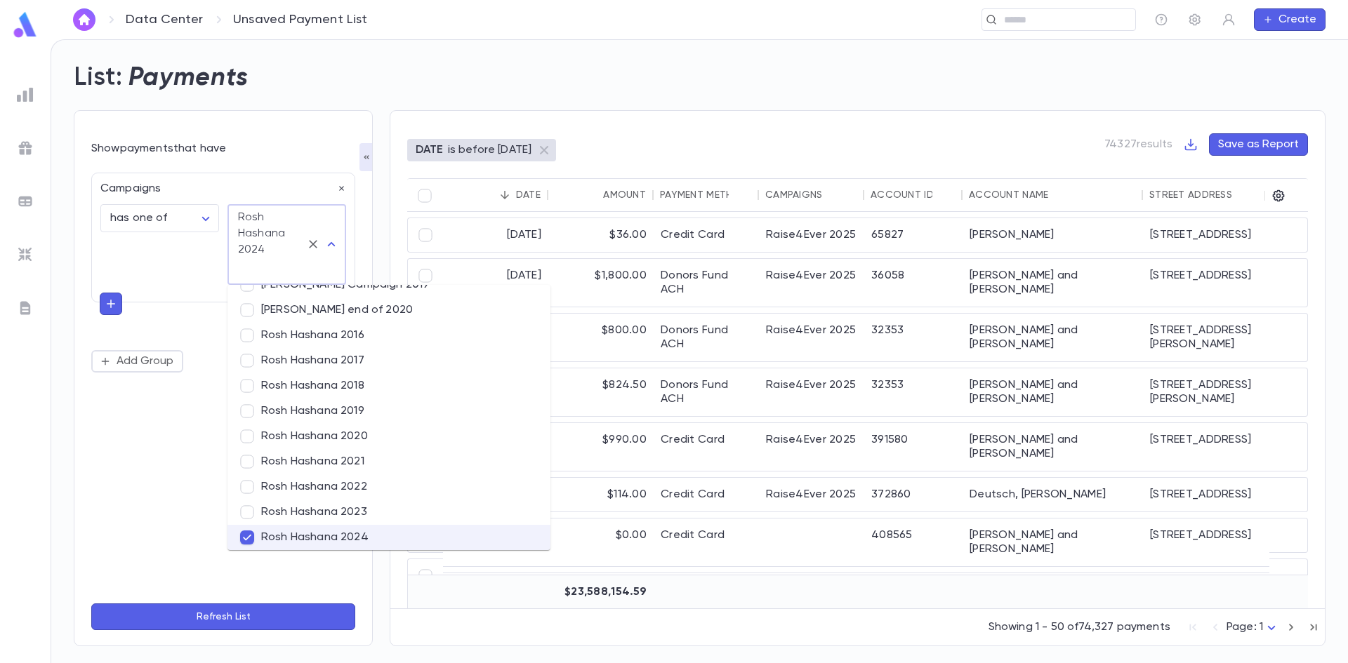
drag, startPoint x: 171, startPoint y: 315, endPoint x: 140, endPoint y: 324, distance: 31.3
click at [164, 319] on div "**********" at bounding box center [223, 273] width 264 height 200
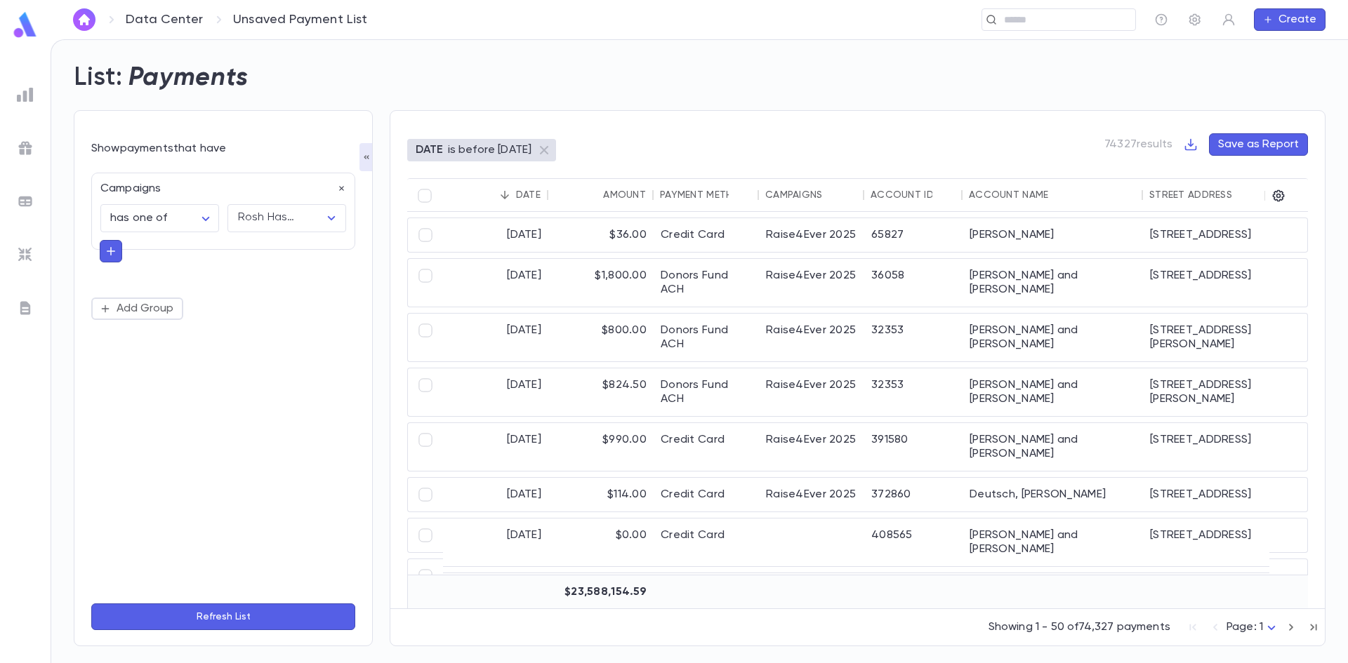
click at [112, 259] on button "button" at bounding box center [111, 251] width 22 height 22
click at [133, 257] on input "text" at bounding box center [217, 250] width 204 height 20
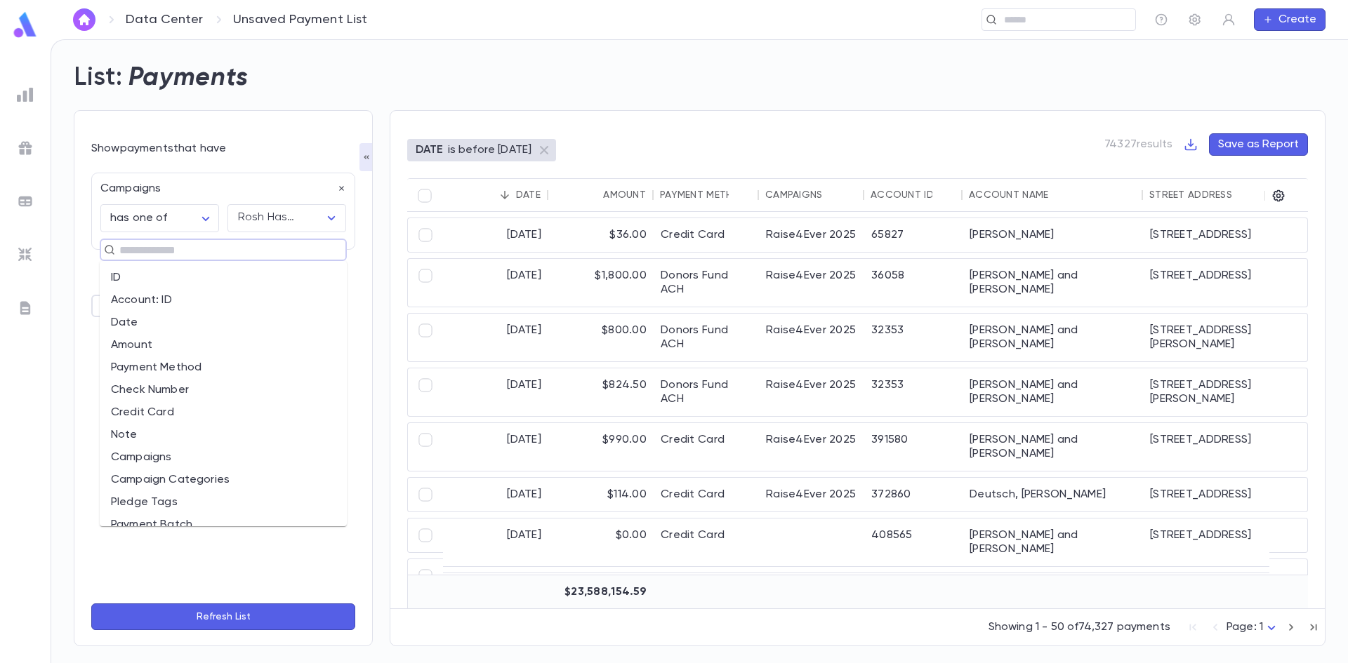
click at [193, 359] on li "Payment Method" at bounding box center [223, 368] width 247 height 22
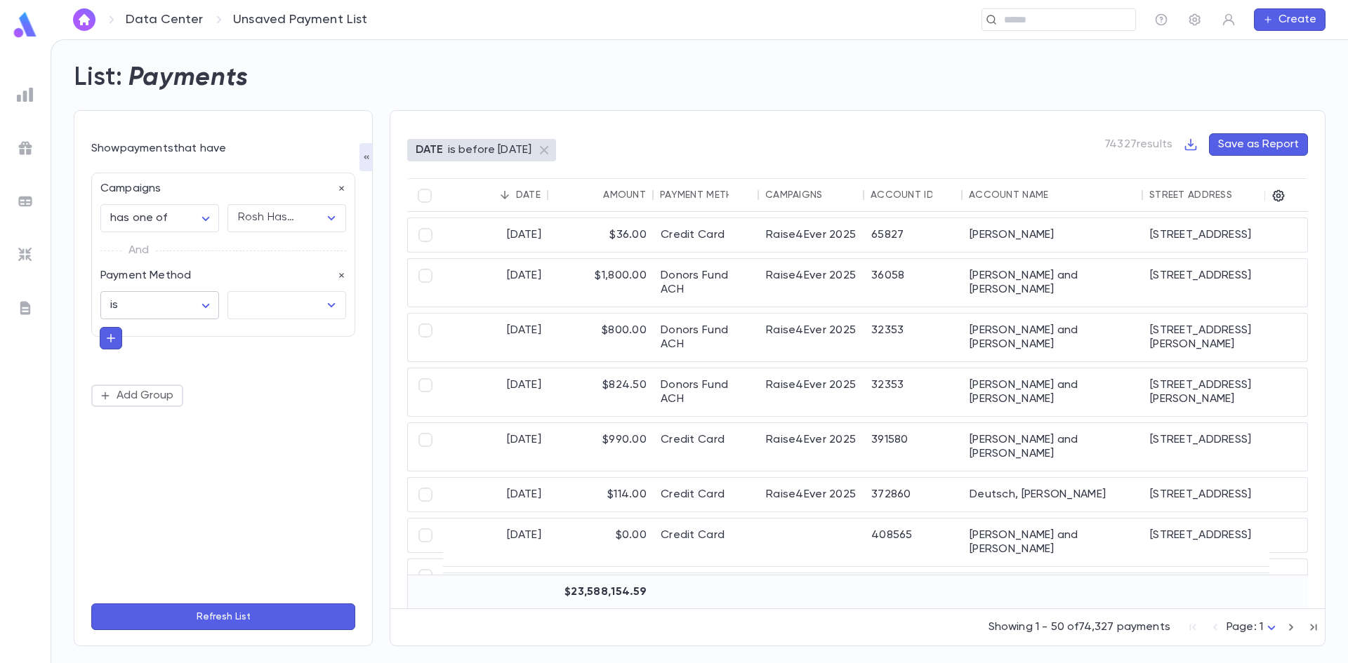
click at [176, 307] on body "**********" at bounding box center [674, 351] width 1348 height 624
click at [143, 333] on span "is" at bounding box center [162, 336] width 95 height 14
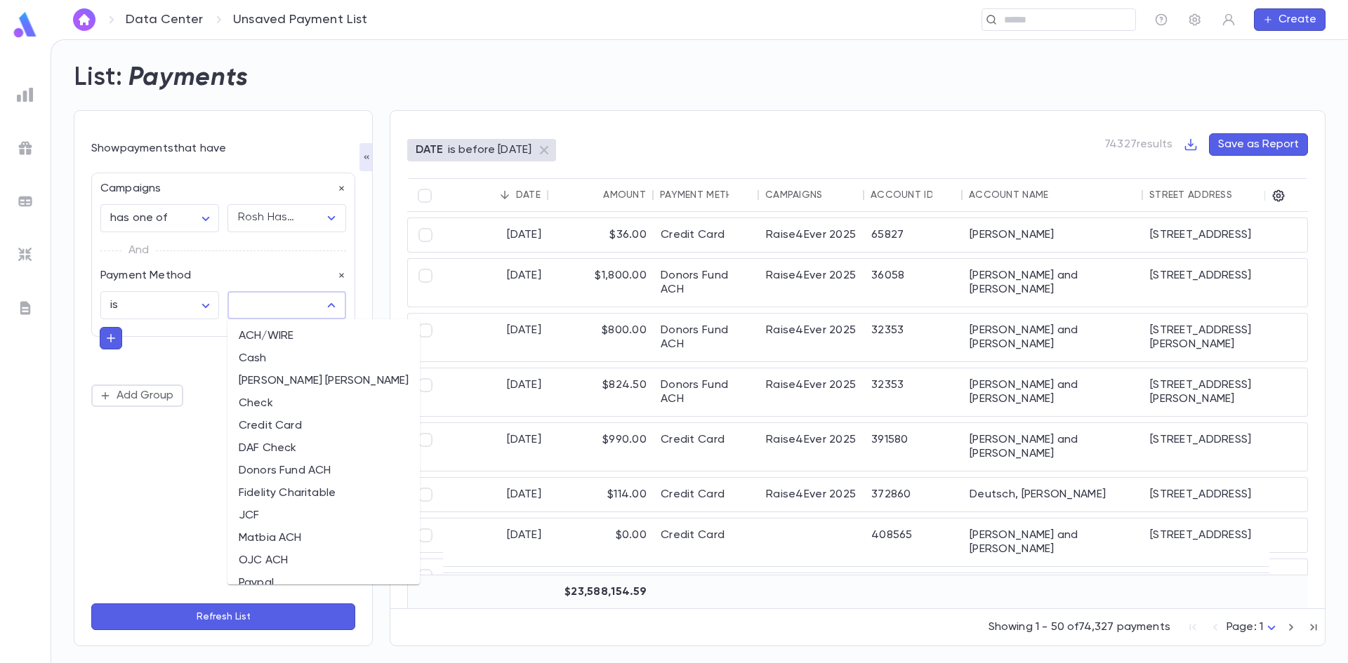
click at [267, 306] on input "text" at bounding box center [276, 305] width 85 height 27
click at [260, 412] on li "Check" at bounding box center [323, 403] width 192 height 22
type input "*****"
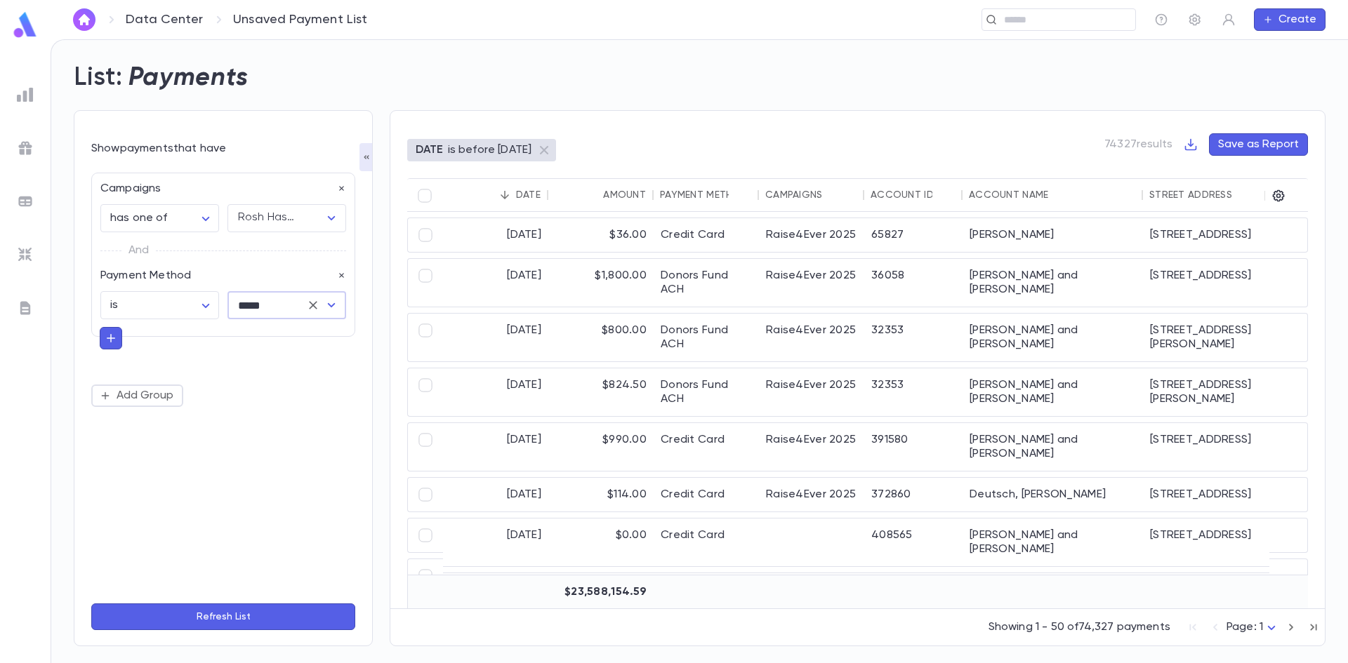
click at [166, 614] on button "Refresh List" at bounding box center [223, 617] width 264 height 27
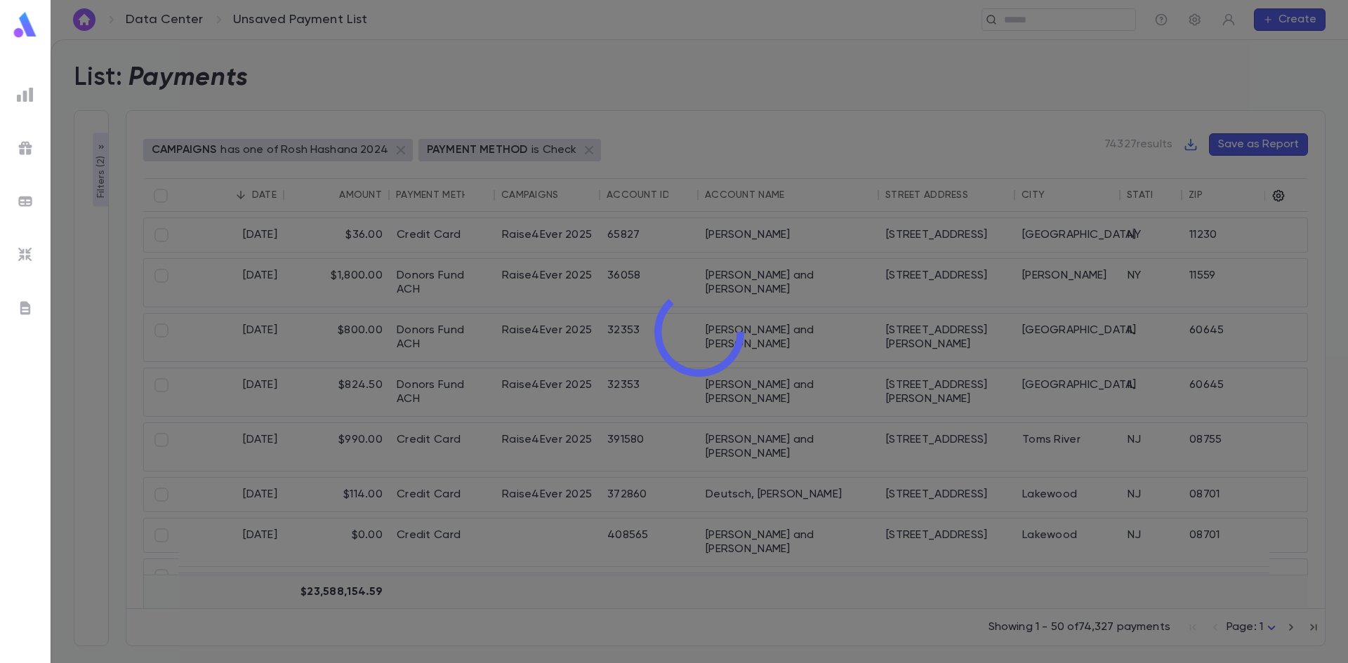
type input "*****"
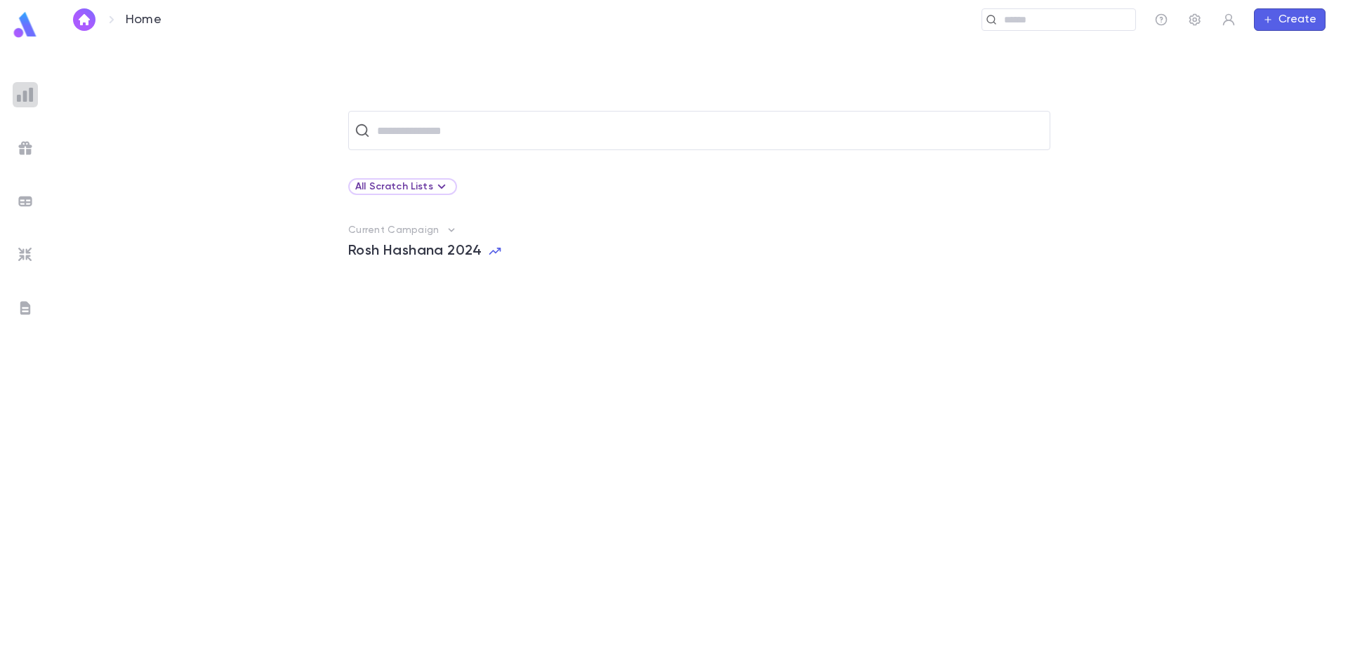
click at [24, 97] on img at bounding box center [25, 94] width 17 height 17
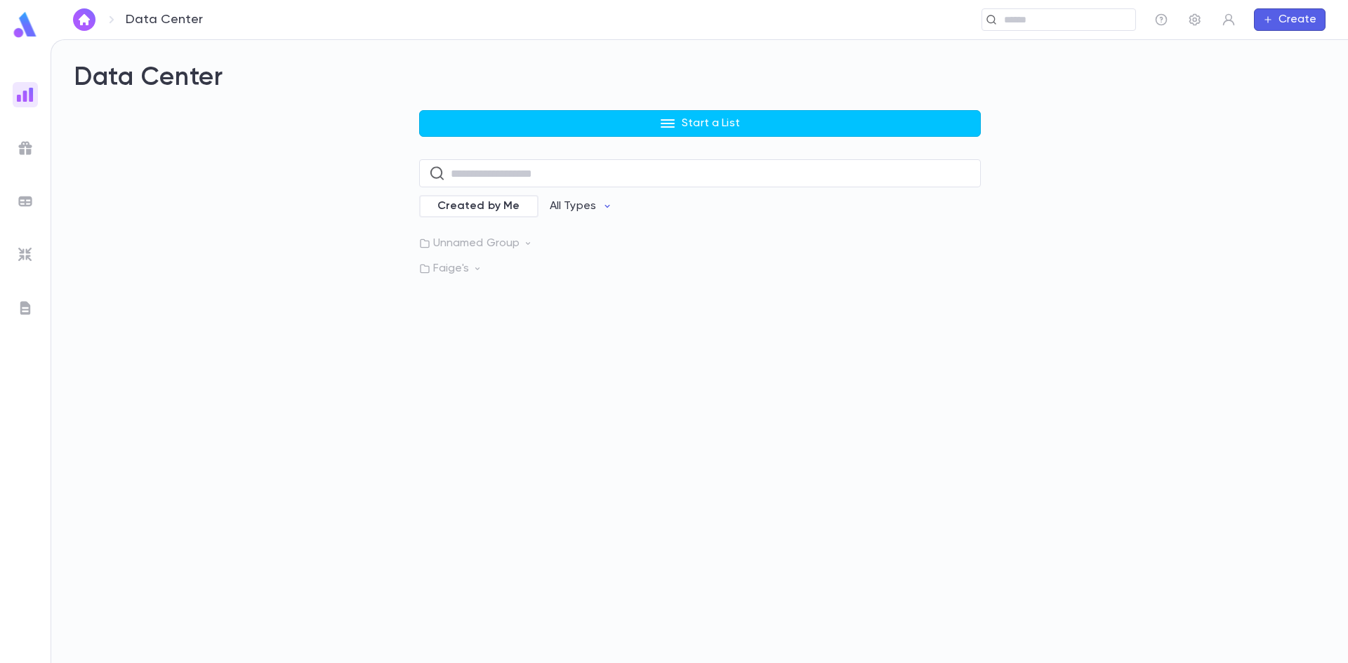
click at [31, 253] on img at bounding box center [25, 254] width 17 height 17
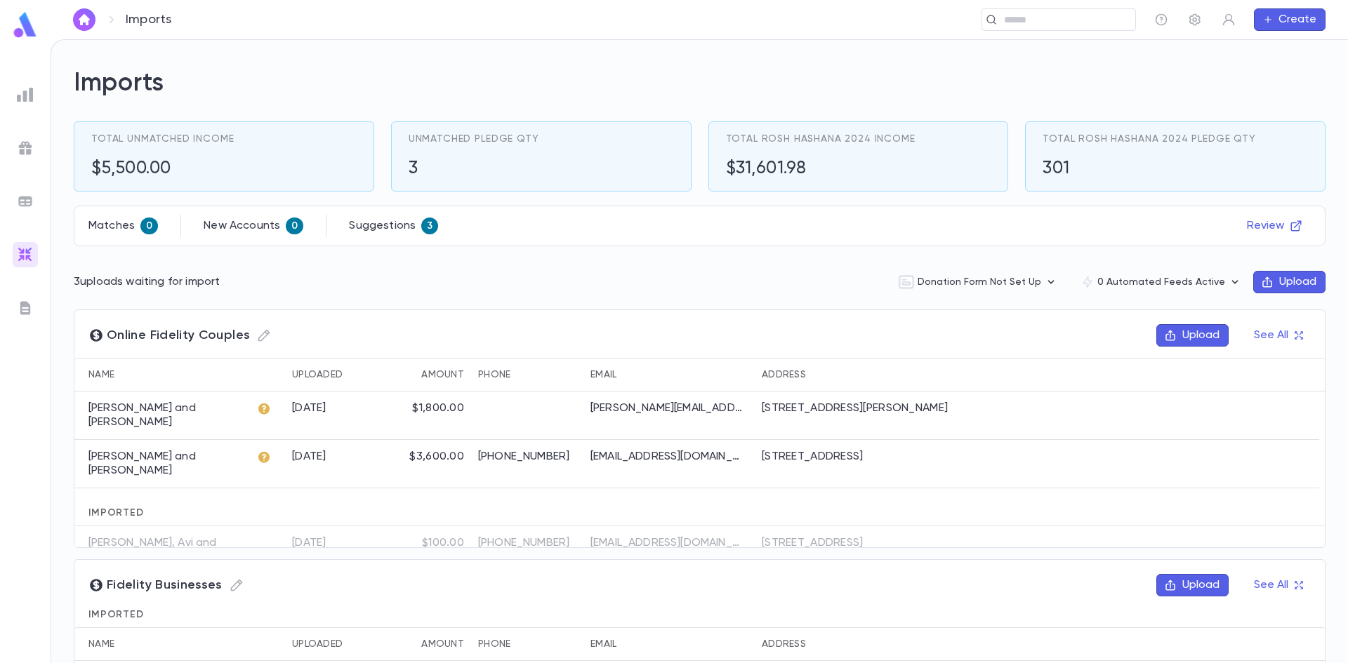
click at [1297, 284] on button "Upload" at bounding box center [1289, 282] width 72 height 22
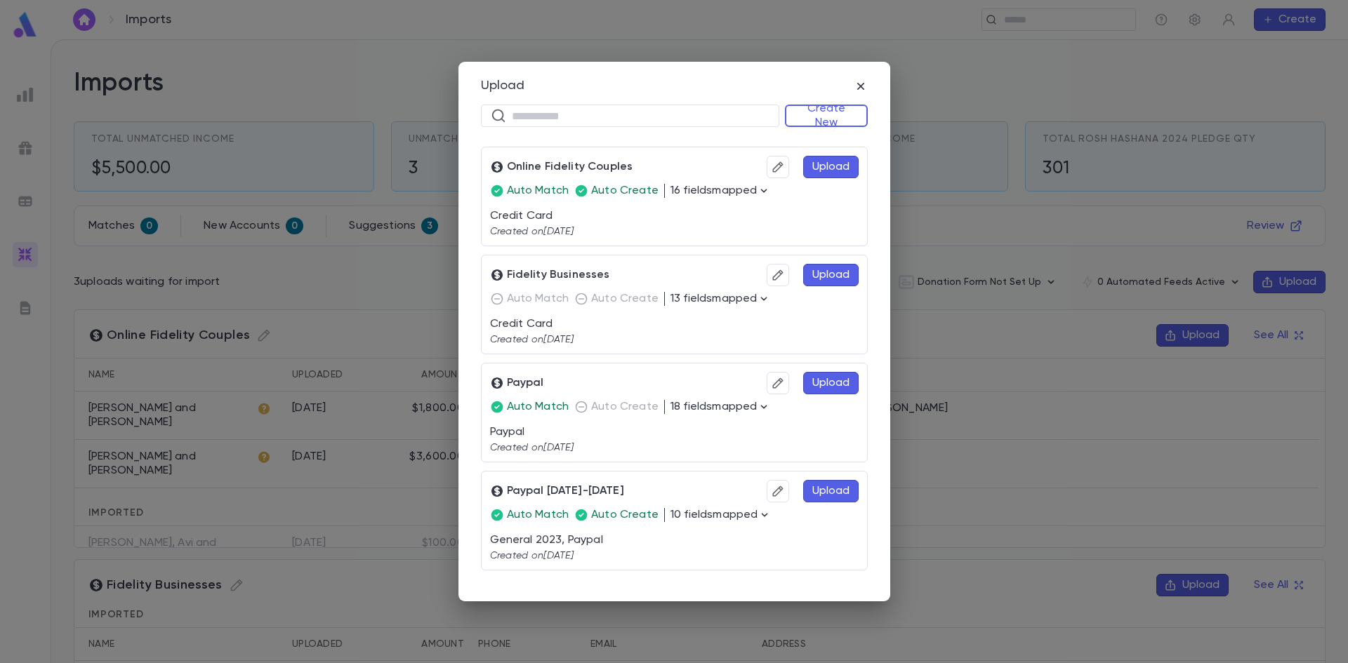
click at [829, 171] on button "Upload" at bounding box center [830, 167] width 55 height 22
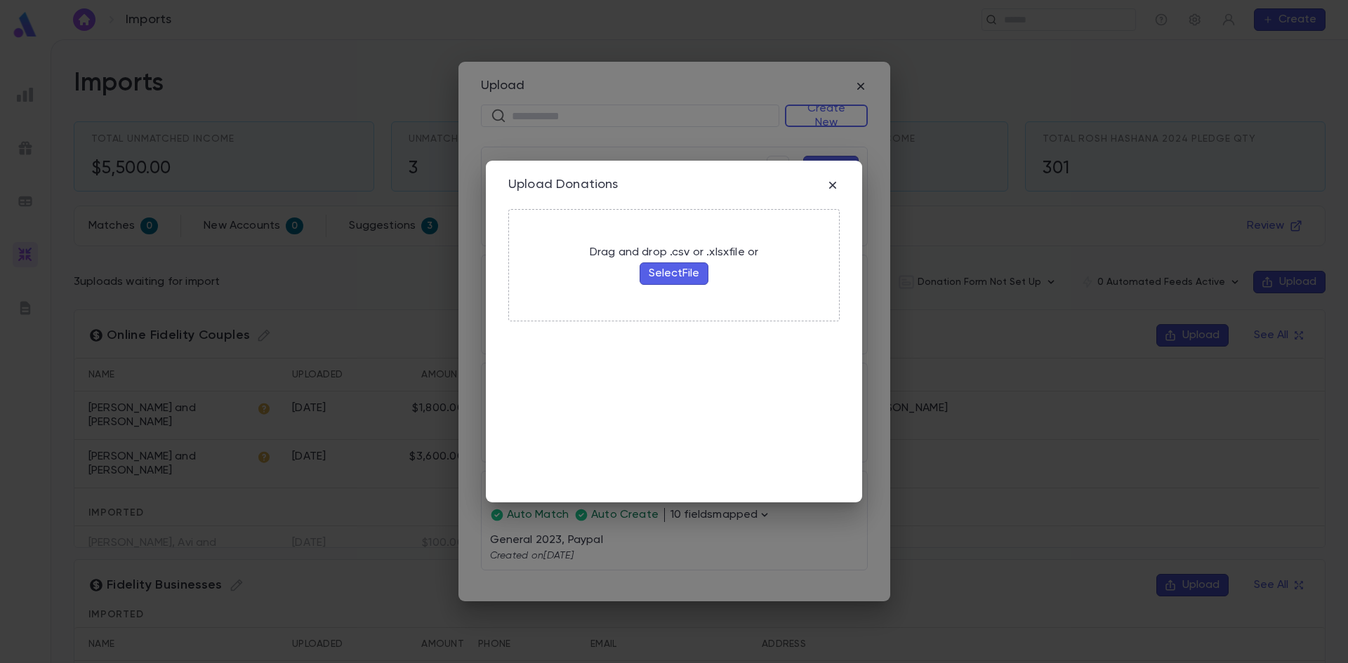
click at [673, 267] on button "Select File" at bounding box center [674, 274] width 69 height 22
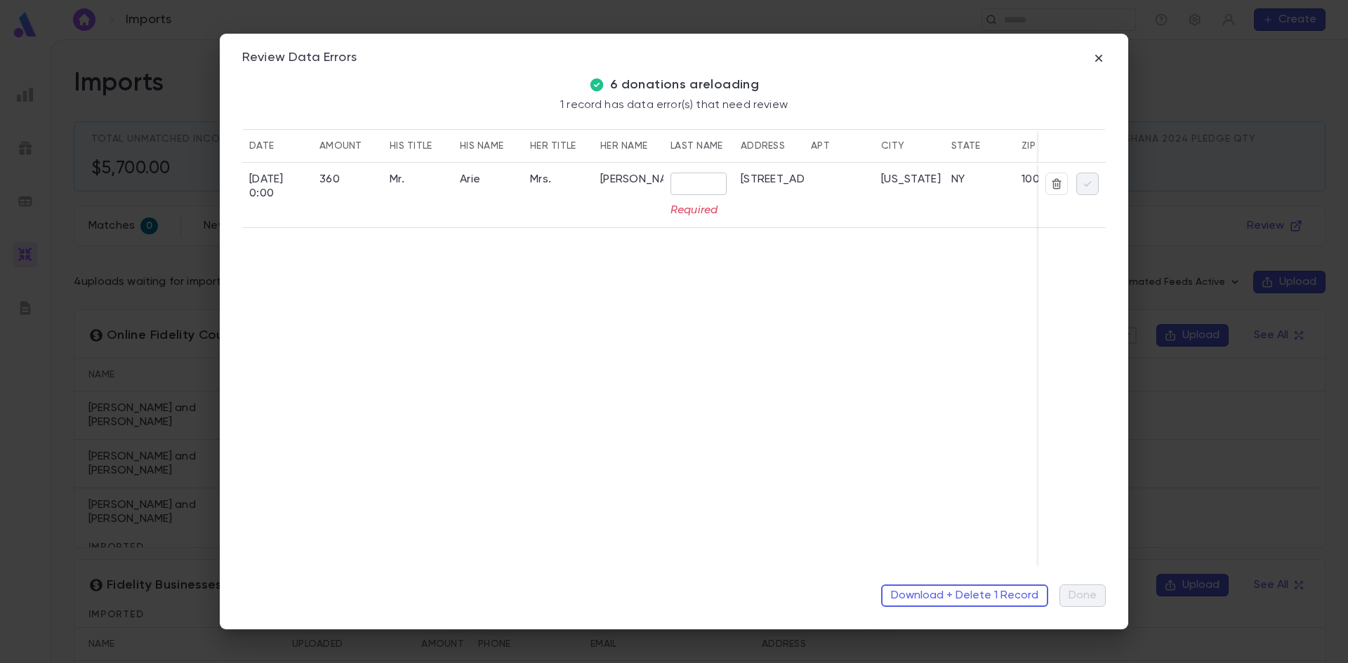
click at [691, 183] on input "text" at bounding box center [698, 184] width 56 height 22
type input "********"
click at [1093, 187] on icon "button" at bounding box center [1087, 184] width 13 height 14
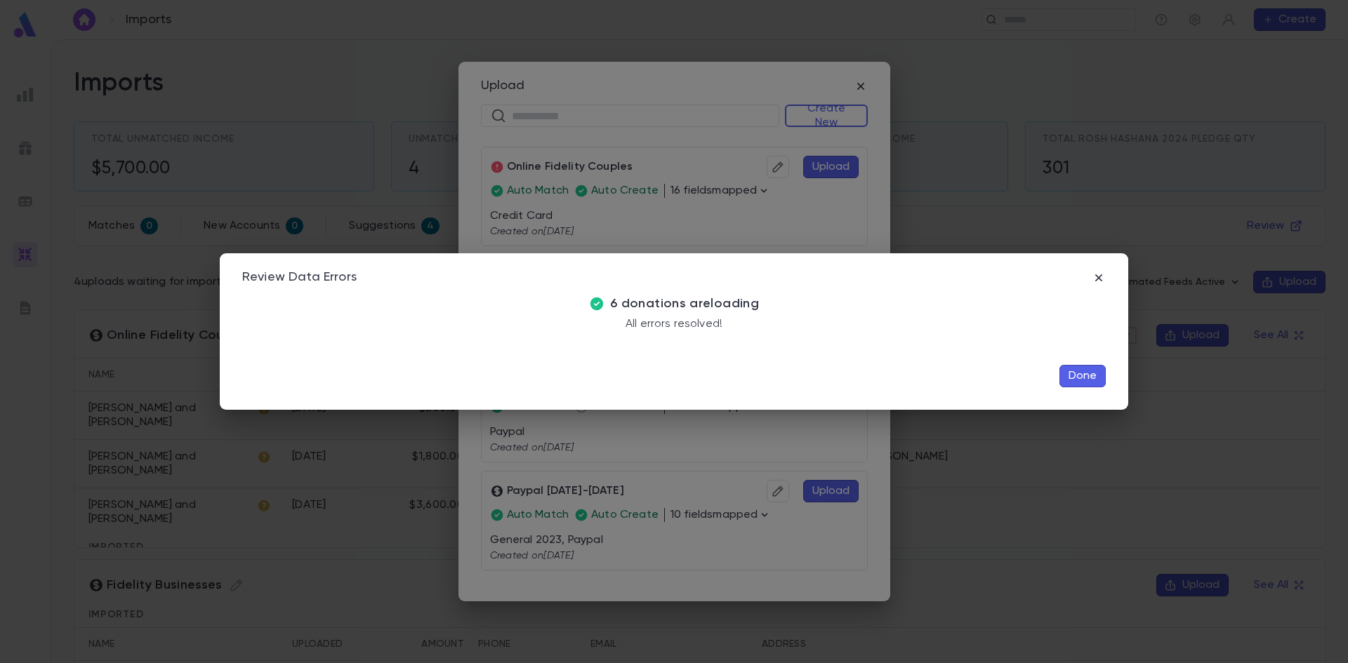
click at [1074, 376] on button "Done" at bounding box center [1082, 376] width 46 height 22
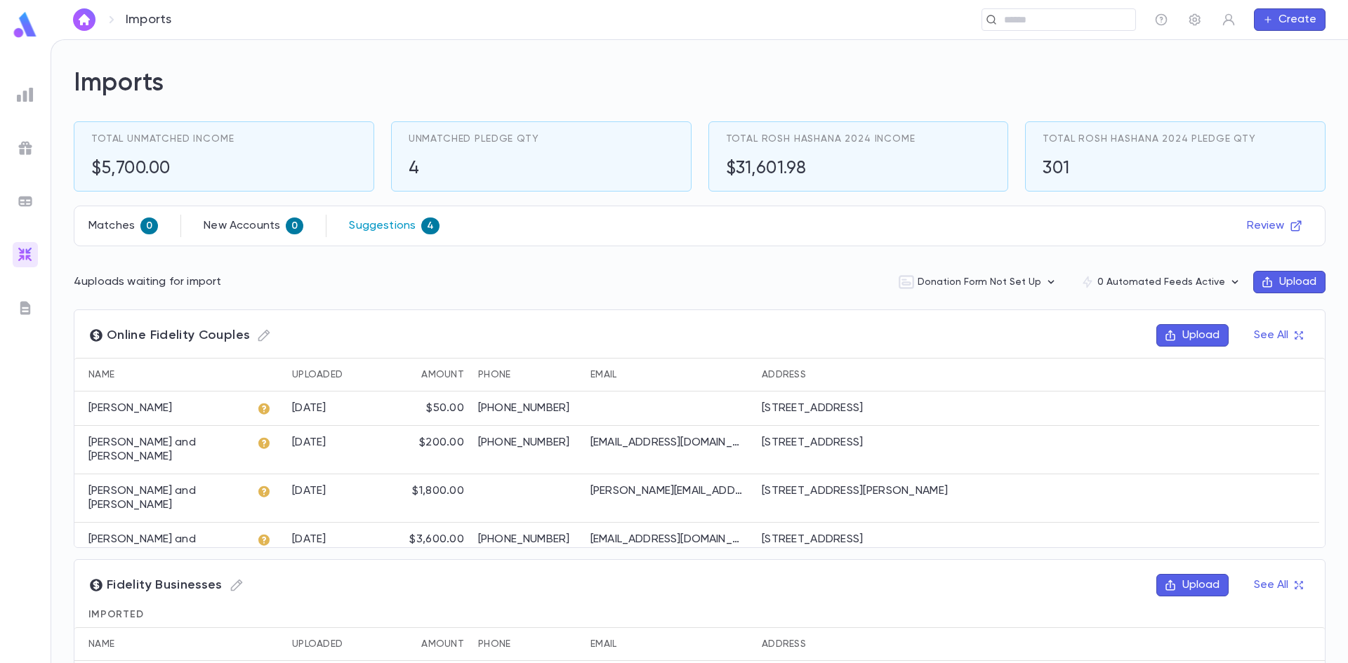
click at [360, 231] on p "Suggestions" at bounding box center [382, 226] width 67 height 14
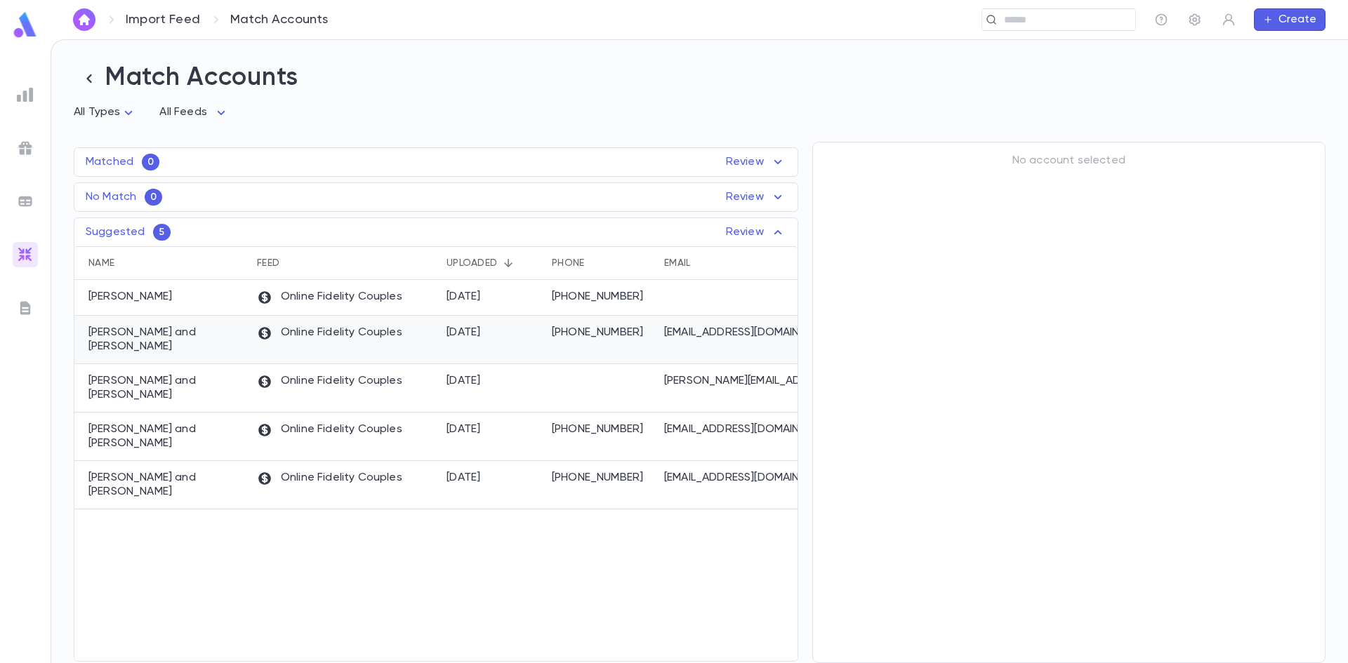
click at [576, 330] on p "(516) 884-7618" at bounding box center [601, 333] width 98 height 14
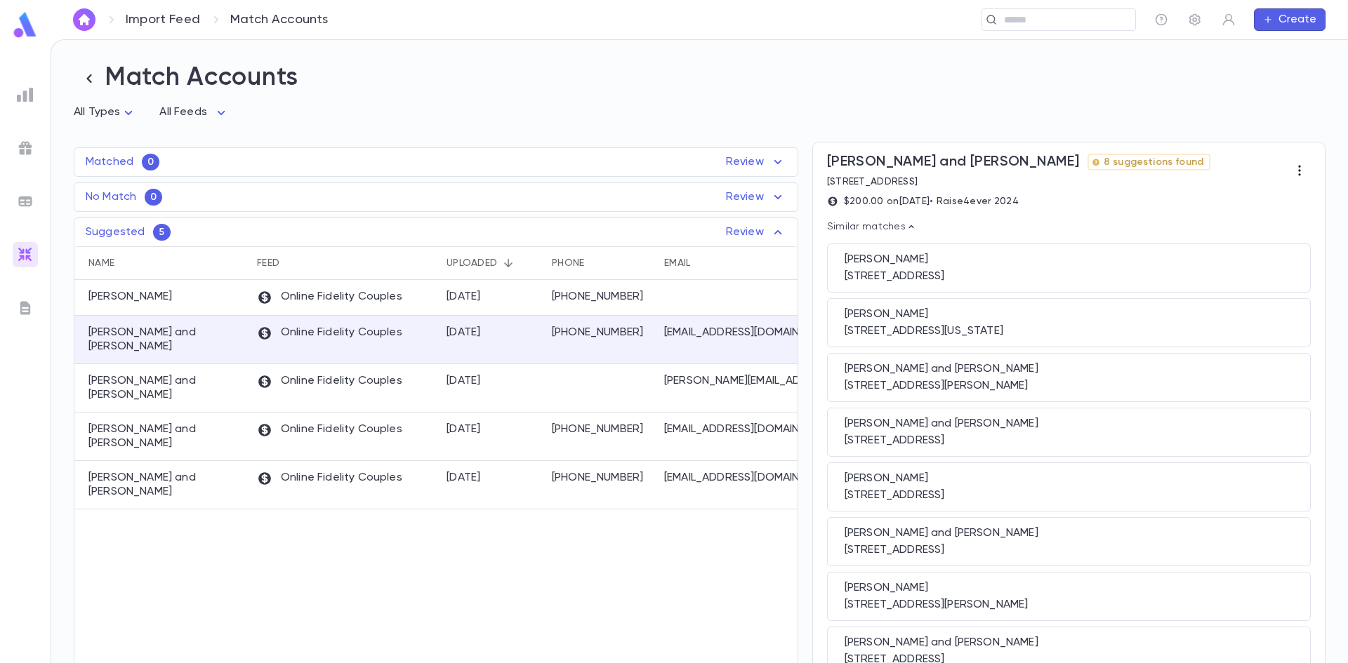
click at [1295, 172] on icon "button" at bounding box center [1299, 171] width 14 height 14
click at [1273, 170] on div at bounding box center [674, 331] width 1348 height 663
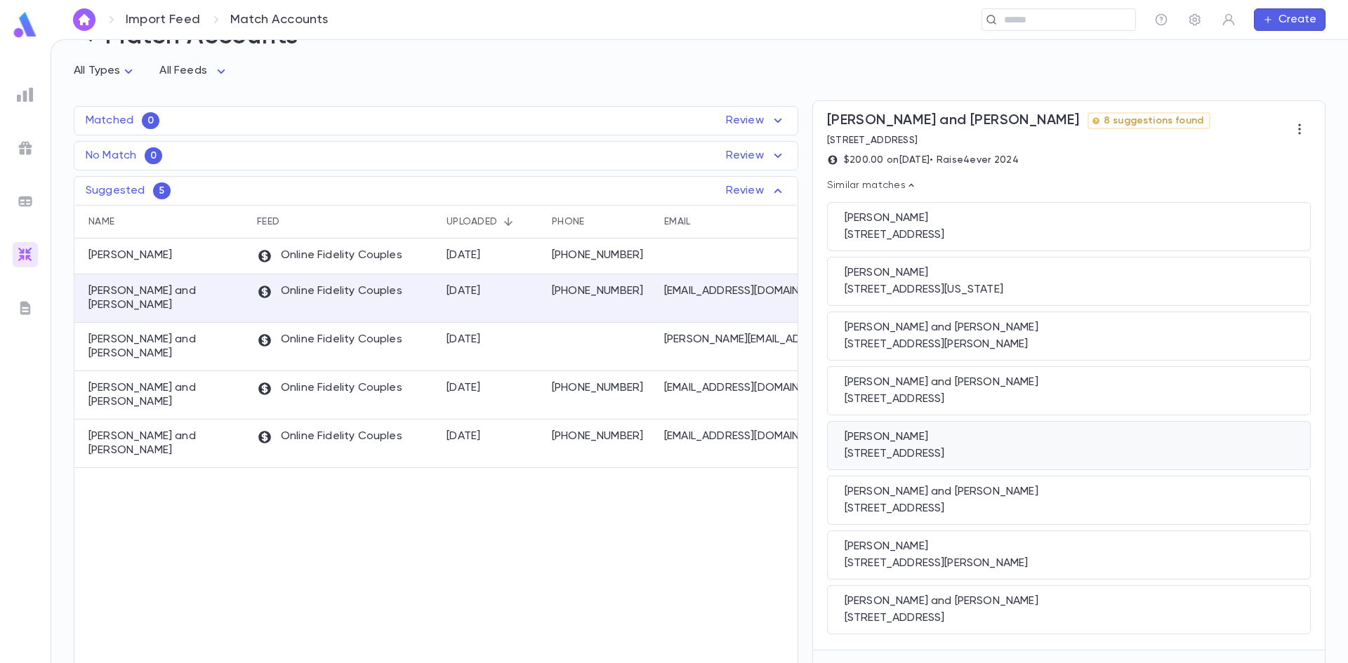
scroll to position [84, 0]
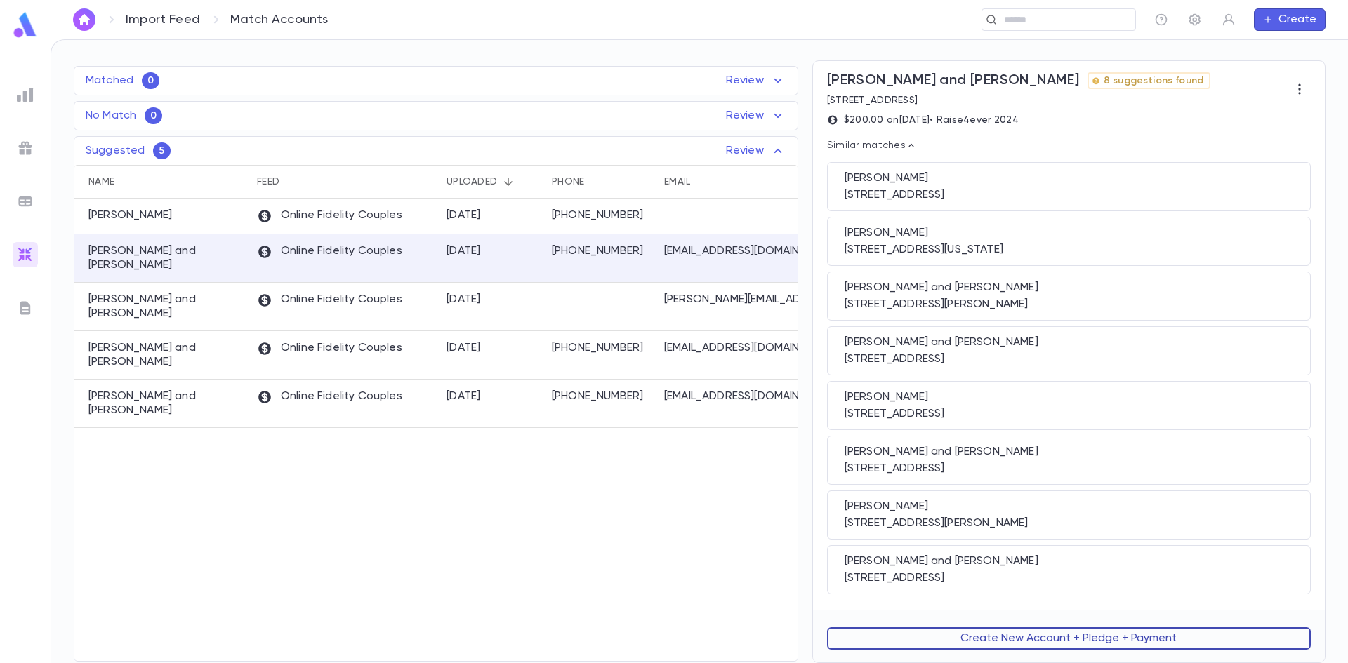
click at [989, 640] on button "Create New Account + Pledge + Payment" at bounding box center [1069, 639] width 484 height 22
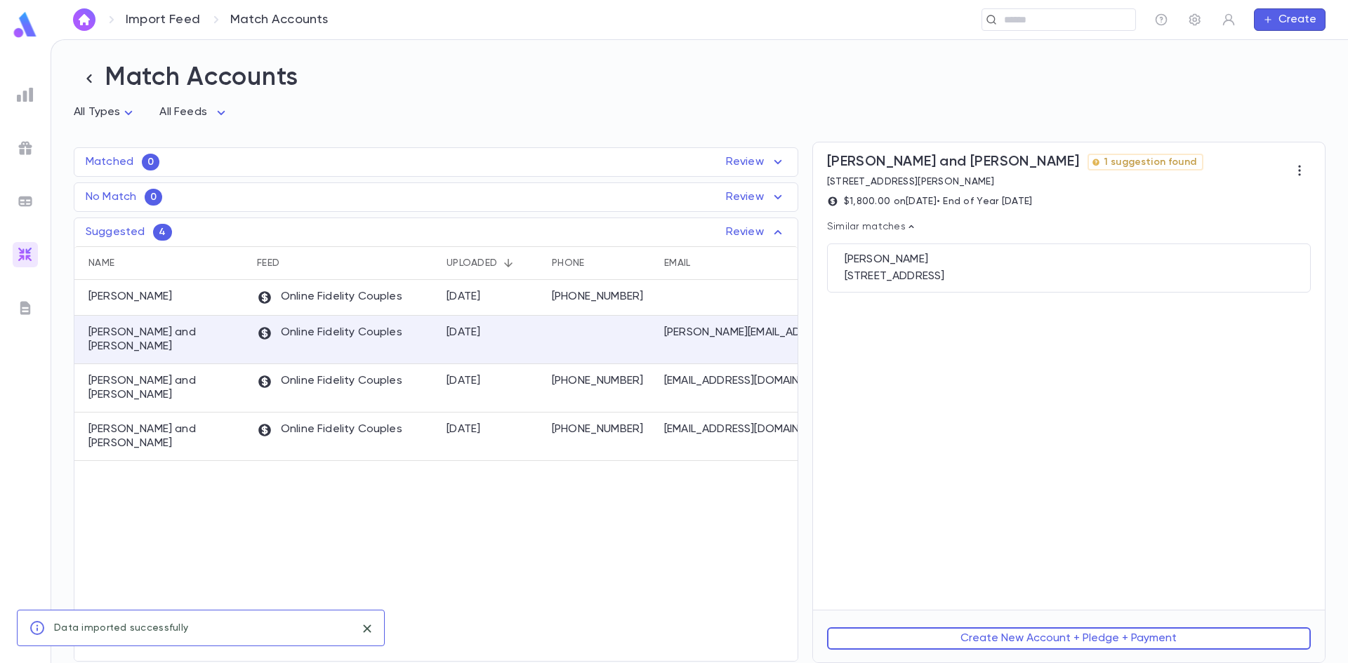
scroll to position [0, 0]
click at [948, 274] on div "3046 West Chase Avenue, Chicago IL 60645" at bounding box center [1069, 277] width 449 height 14
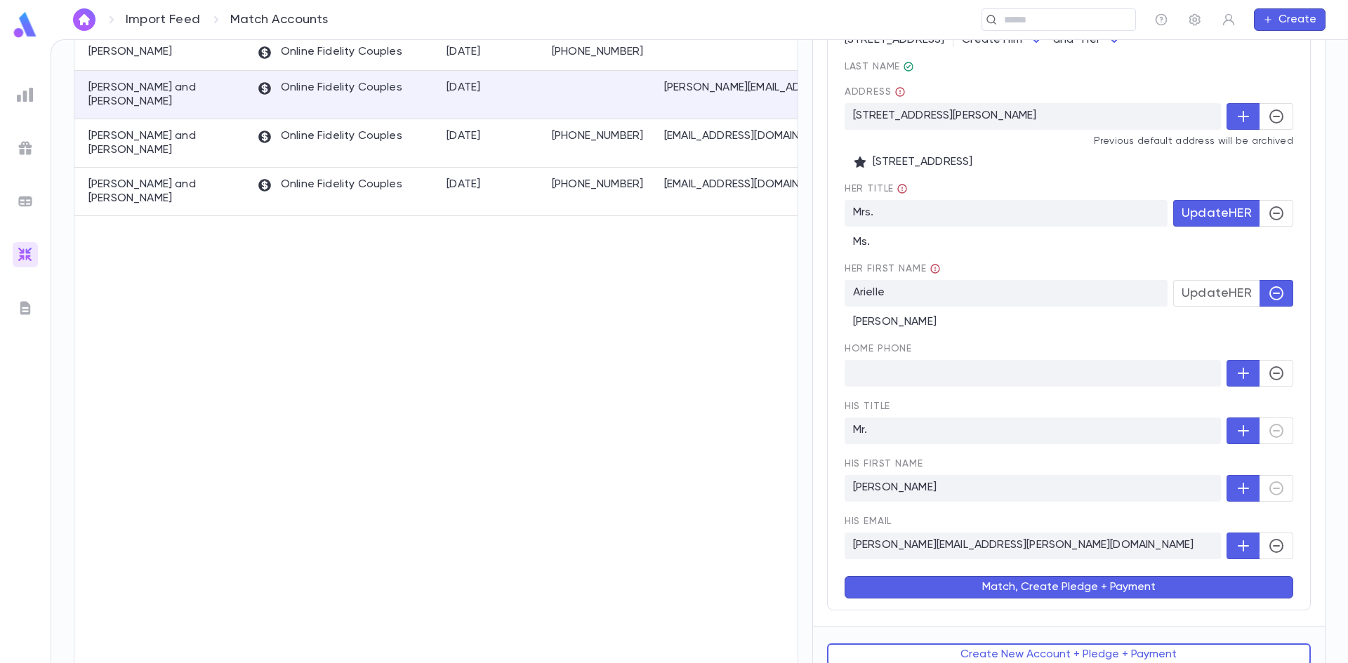
scroll to position [263, 0]
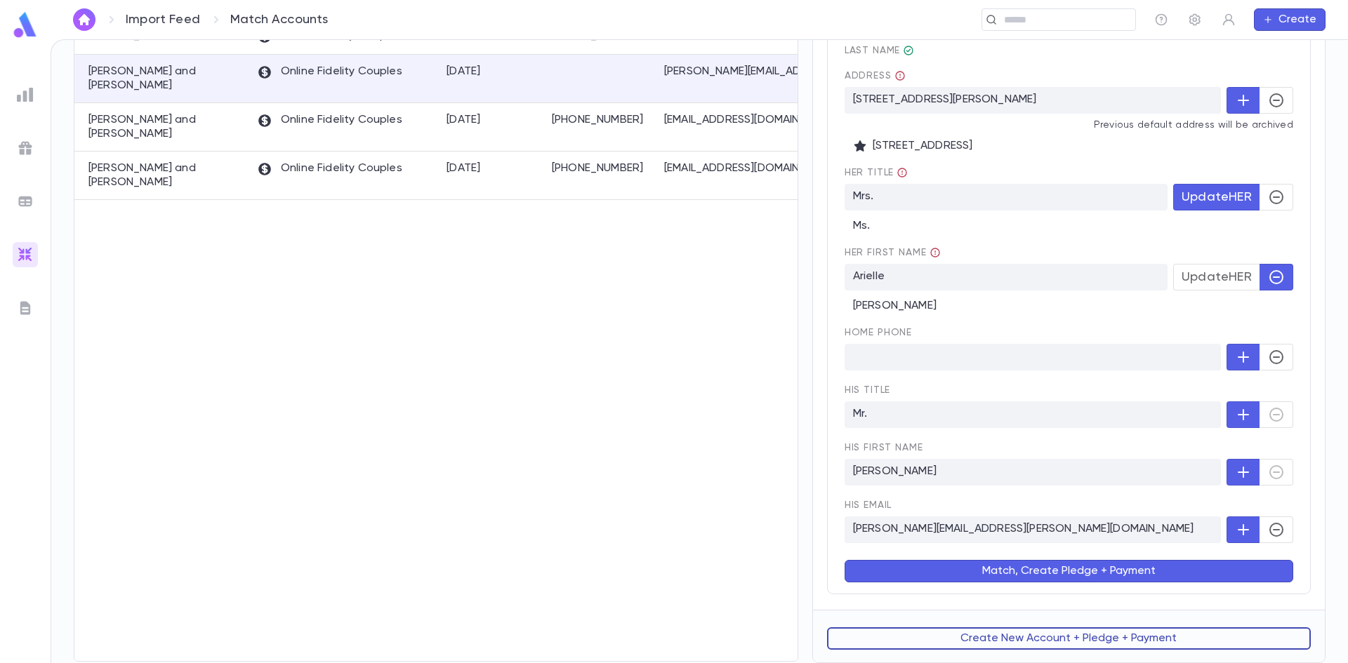
click at [979, 630] on button "Create New Account + Pledge + Payment" at bounding box center [1069, 639] width 484 height 22
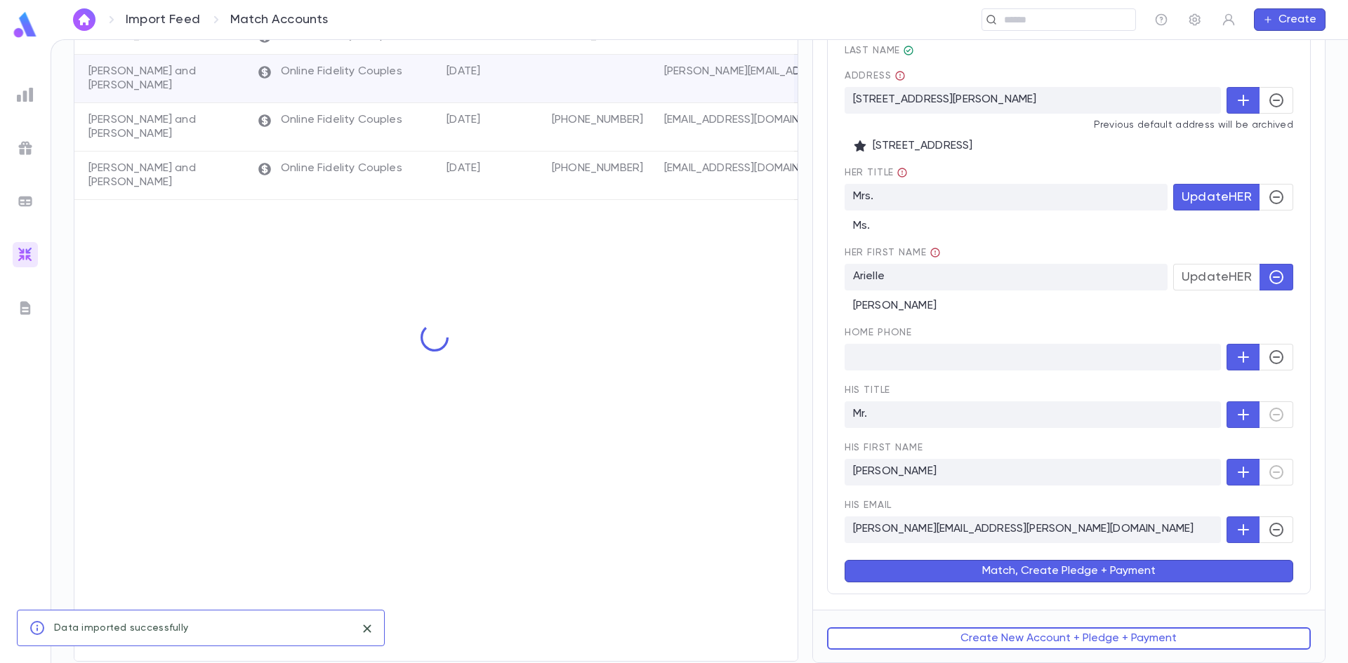
scroll to position [0, 0]
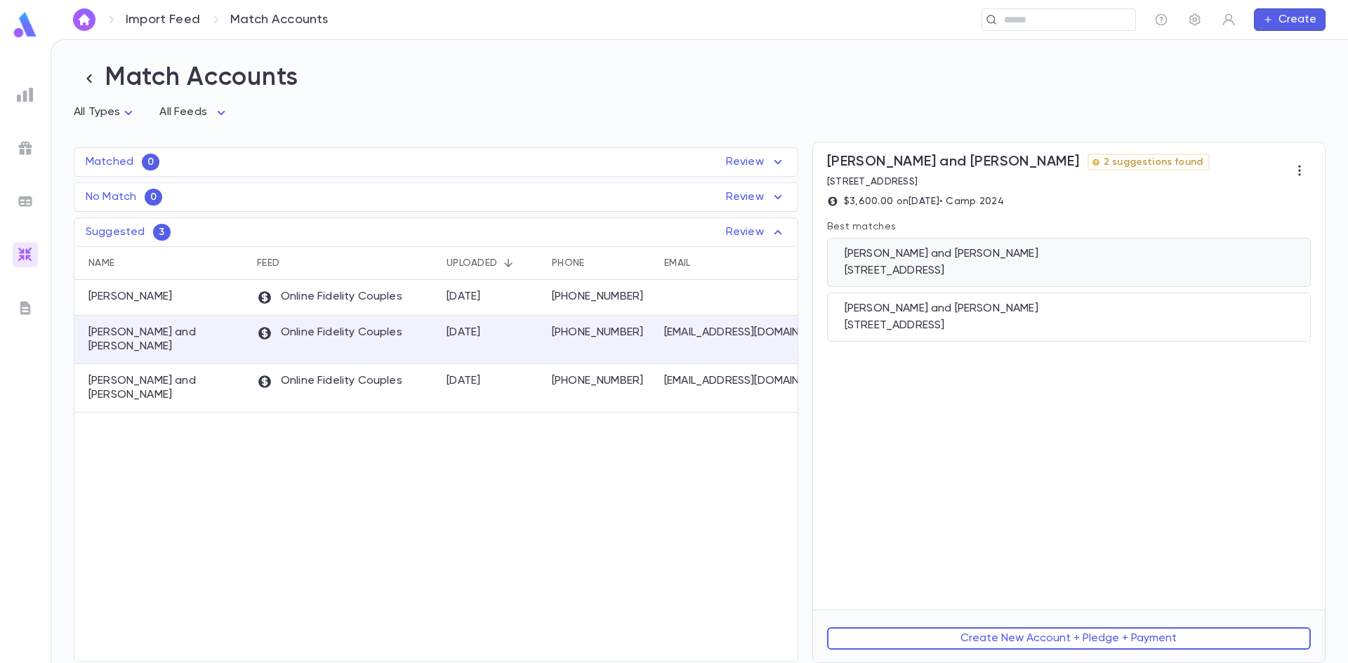
click at [975, 275] on div "333 W 41st Street, Suite 402, Miami Beach FL 33140" at bounding box center [1069, 271] width 449 height 14
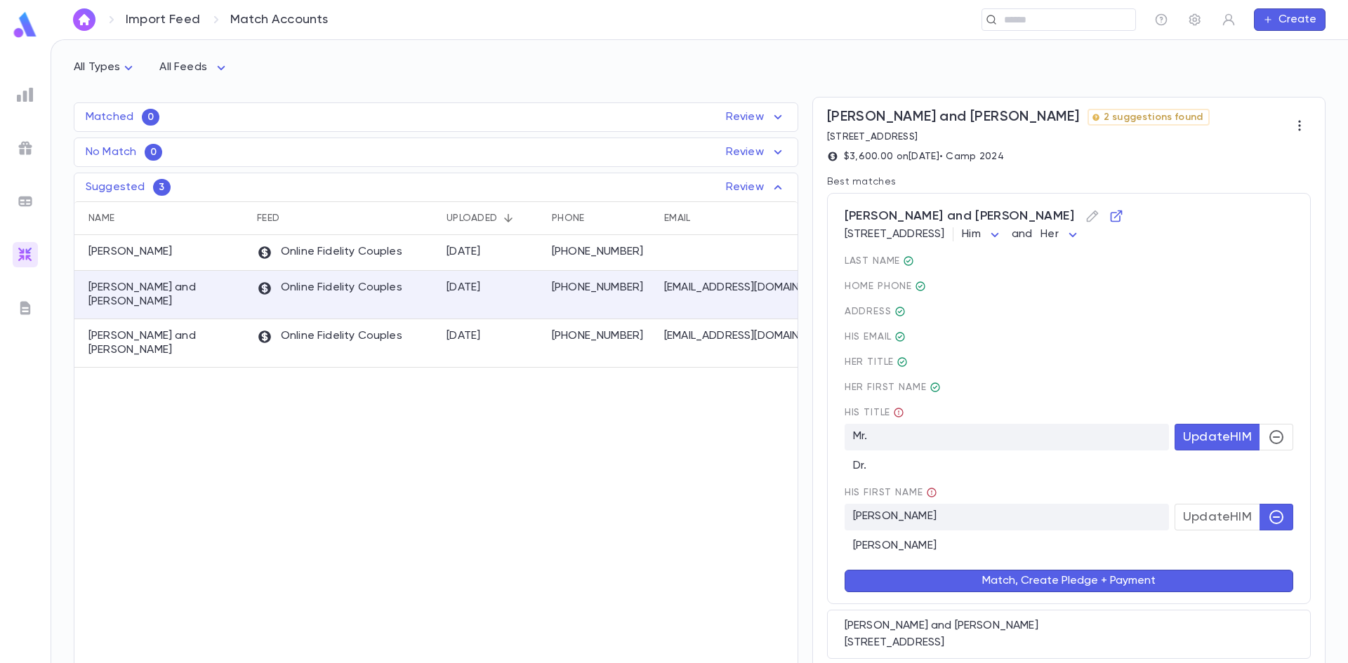
scroll to position [70, 0]
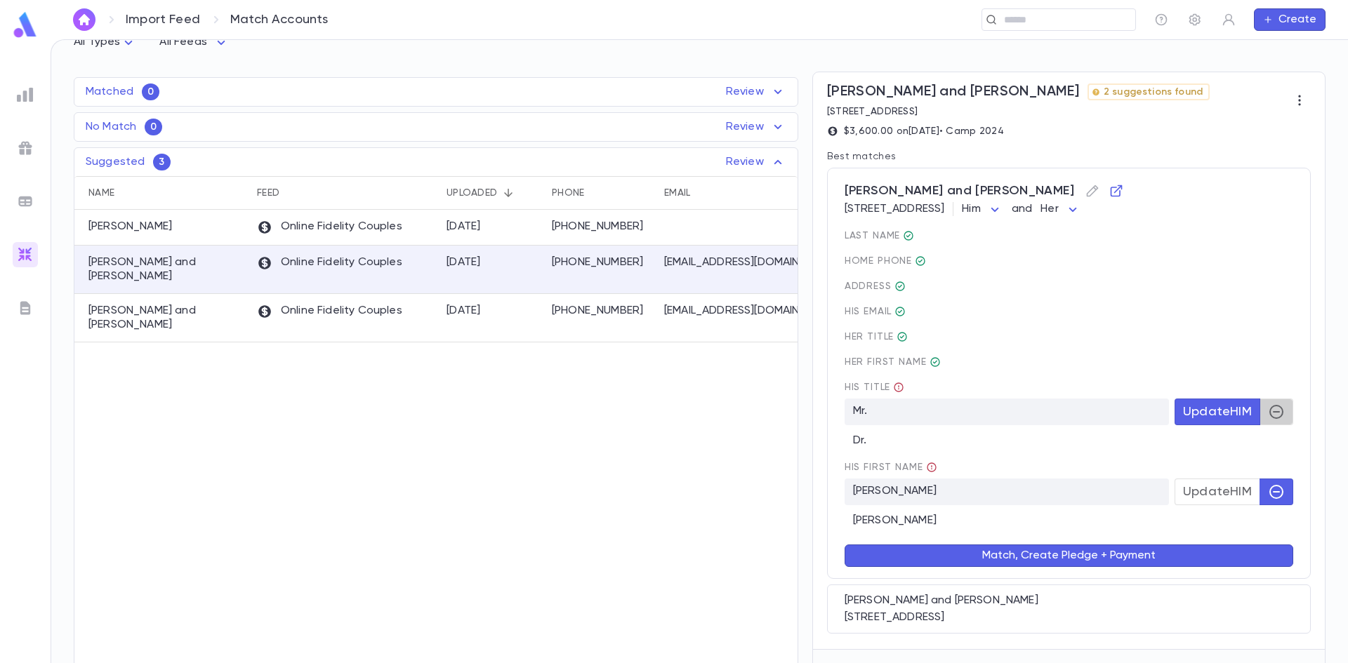
click at [1268, 411] on icon "button" at bounding box center [1276, 412] width 17 height 17
click at [1041, 561] on button "Match, Create Pledge + Payment" at bounding box center [1069, 556] width 449 height 22
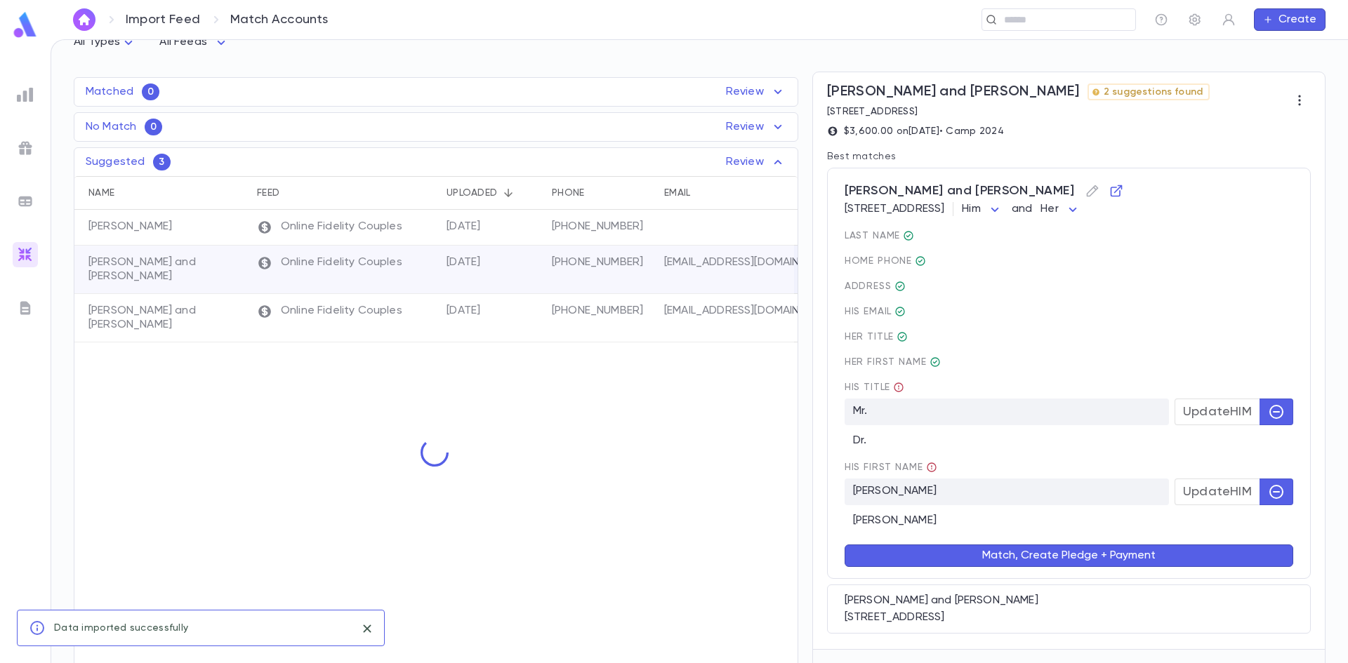
scroll to position [0, 0]
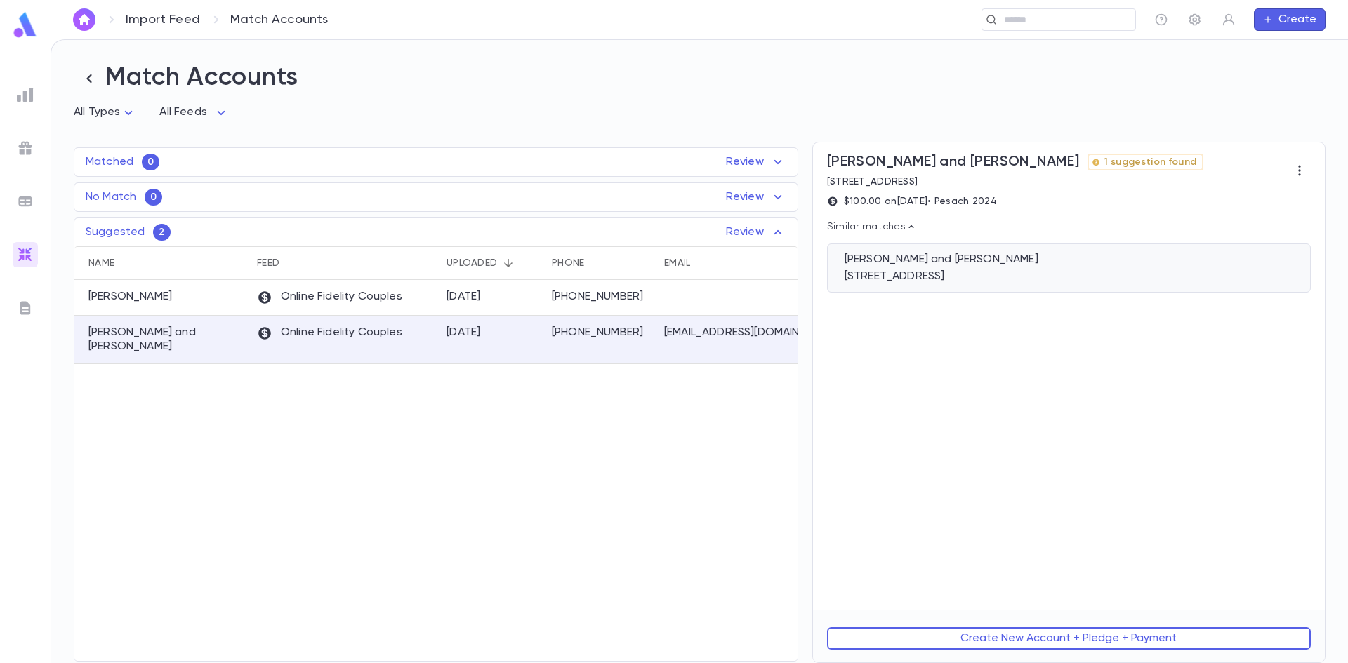
click at [952, 273] on div "6502 Trotwood Court, Baltimore MD 21209" at bounding box center [1069, 277] width 449 height 14
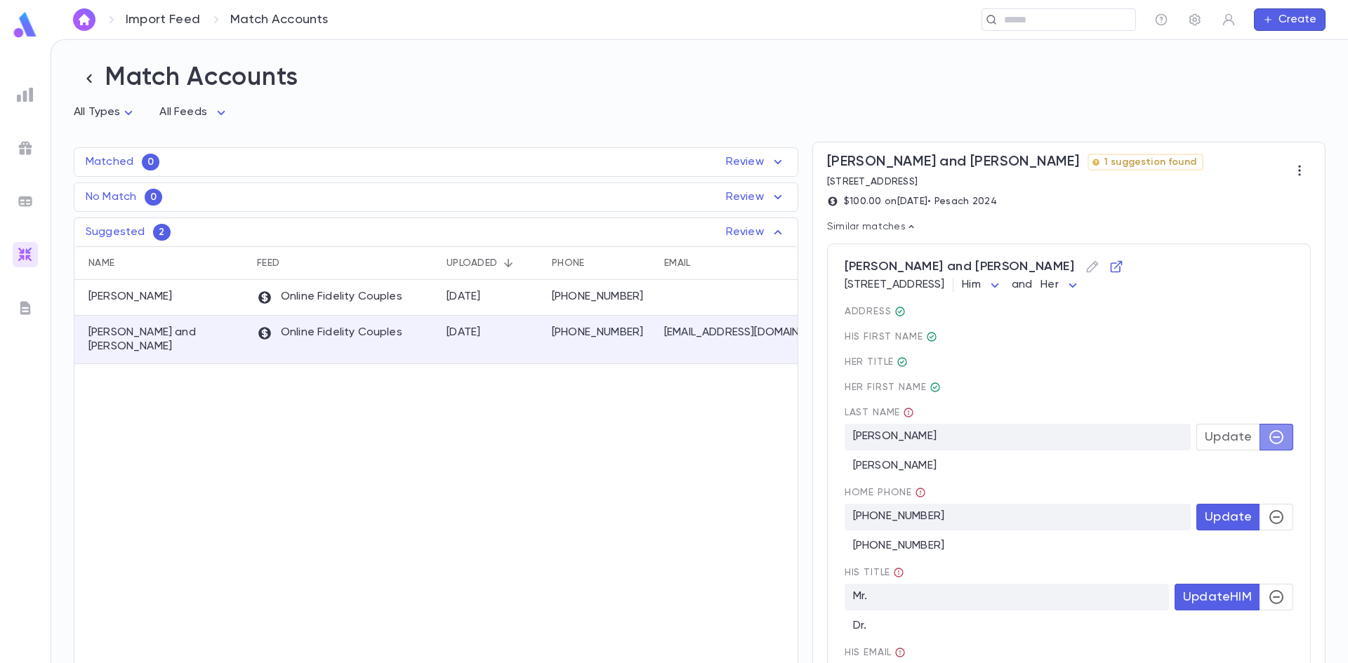
click at [1268, 440] on icon "button" at bounding box center [1276, 437] width 17 height 17
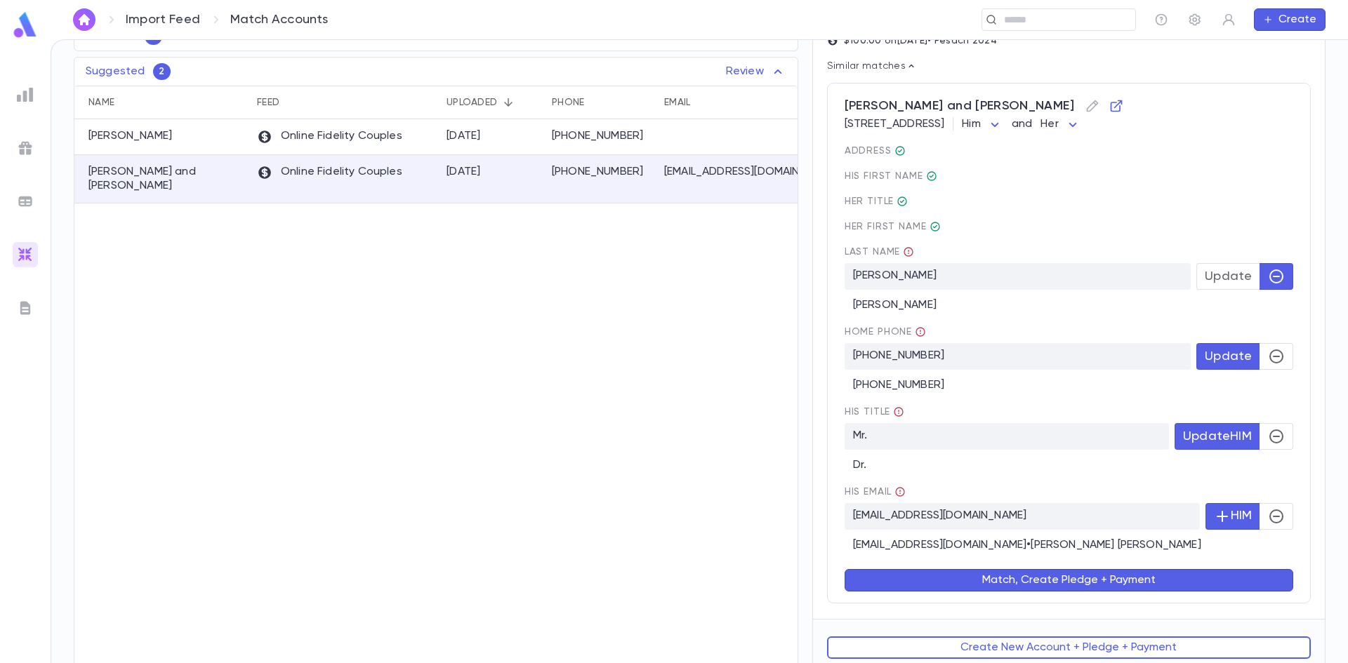
scroll to position [172, 0]
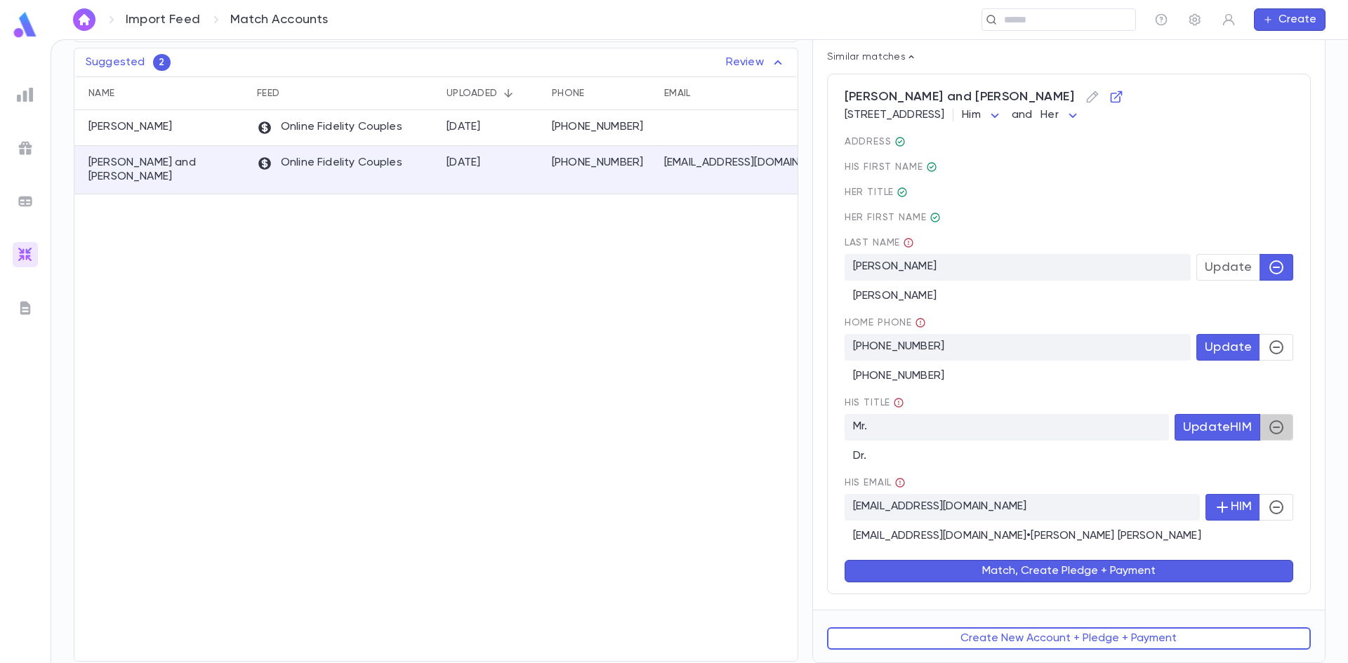
click at [1259, 432] on button "button" at bounding box center [1276, 427] width 34 height 27
click at [915, 581] on button "Match, Create Pledge + Payment" at bounding box center [1069, 571] width 449 height 22
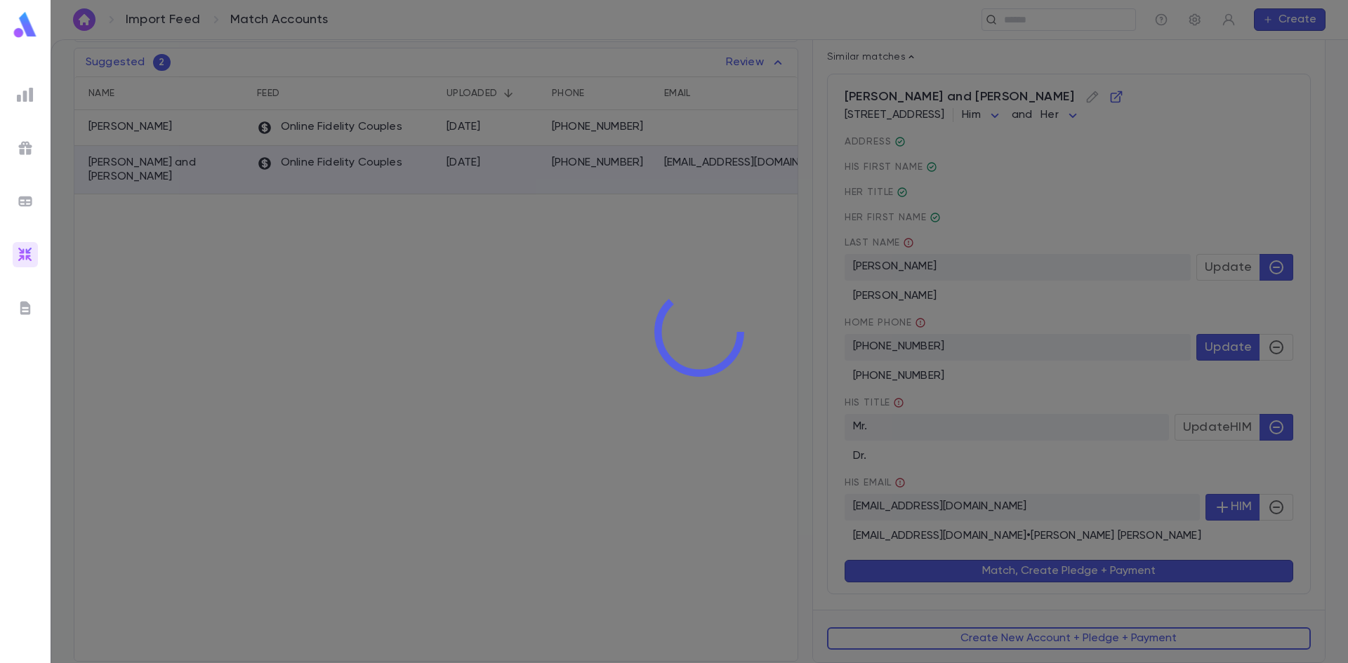
scroll to position [0, 0]
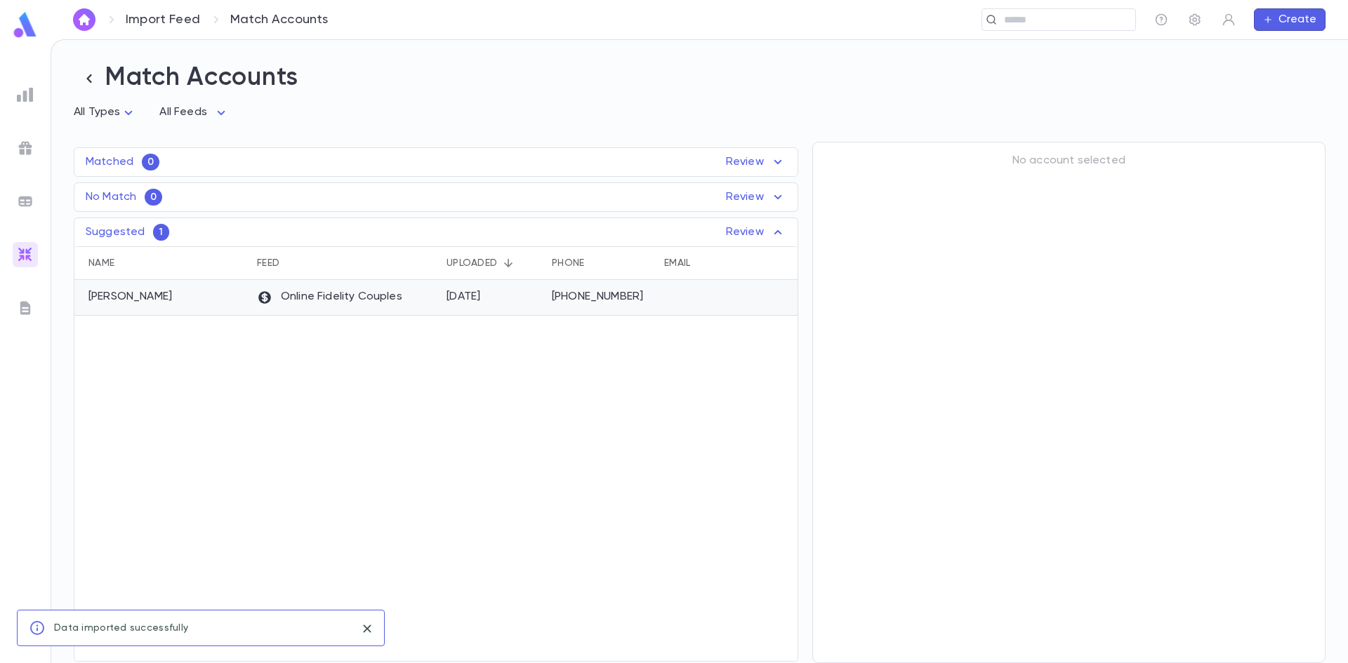
click at [251, 300] on div "Online Fidelity Couples" at bounding box center [345, 298] width 190 height 36
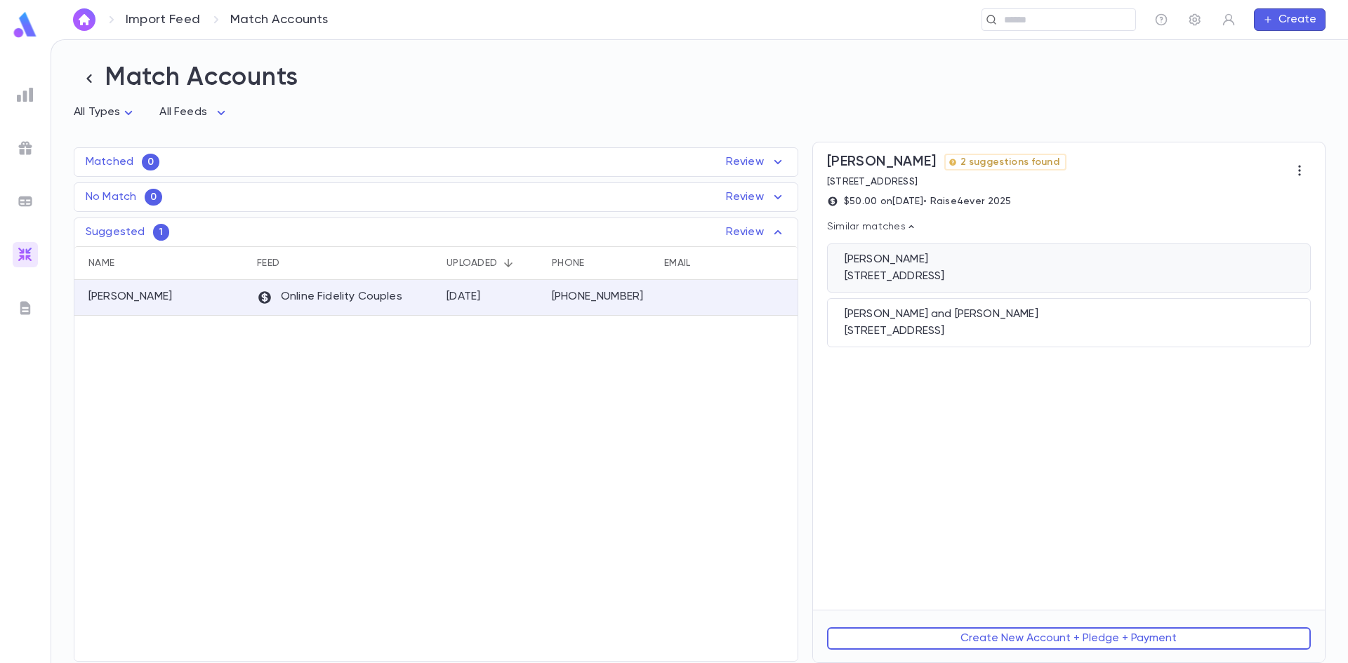
click at [908, 282] on div "800 Evergreen Drive, West Hempstead NY 11552" at bounding box center [1069, 277] width 449 height 14
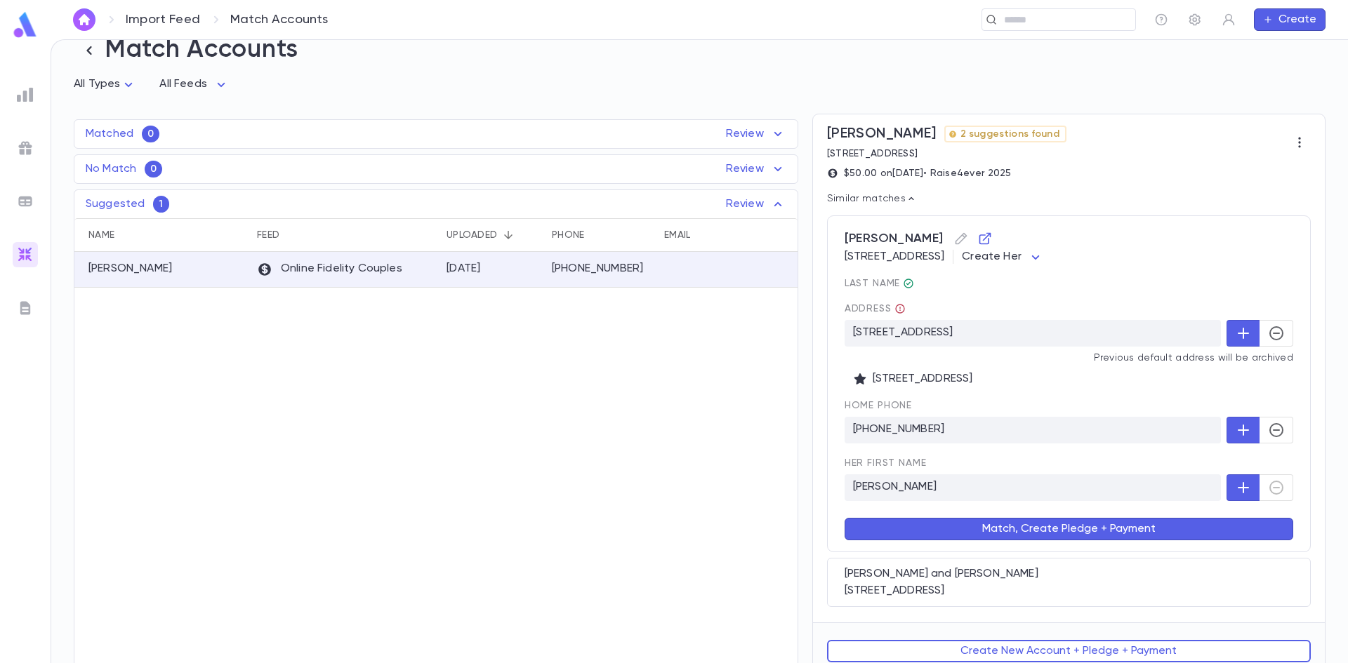
scroll to position [43, 0]
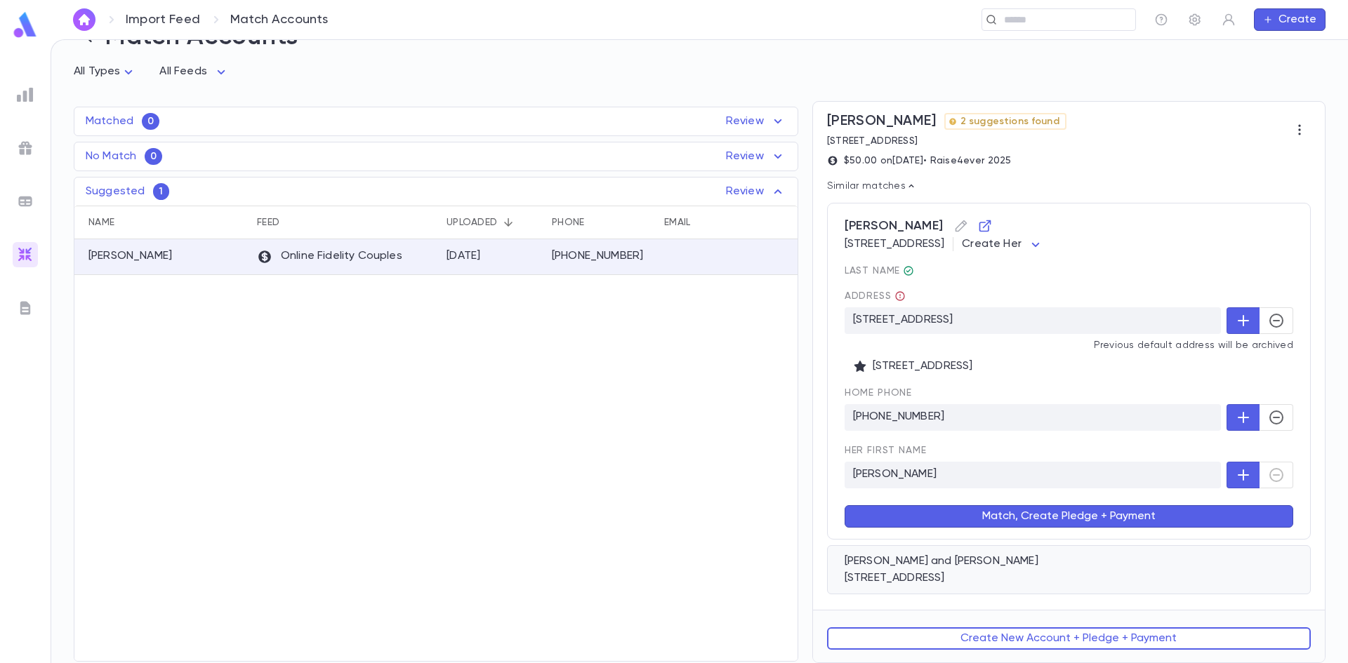
click at [864, 574] on div "33 Empire Lane, Lakewood NJ 08701" at bounding box center [1069, 578] width 449 height 14
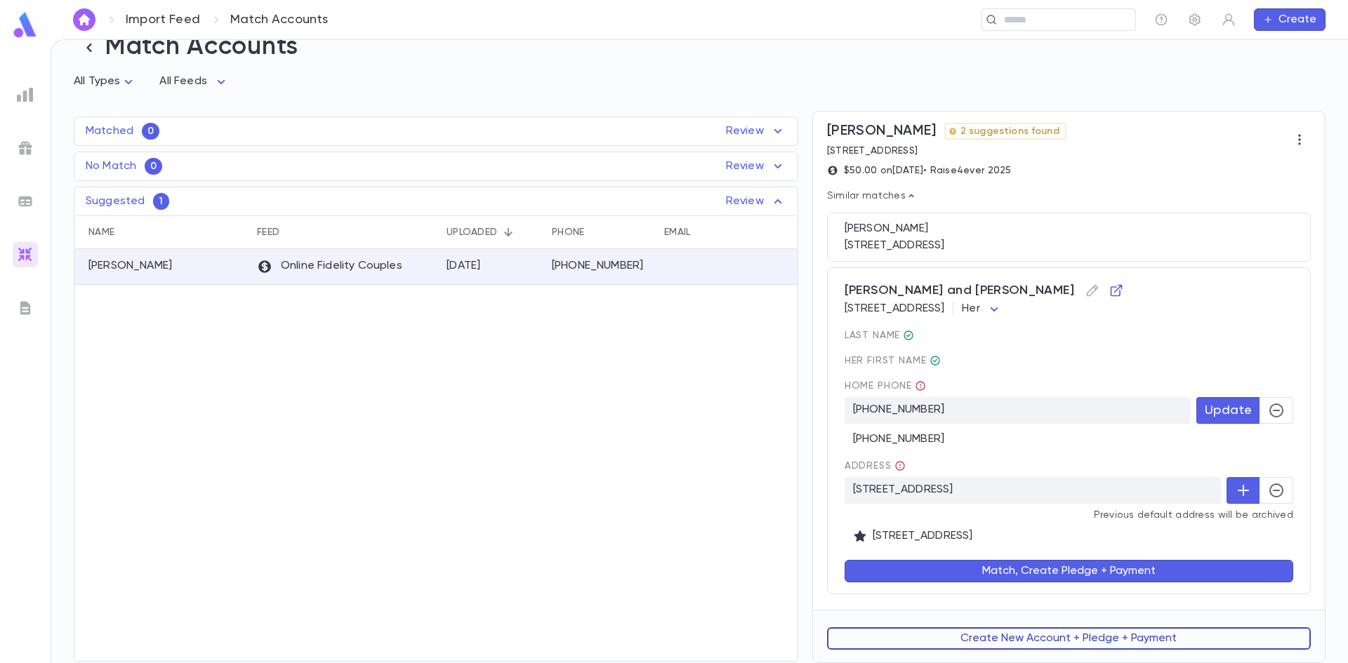
click at [978, 631] on button "Create New Account + Pledge + Payment" at bounding box center [1069, 639] width 484 height 22
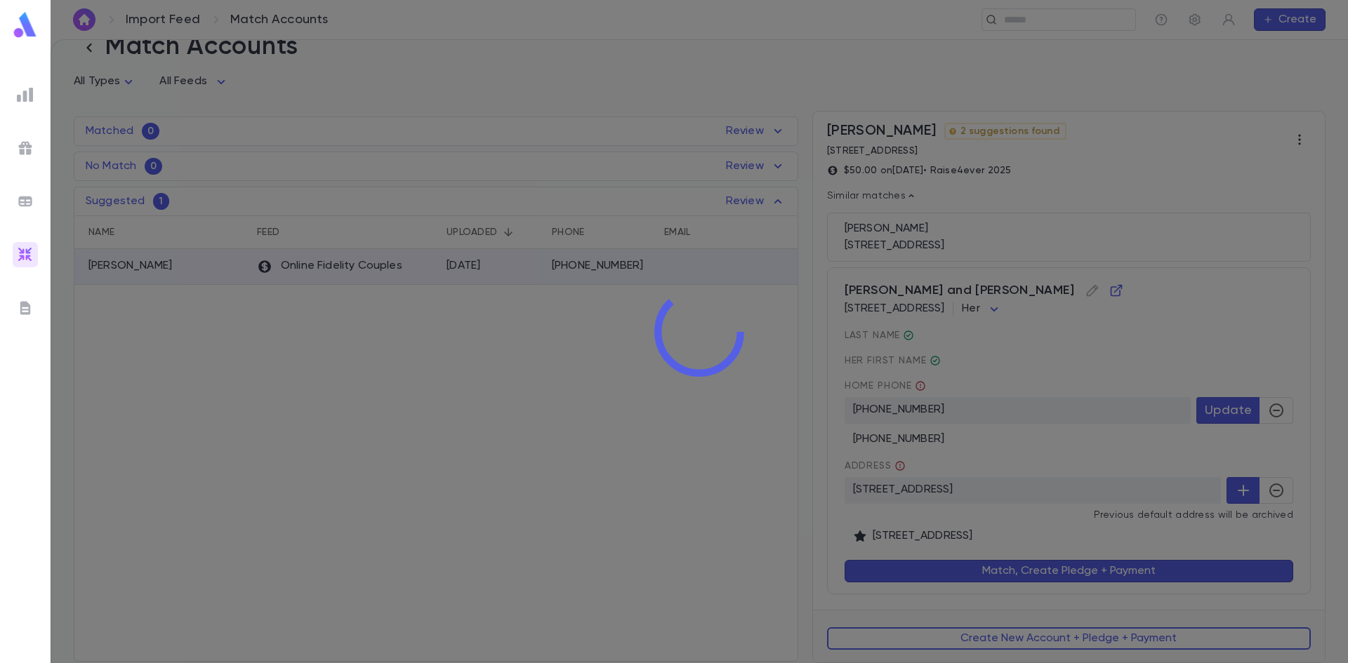
scroll to position [0, 0]
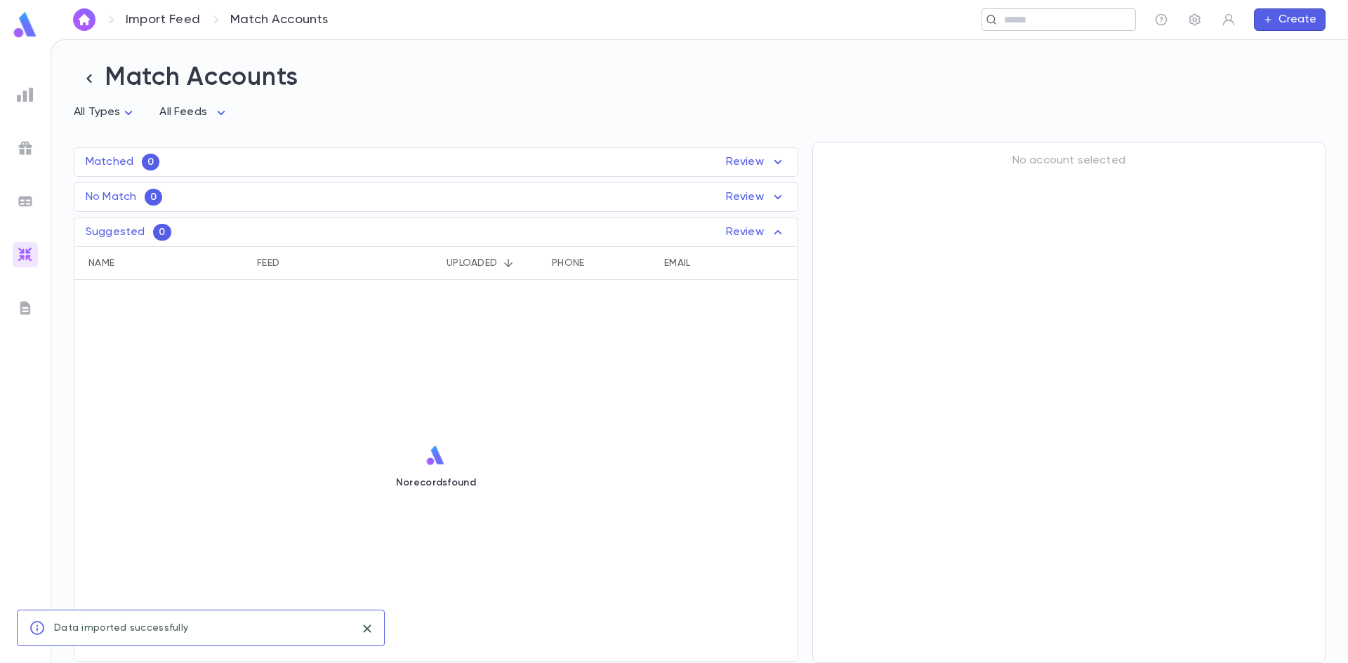
click at [1045, 31] on div "Import Feed Match Accounts ​ Create" at bounding box center [699, 19] width 1297 height 39
click at [1045, 20] on input "text" at bounding box center [1065, 19] width 130 height 13
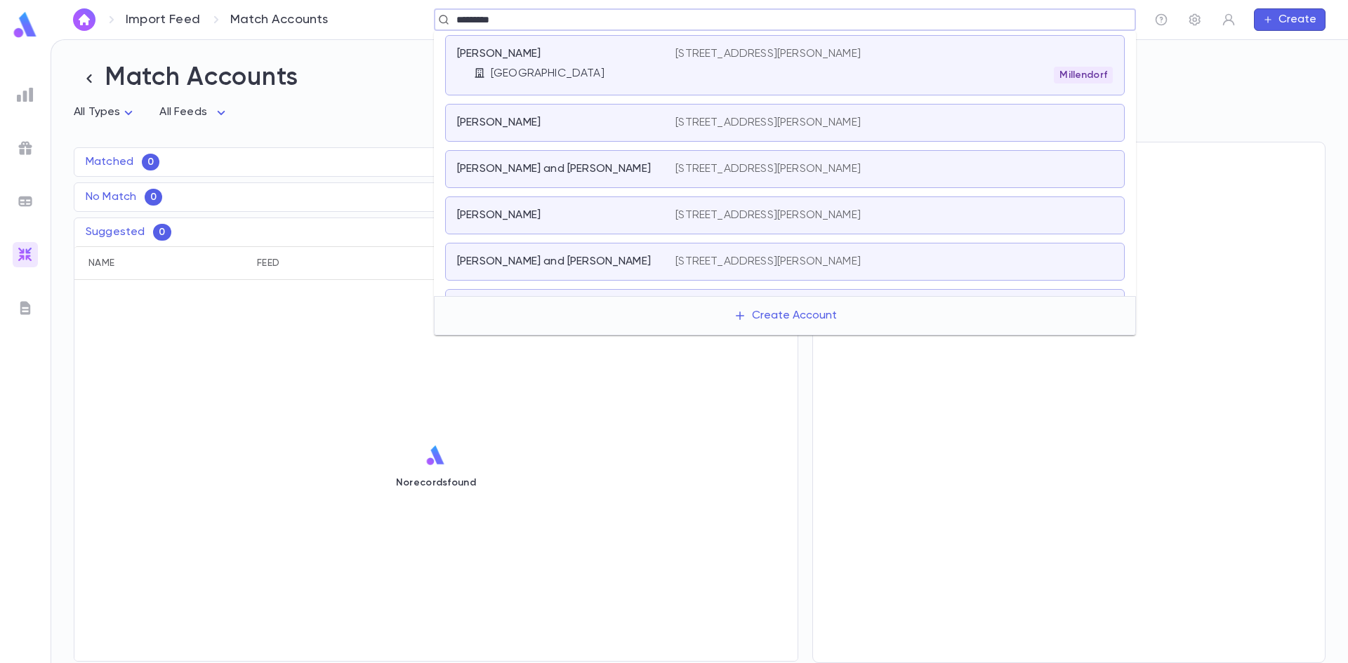
drag, startPoint x: 548, startPoint y: 29, endPoint x: 400, endPoint y: 12, distance: 149.1
click at [400, 12] on div "********* ​" at bounding box center [744, 19] width 783 height 22
drag, startPoint x: 492, startPoint y: 19, endPoint x: 437, endPoint y: 15, distance: 54.9
click at [437, 15] on div "********* ​" at bounding box center [785, 19] width 702 height 22
type input "*"
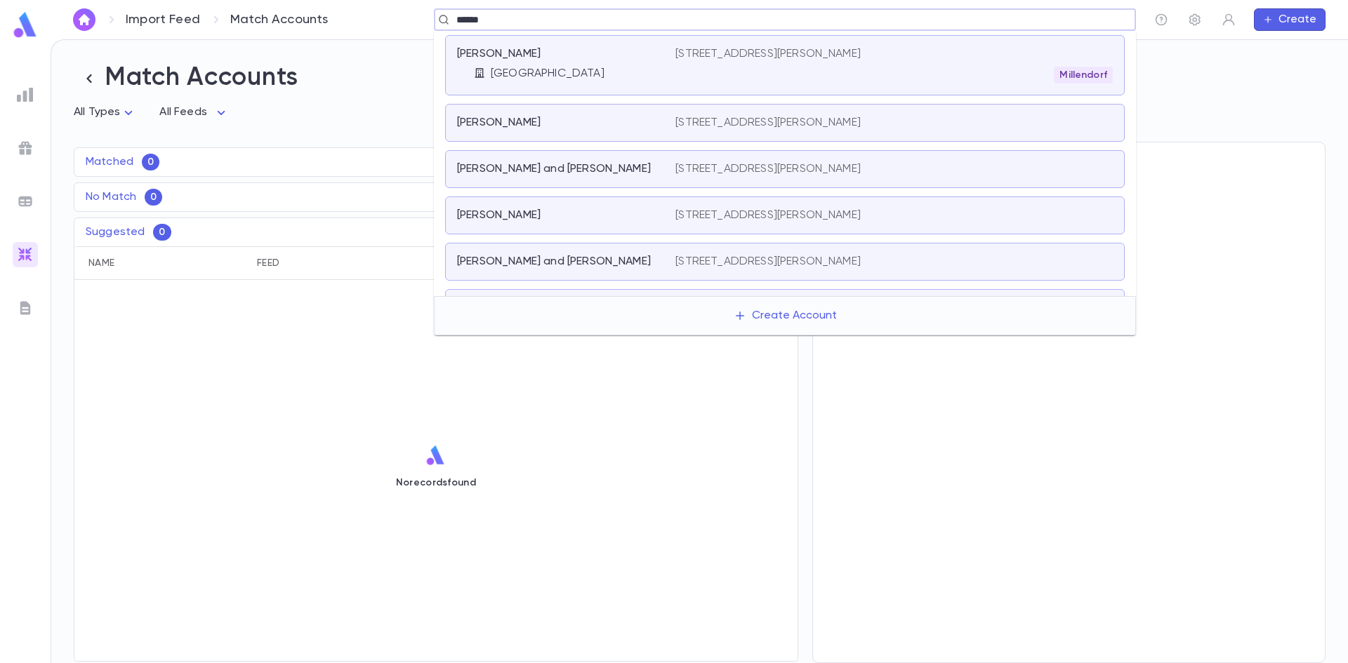
type input "*******"
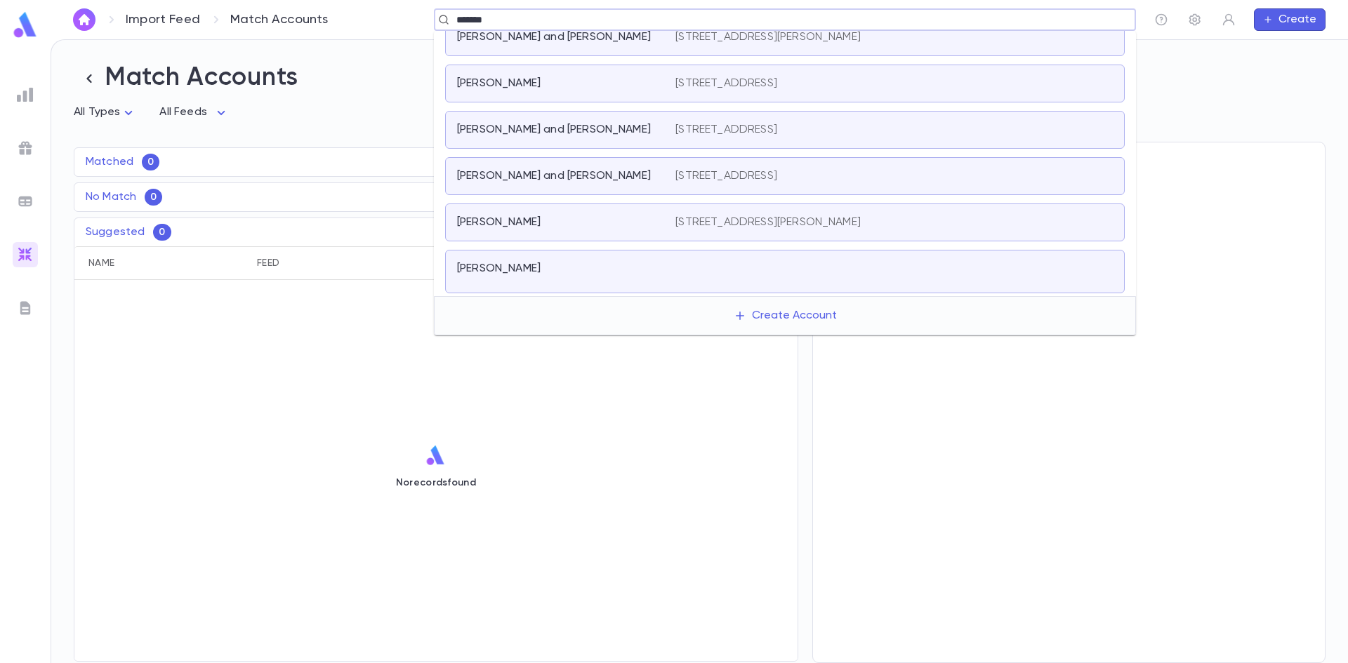
scroll to position [250, 0]
click at [545, 174] on p "Walfish, Naftoli and Yael" at bounding box center [554, 175] width 194 height 14
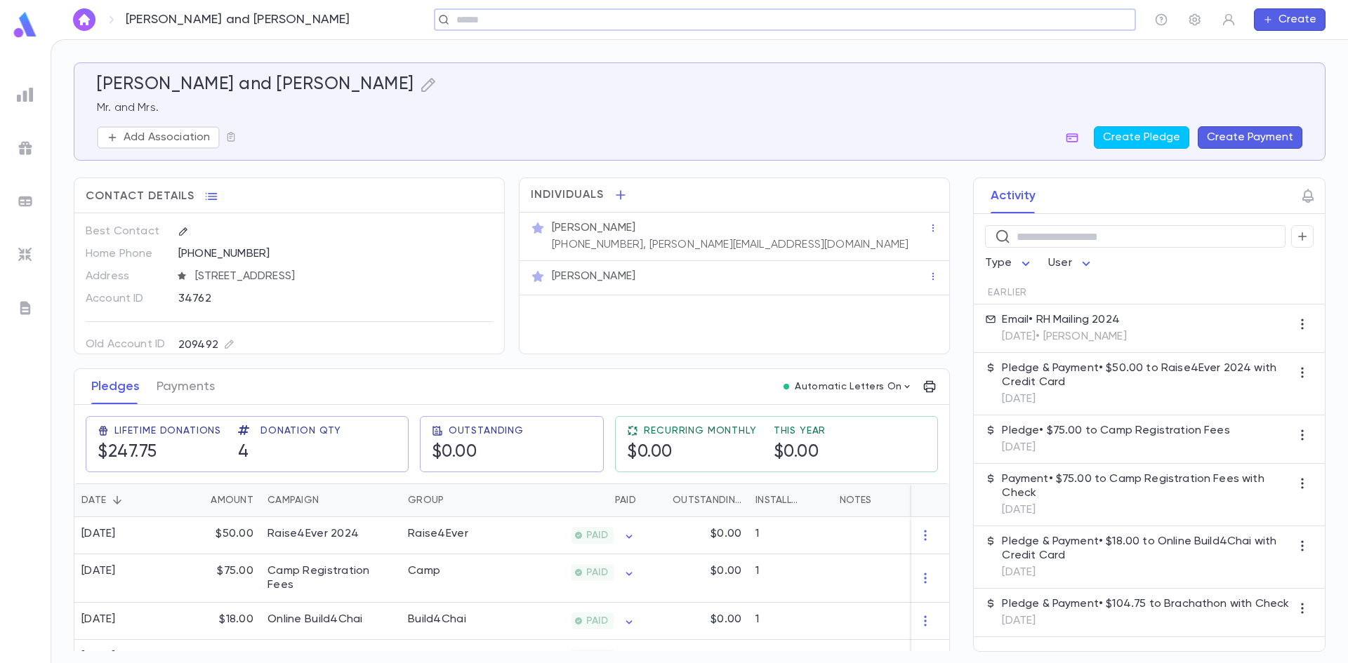
click at [1082, 12] on div "​" at bounding box center [785, 19] width 702 height 22
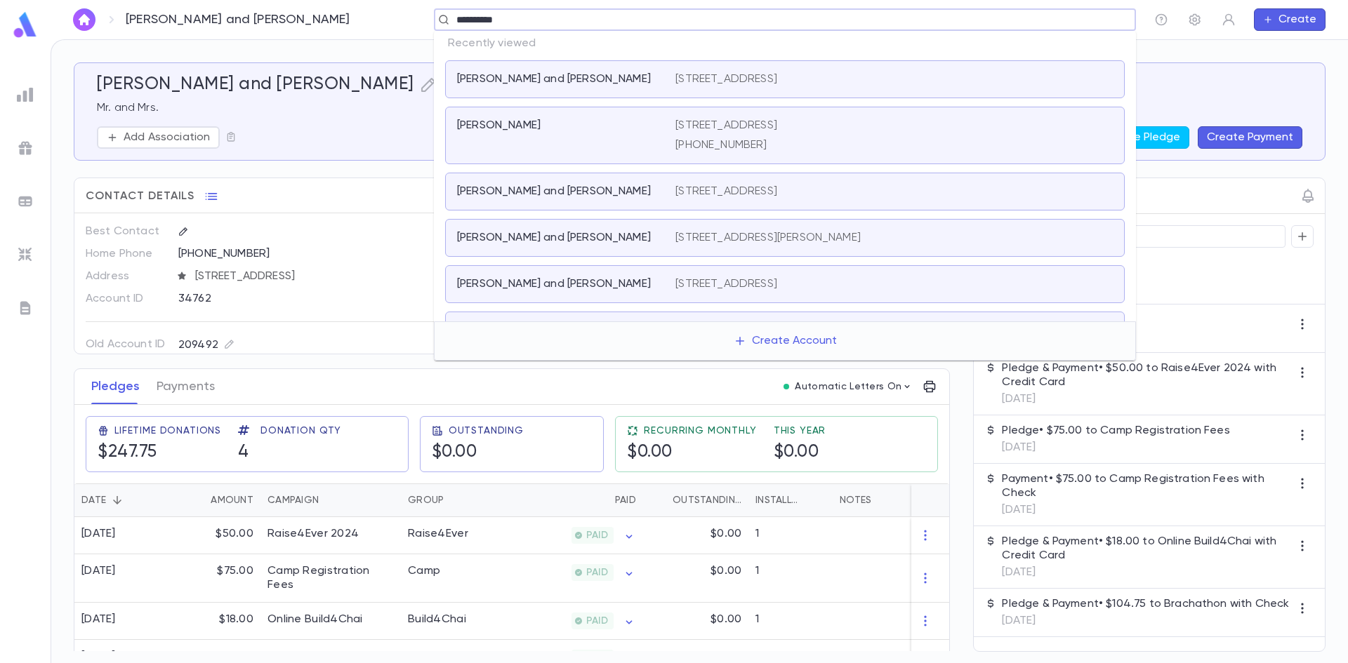
type input "**********"
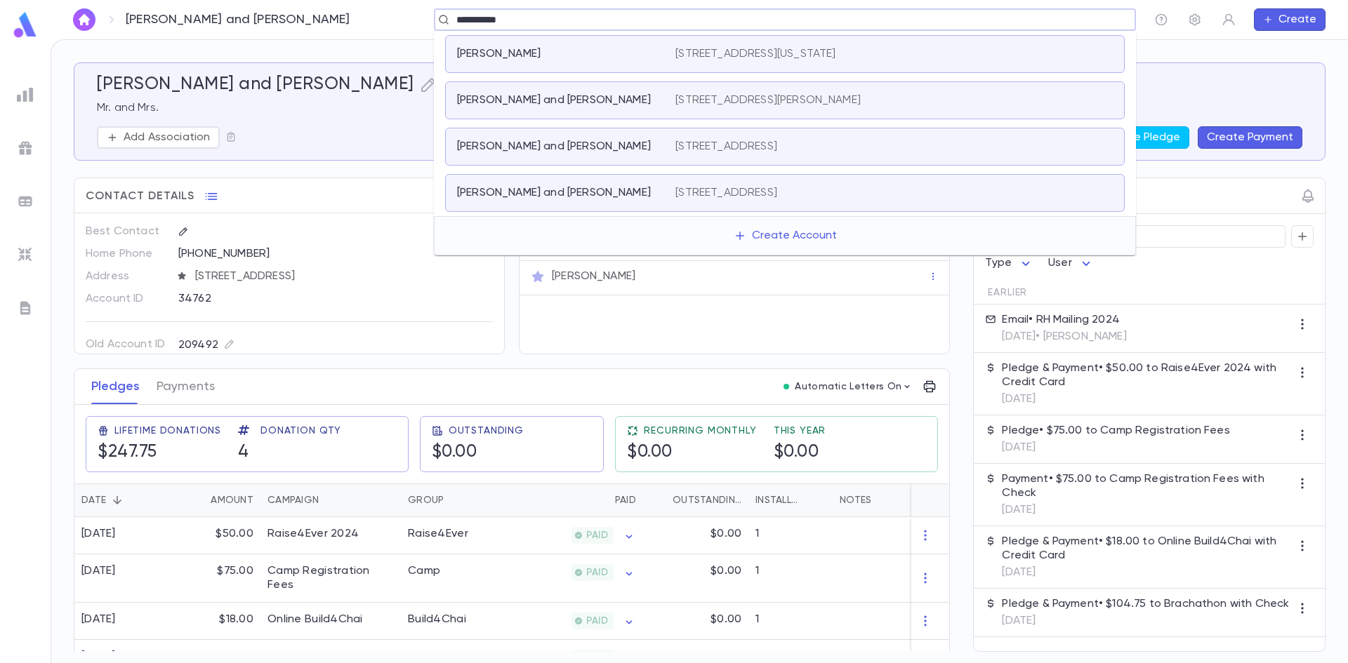
click at [585, 197] on p "Cohen, Aryeh and Sharon" at bounding box center [554, 193] width 194 height 14
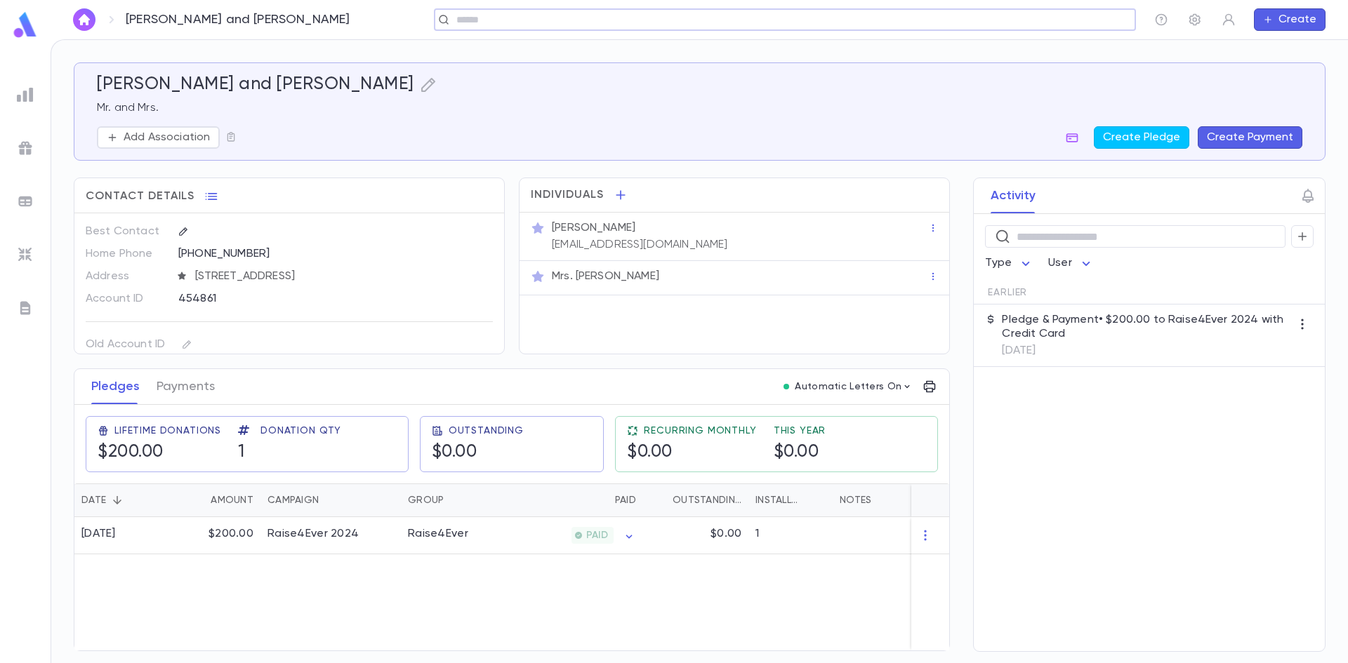
click at [901, 235] on div "Mr. Aryeh Cohen shaindy80@yahoo.com" at bounding box center [738, 235] width 379 height 34
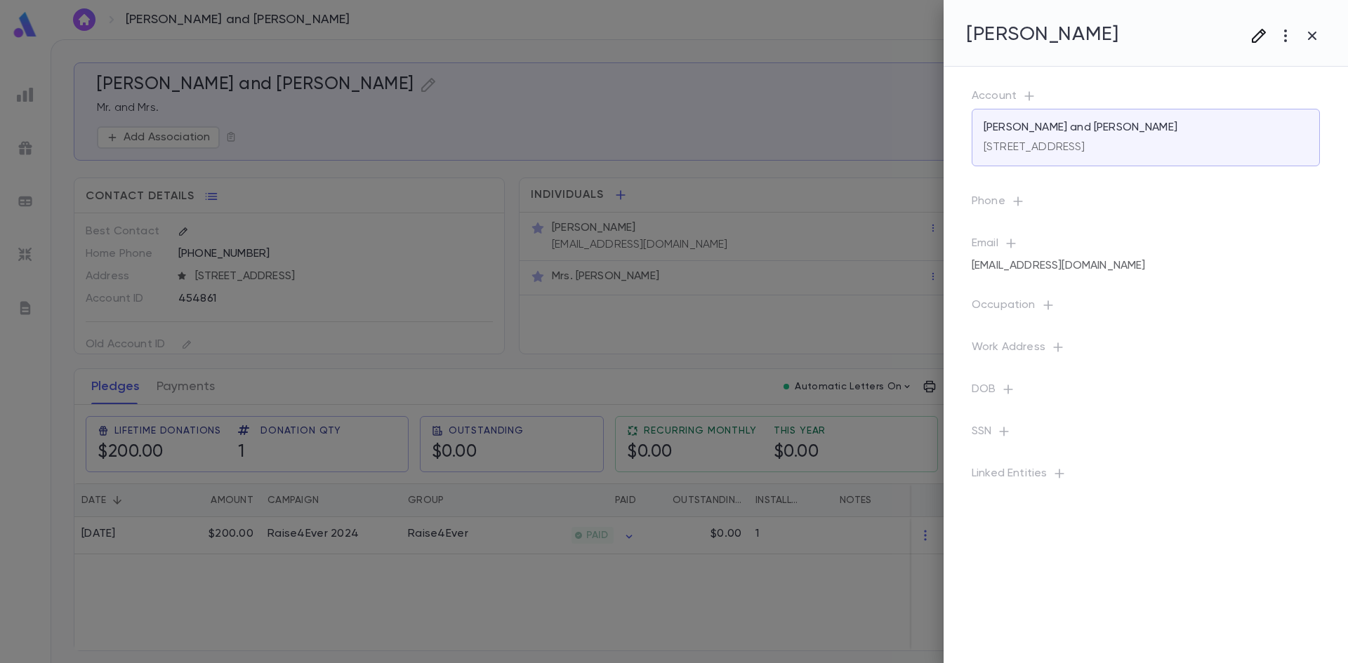
click at [1259, 42] on icon "button" at bounding box center [1258, 35] width 17 height 17
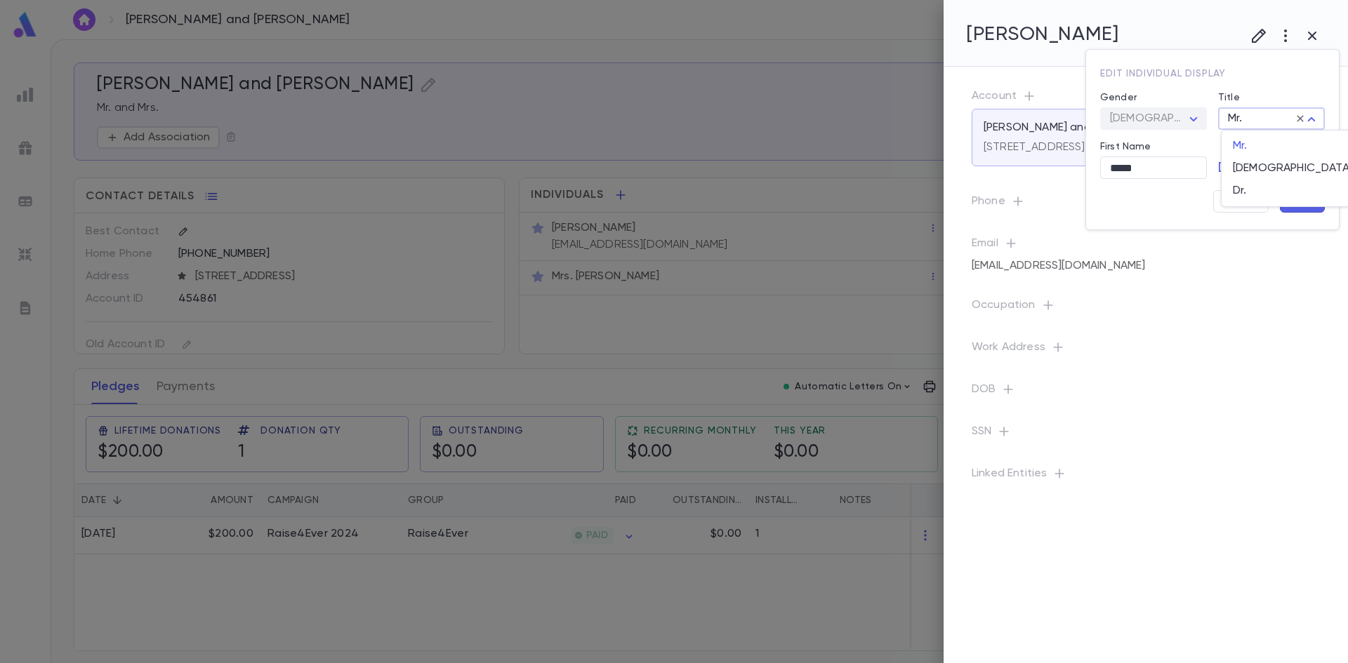
click at [1257, 122] on body "Cohen, Aryeh and Sharon ​ Create Cohen, Aryeh and Sharon Mr. and Mrs. Add Assoc…" at bounding box center [674, 351] width 1348 height 624
click at [1240, 170] on span "Rabbi" at bounding box center [1293, 168] width 120 height 14
type input "*****"
click at [1296, 206] on button "Save" at bounding box center [1302, 201] width 45 height 22
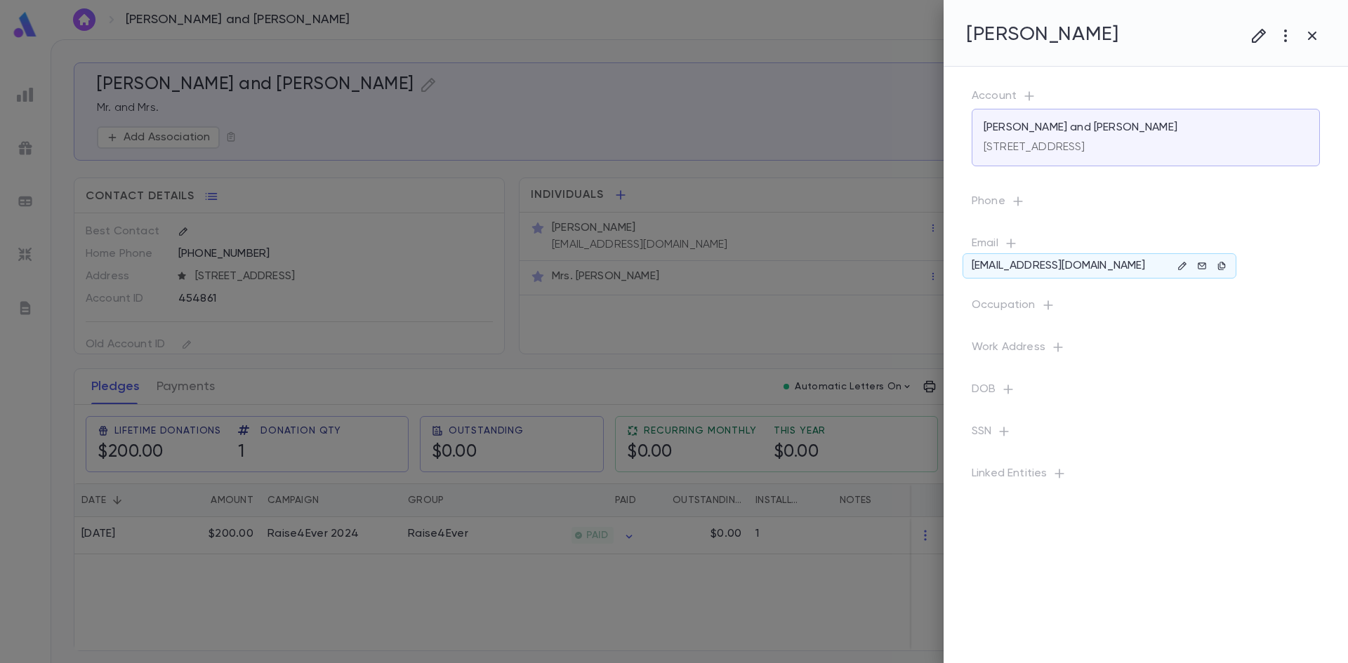
click at [1067, 263] on p "shaindy80@yahoo.com" at bounding box center [1058, 266] width 173 height 14
click at [1177, 266] on button "button" at bounding box center [1182, 266] width 17 height 17
drag, startPoint x: 1238, startPoint y: 326, endPoint x: 1083, endPoint y: 319, distance: 156.0
click at [1083, 319] on div "**********" at bounding box center [674, 331] width 1348 height 663
click at [1135, 394] on icon "button" at bounding box center [1139, 393] width 14 height 14
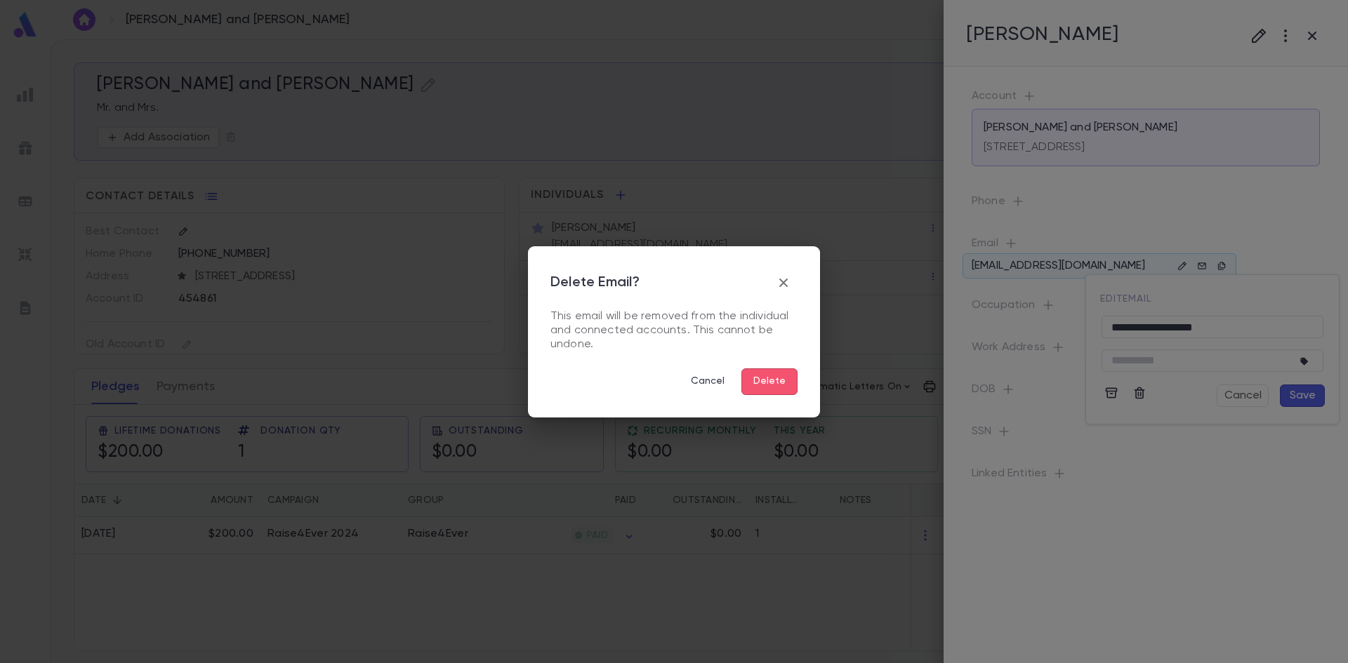
click at [755, 388] on button "Delete" at bounding box center [769, 382] width 56 height 27
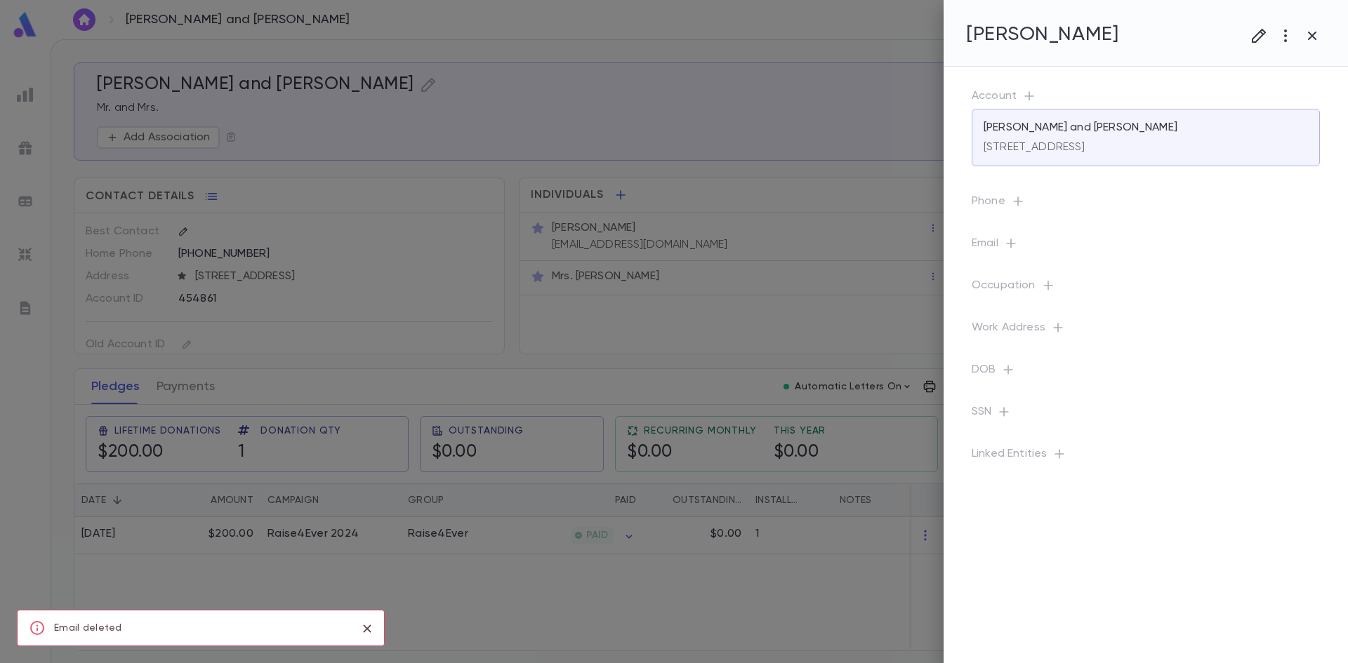
click at [659, 288] on div at bounding box center [674, 331] width 1348 height 663
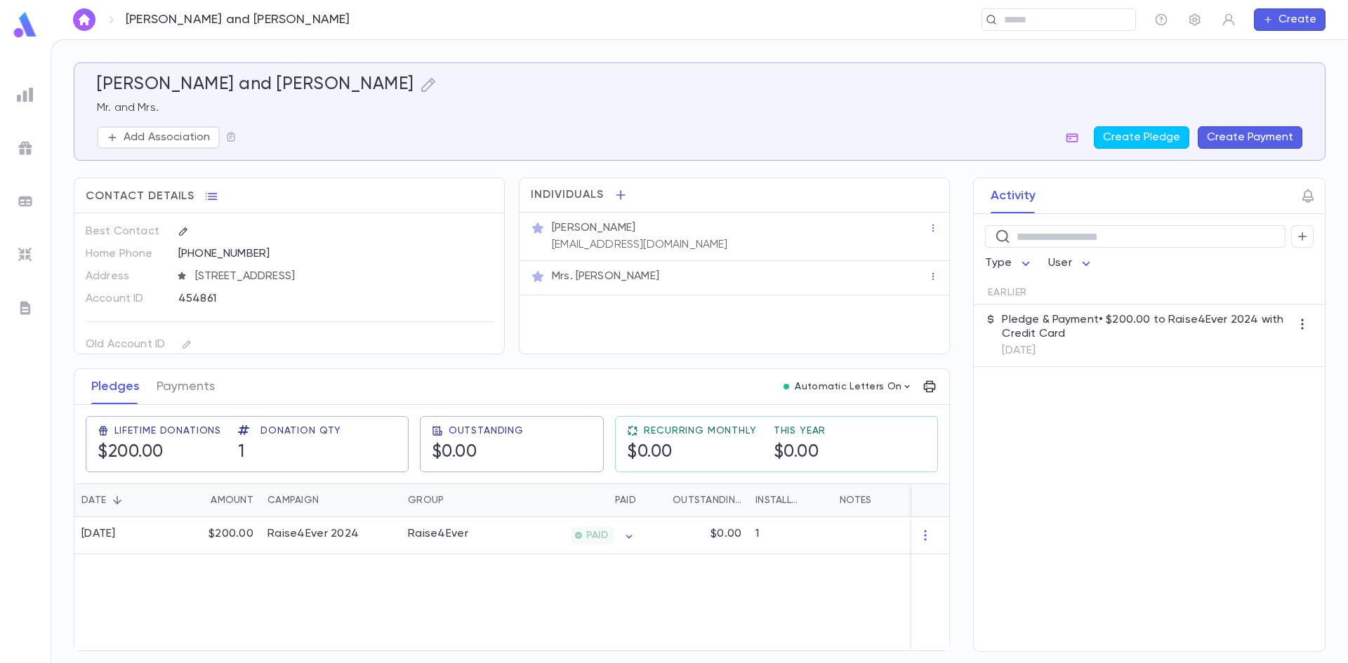
click at [655, 280] on div "Mrs. Sharon Cohen" at bounding box center [740, 277] width 376 height 14
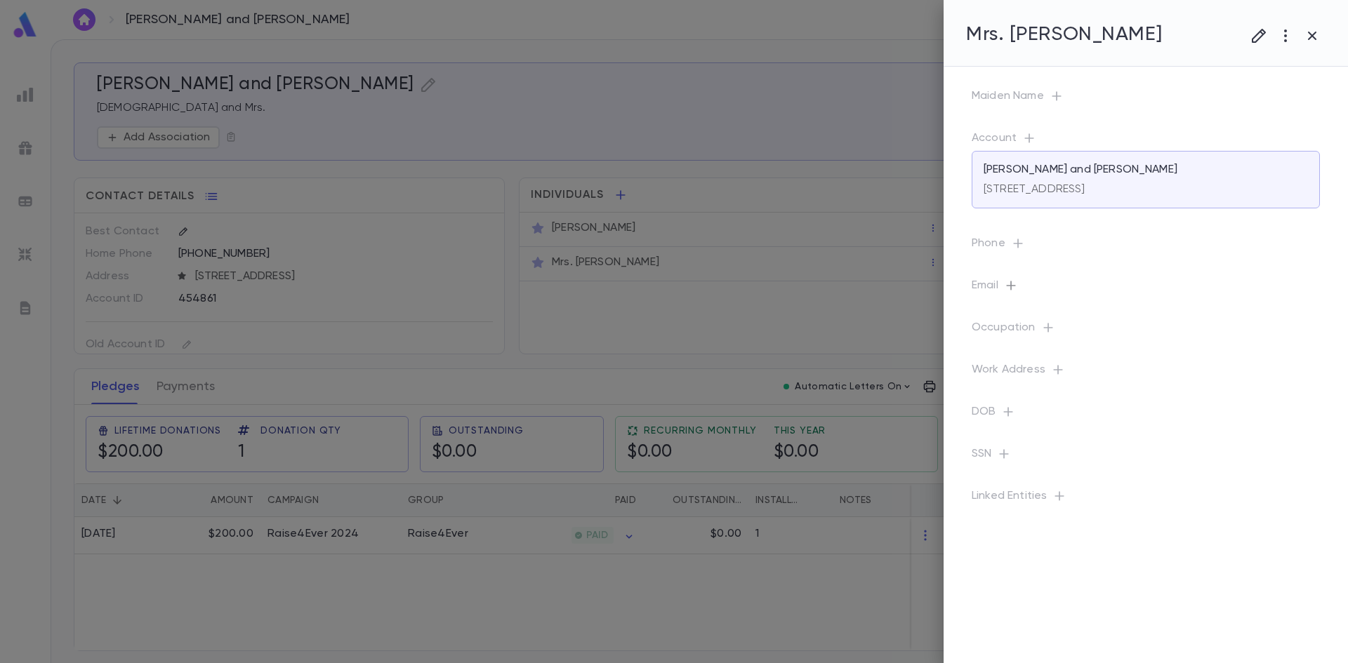
click at [1017, 283] on icon "button" at bounding box center [1011, 286] width 14 height 14
click at [1078, 347] on input "text" at bounding box center [1135, 346] width 222 height 22
paste input "**********"
type input "**********"
click at [1210, 418] on button "Save" at bounding box center [1225, 414] width 45 height 22
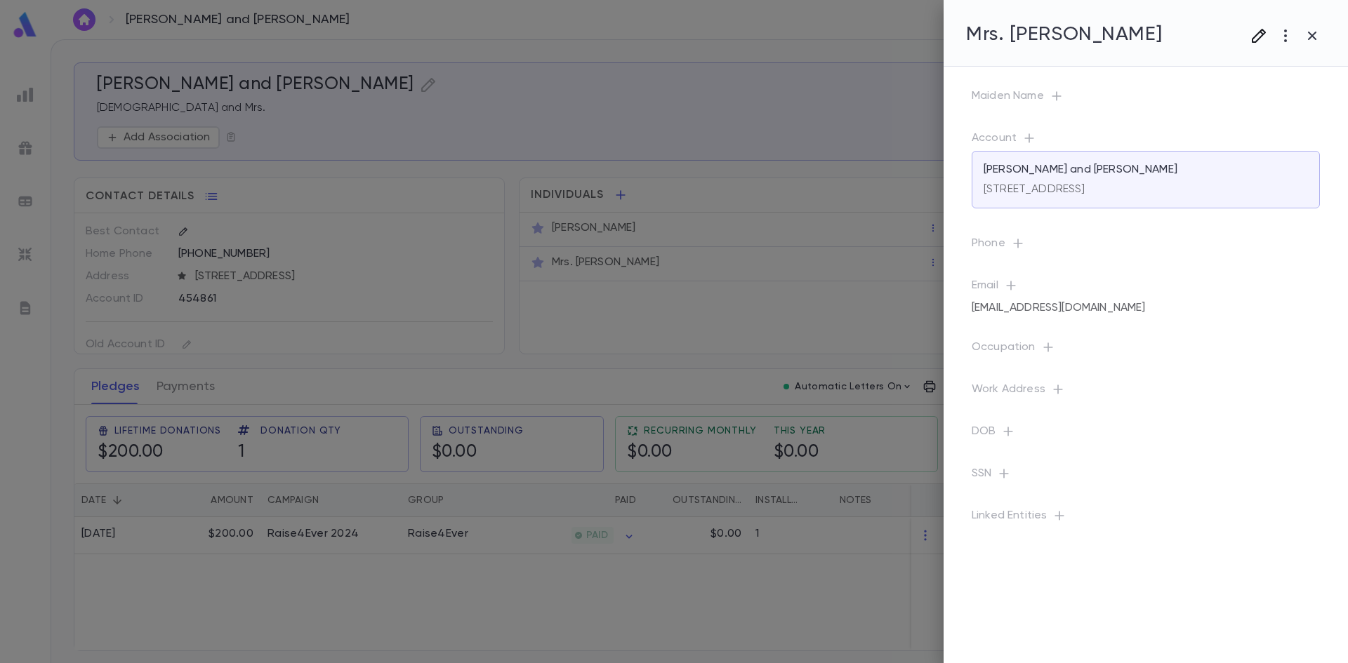
click at [1248, 44] on button "button" at bounding box center [1258, 35] width 27 height 27
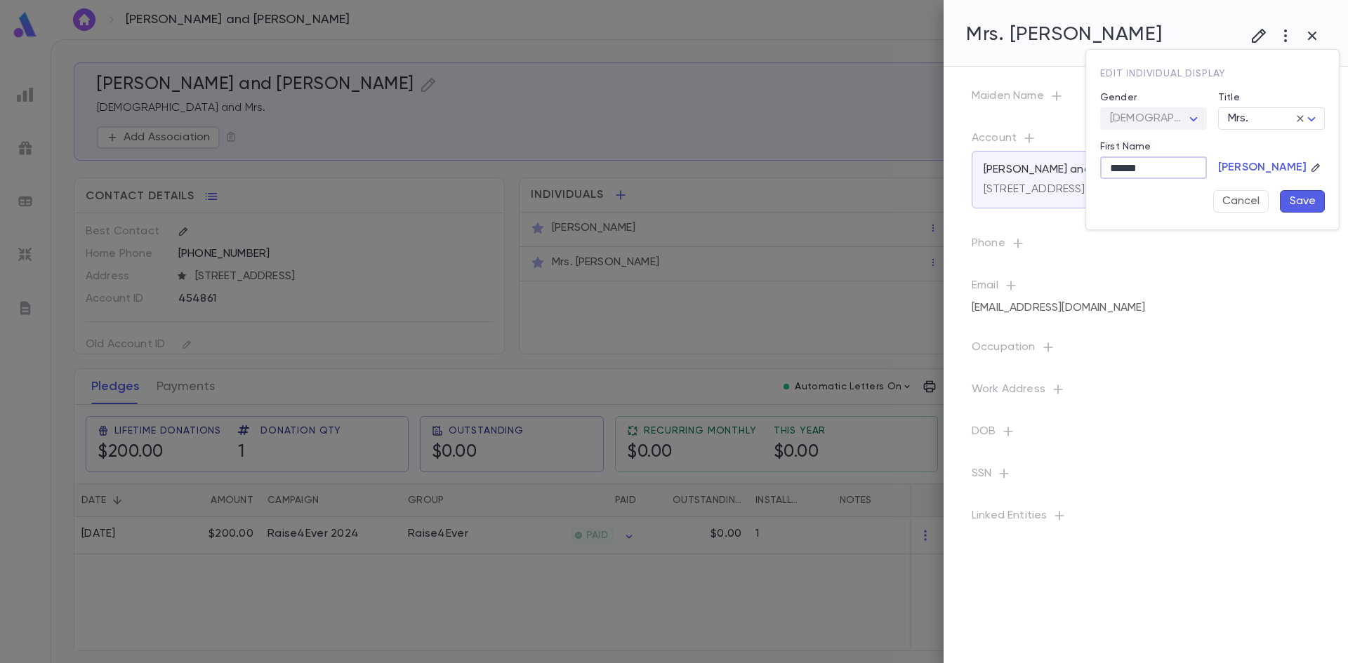
drag, startPoint x: 1148, startPoint y: 168, endPoint x: 932, endPoint y: 149, distance: 217.1
click at [944, 152] on div "Edit individual display Gender Female ****** ​ Title Mrs. **** ​ First Name ***…" at bounding box center [674, 331] width 1348 height 663
type input "*******"
click at [1291, 203] on button "Save" at bounding box center [1302, 201] width 45 height 22
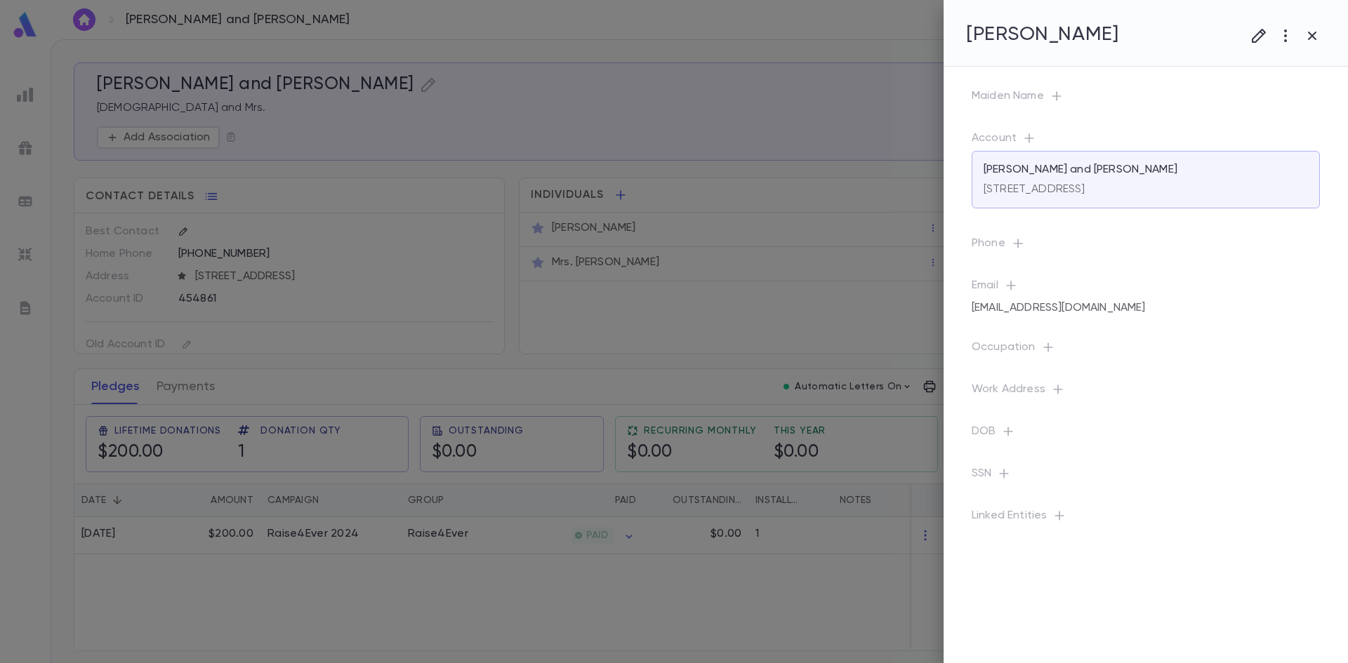
click at [834, 155] on div at bounding box center [674, 331] width 1348 height 663
